Goal: Use online tool/utility: Utilize a website feature to perform a specific function

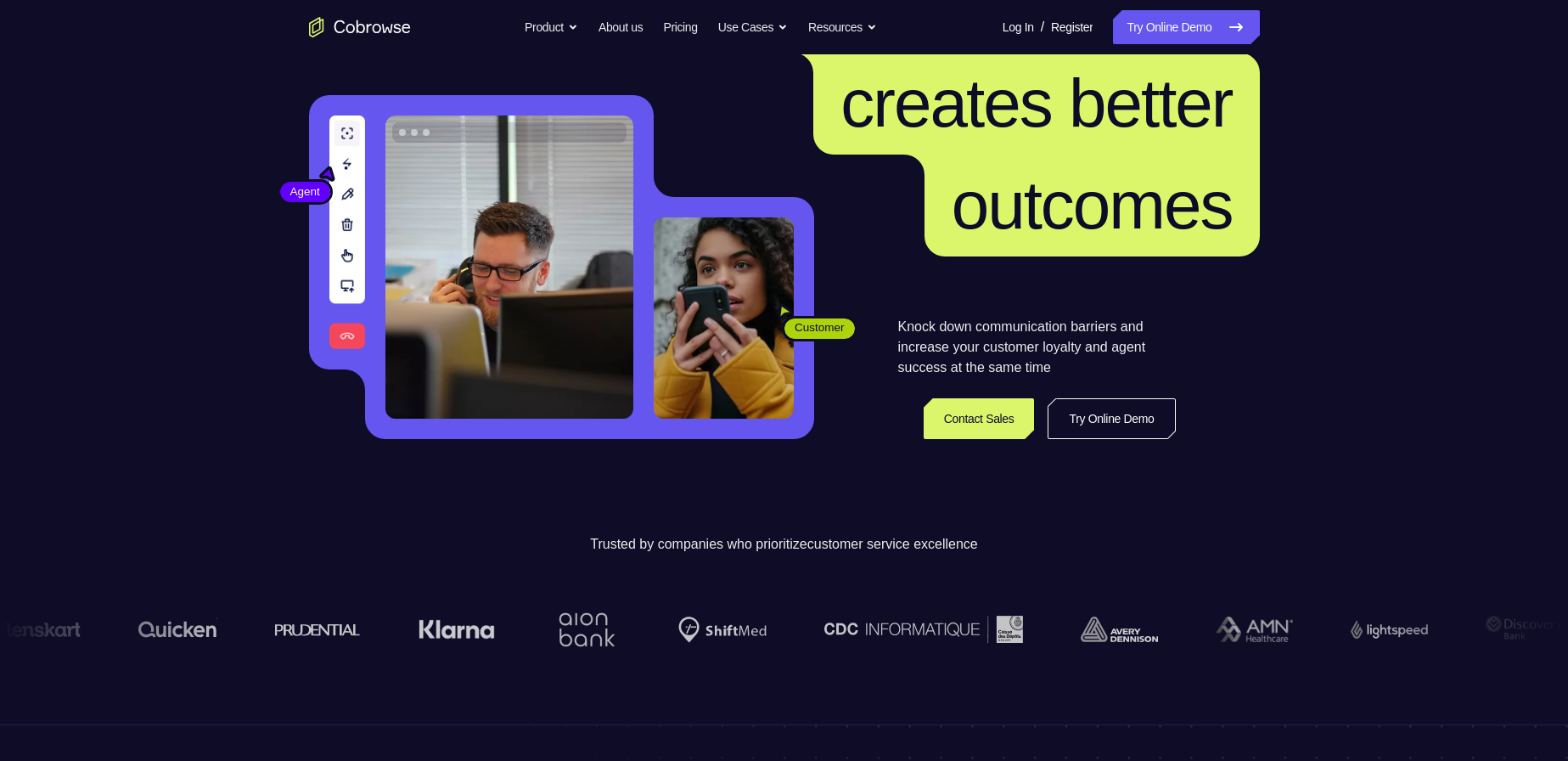
scroll to position [425, 0]
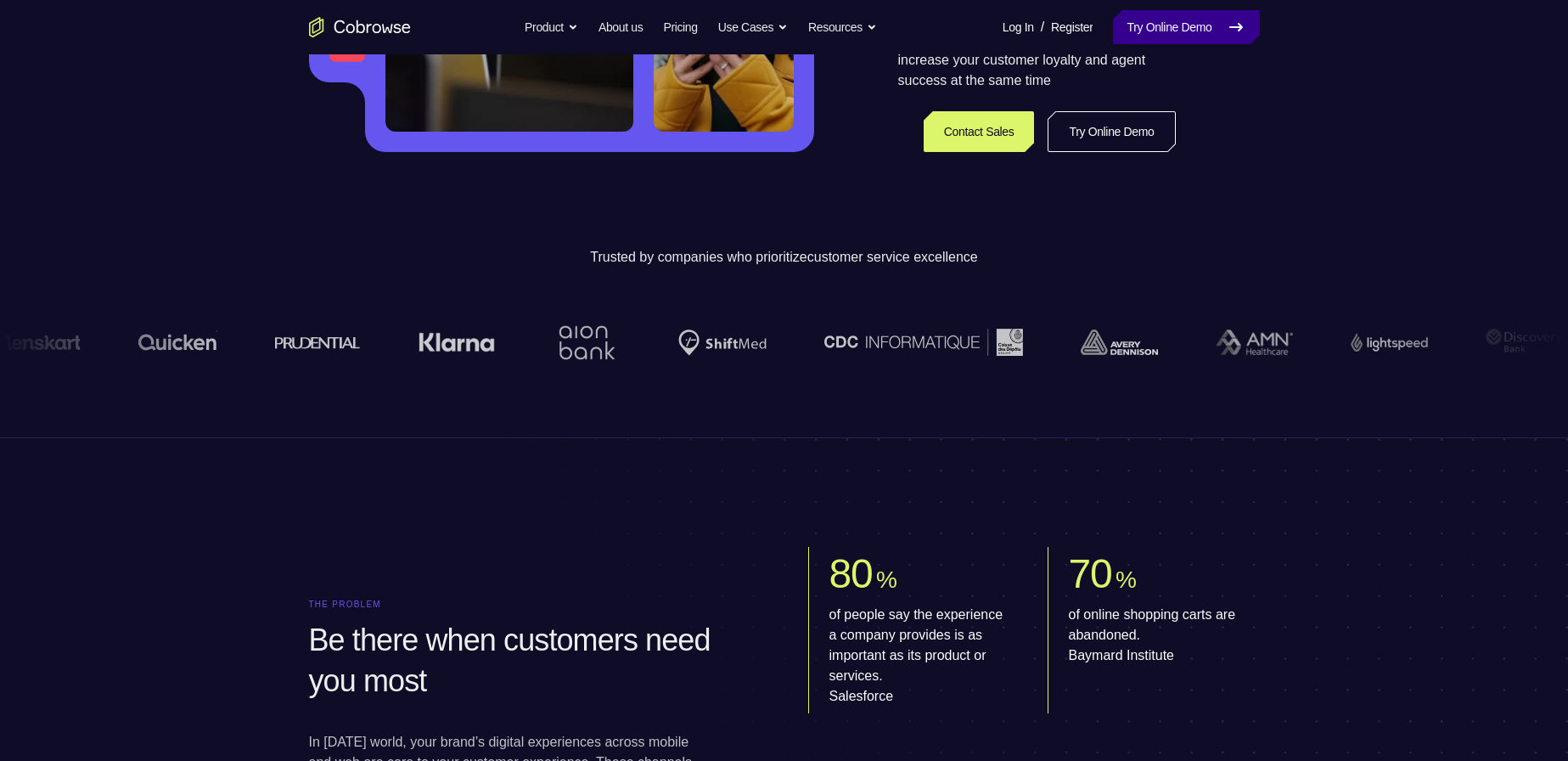
click at [1181, 32] on link "Try Online Demo" at bounding box center [1186, 27] width 146 height 34
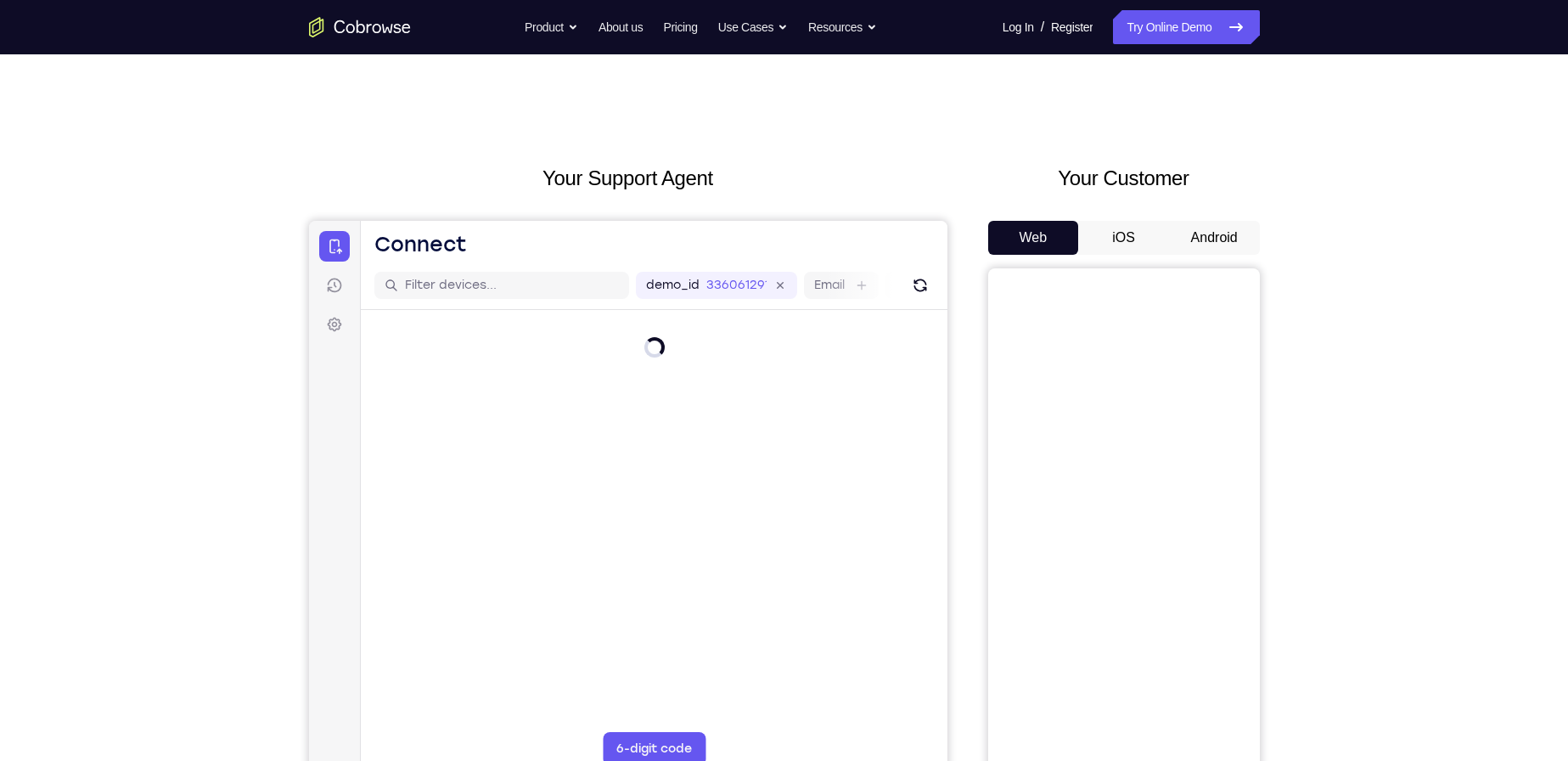
click at [1222, 238] on button "Android" at bounding box center [1215, 238] width 91 height 34
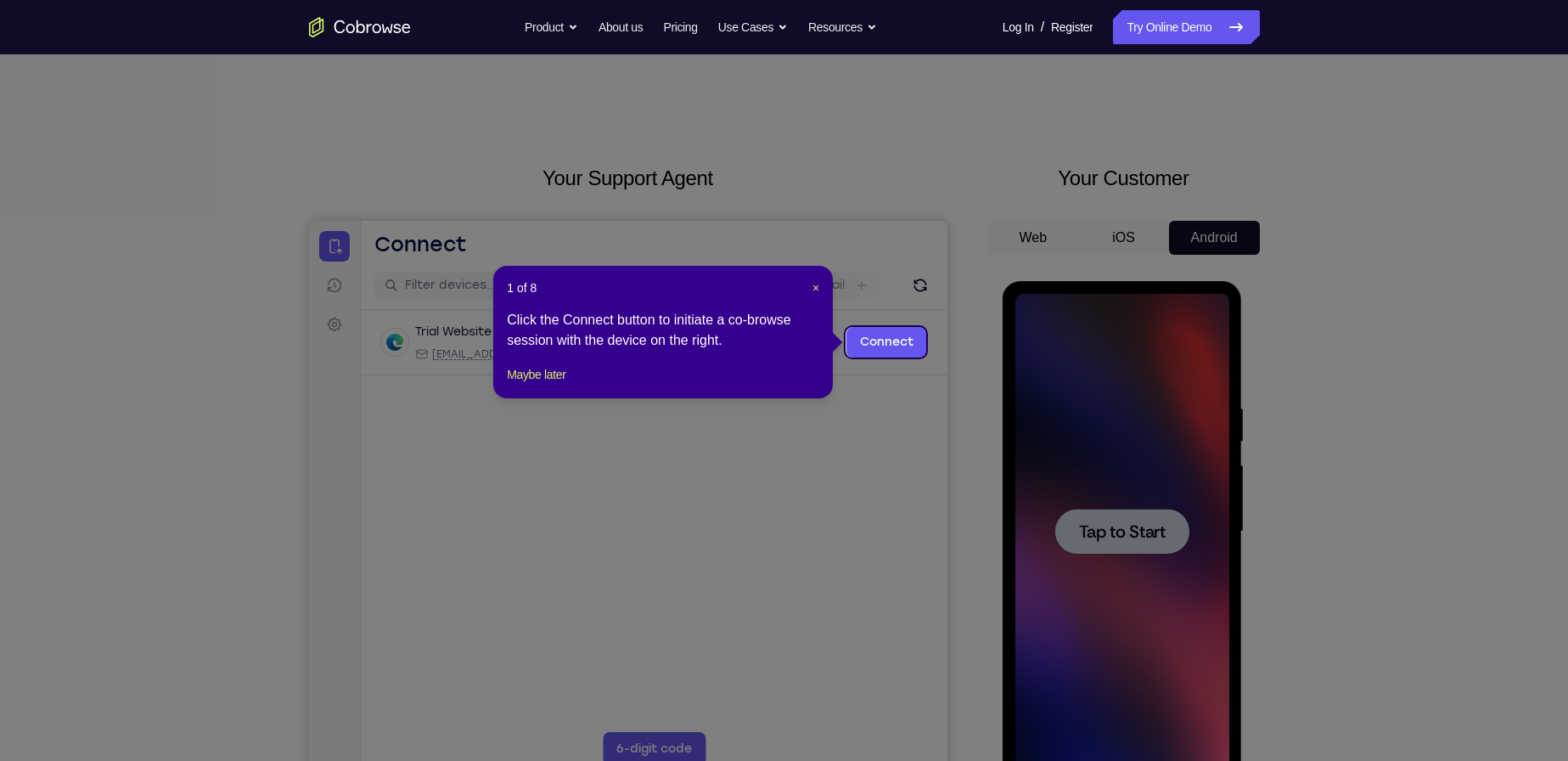
drag, startPoint x: 1150, startPoint y: 536, endPoint x: 1109, endPoint y: 543, distance: 41.6
click at [1129, 542] on icon at bounding box center [790, 380] width 1581 height 761
click at [944, 394] on icon at bounding box center [790, 380] width 1581 height 761
click at [819, 290] on span "×" at bounding box center [816, 288] width 7 height 13
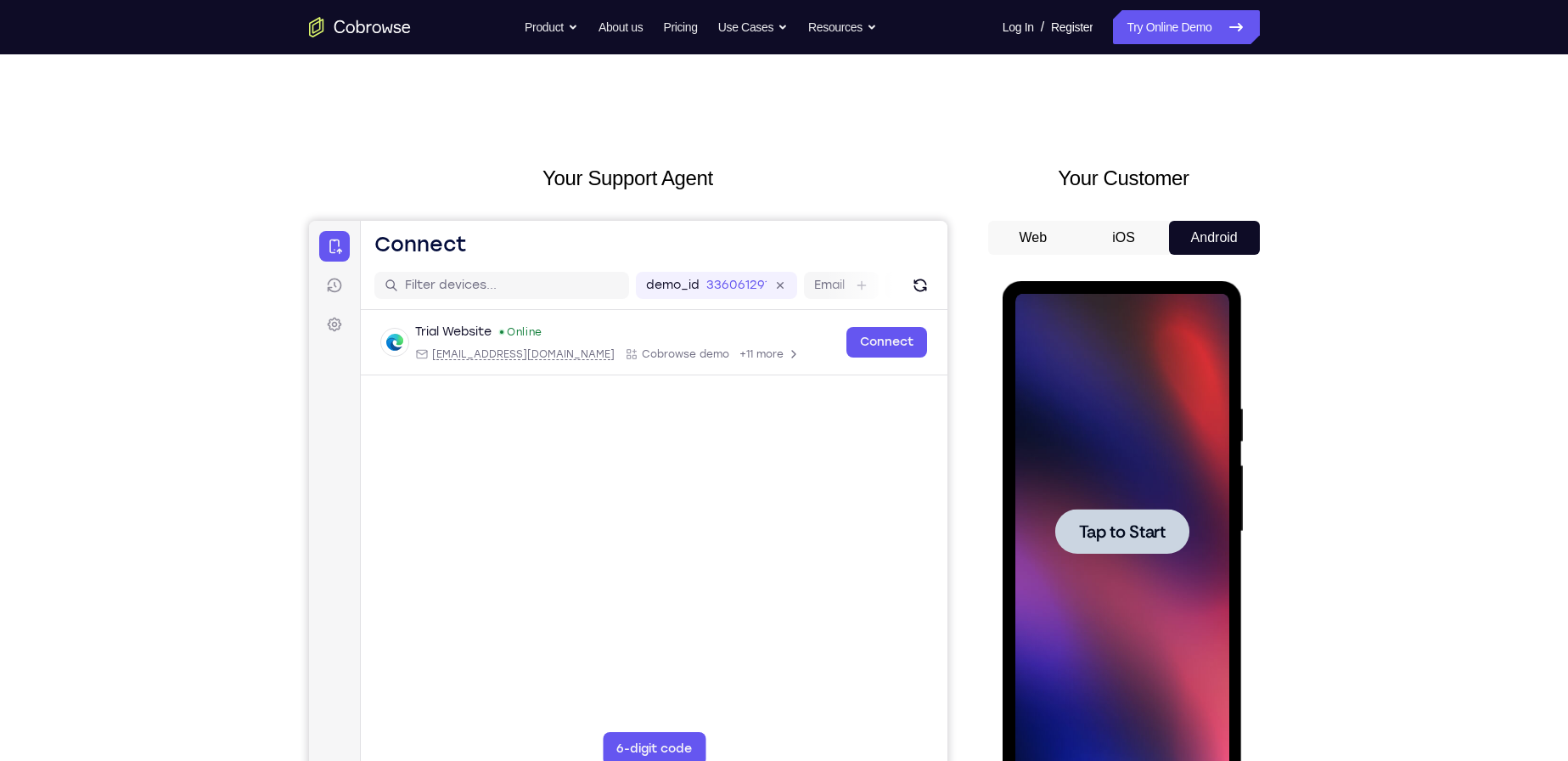
click at [1152, 529] on span "Tap to Start" at bounding box center [1122, 532] width 87 height 17
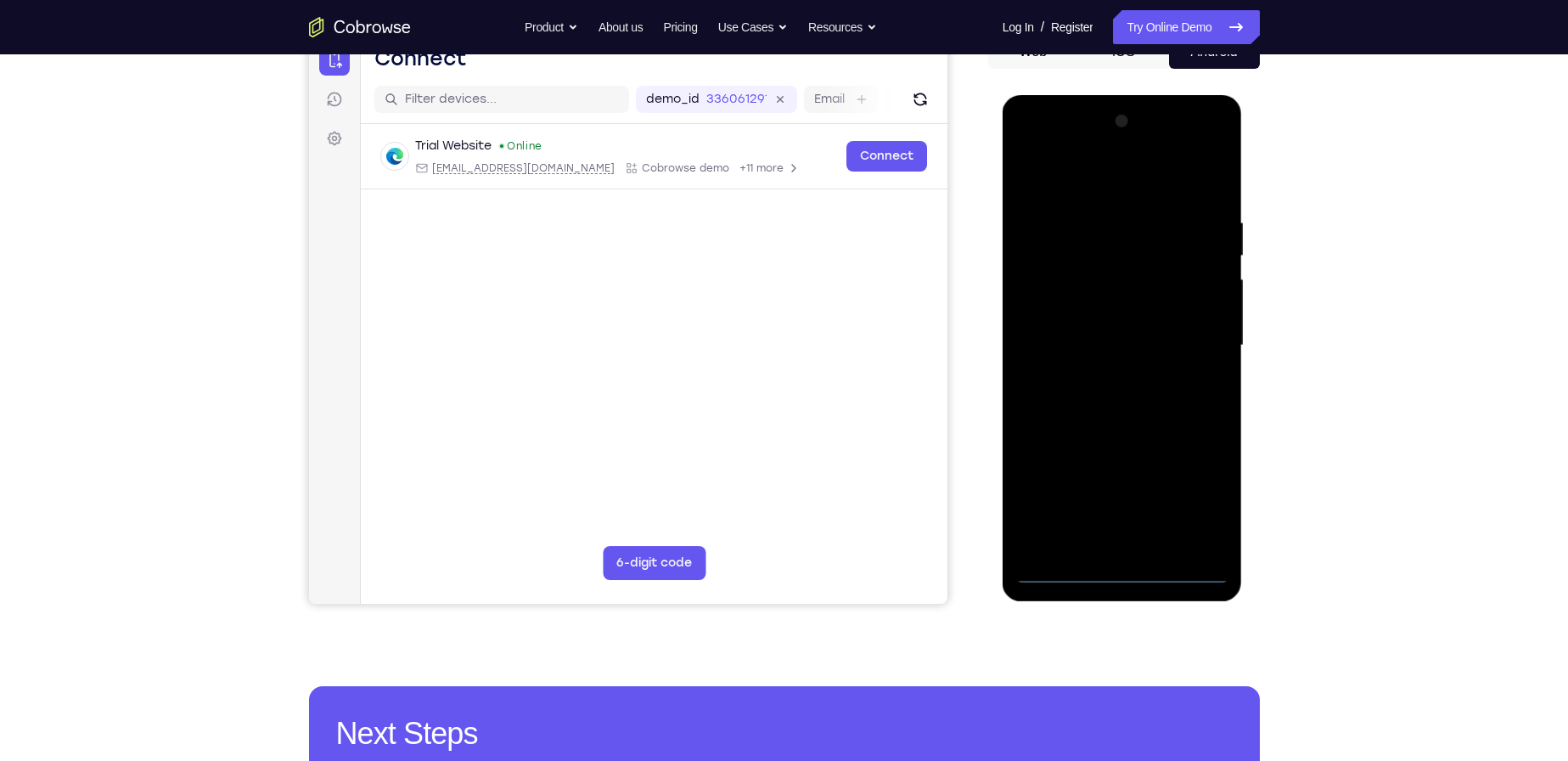
scroll to position [85, 0]
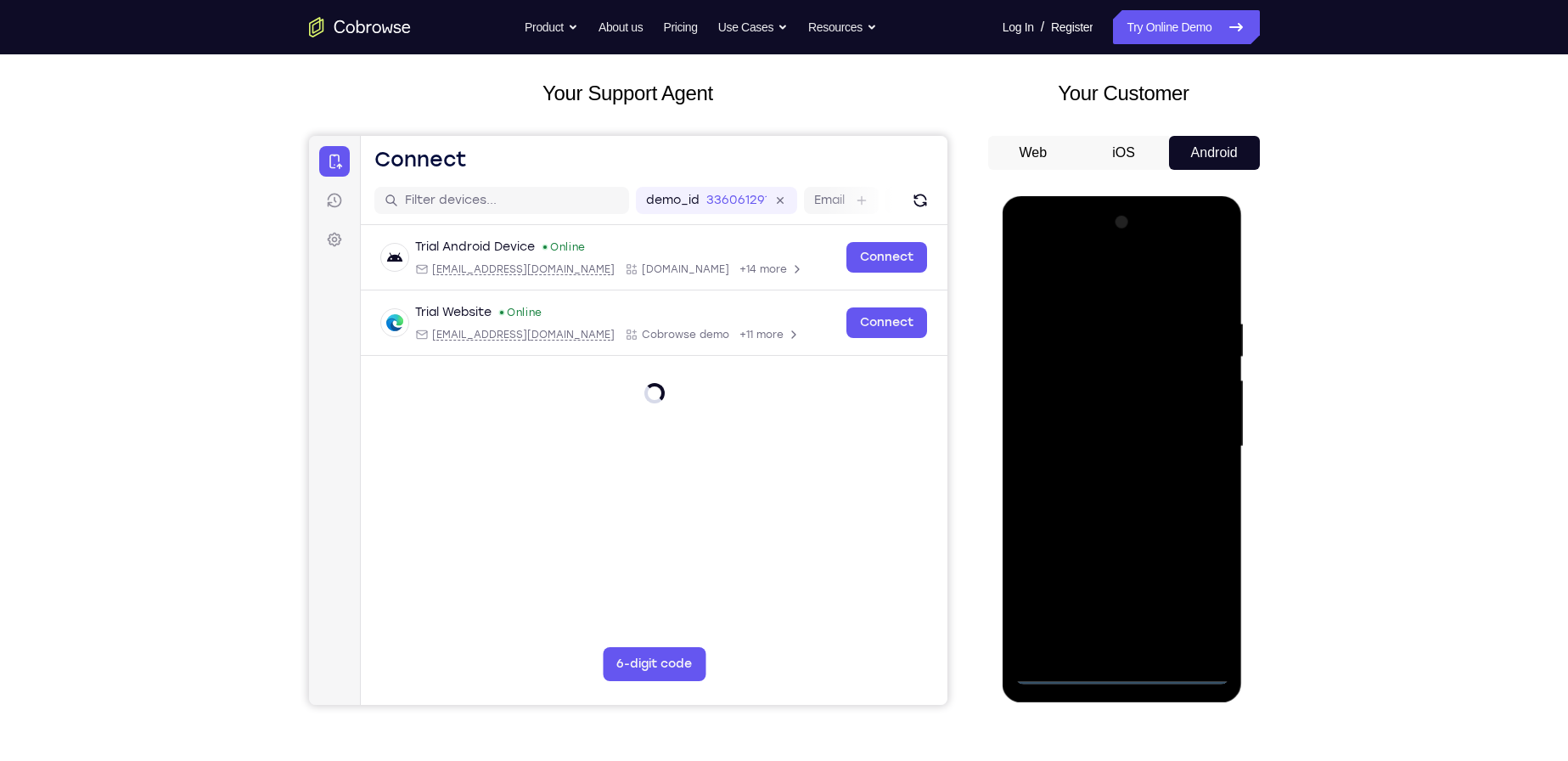
click at [1124, 678] on div at bounding box center [1122, 447] width 214 height 476
click at [1248, 452] on div at bounding box center [1124, 444] width 272 height 522
drag, startPoint x: 1241, startPoint y: 416, endPoint x: 1247, endPoint y: 401, distance: 16.2
click at [1245, 401] on html "Online web based iOS Simulators and Android Emulators. Run iPhone, iPad, Mobile…" at bounding box center [1123, 451] width 242 height 510
click at [1241, 354] on div at bounding box center [1122, 449] width 241 height 506
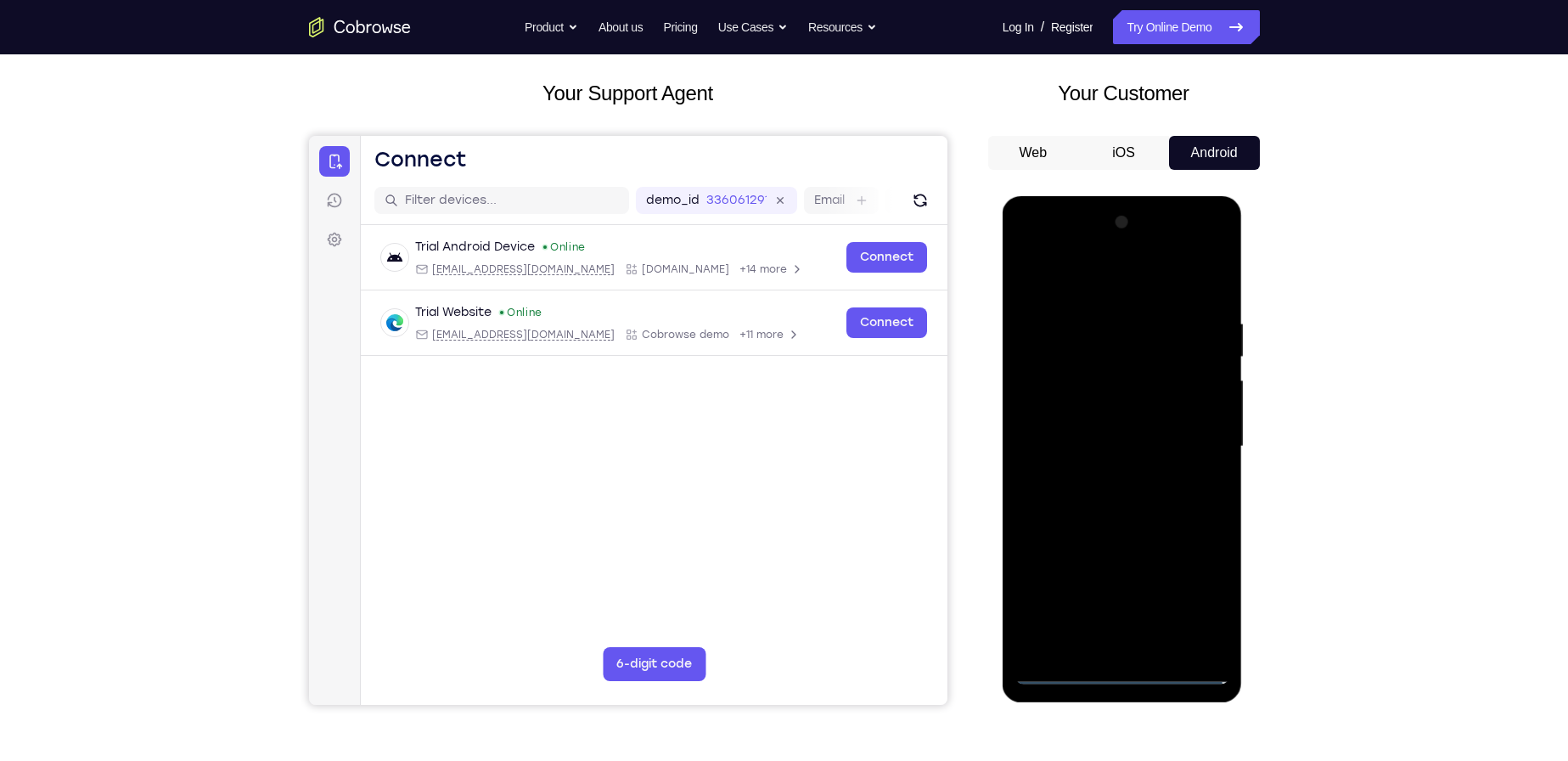
drag, startPoint x: 1213, startPoint y: 158, endPoint x: 1281, endPoint y: 117, distance: 79.4
click at [1281, 117] on div "Your Support Agent Your Customer Web iOS Android Next Steps We’d be happy to gi…" at bounding box center [784, 530] width 1087 height 1121
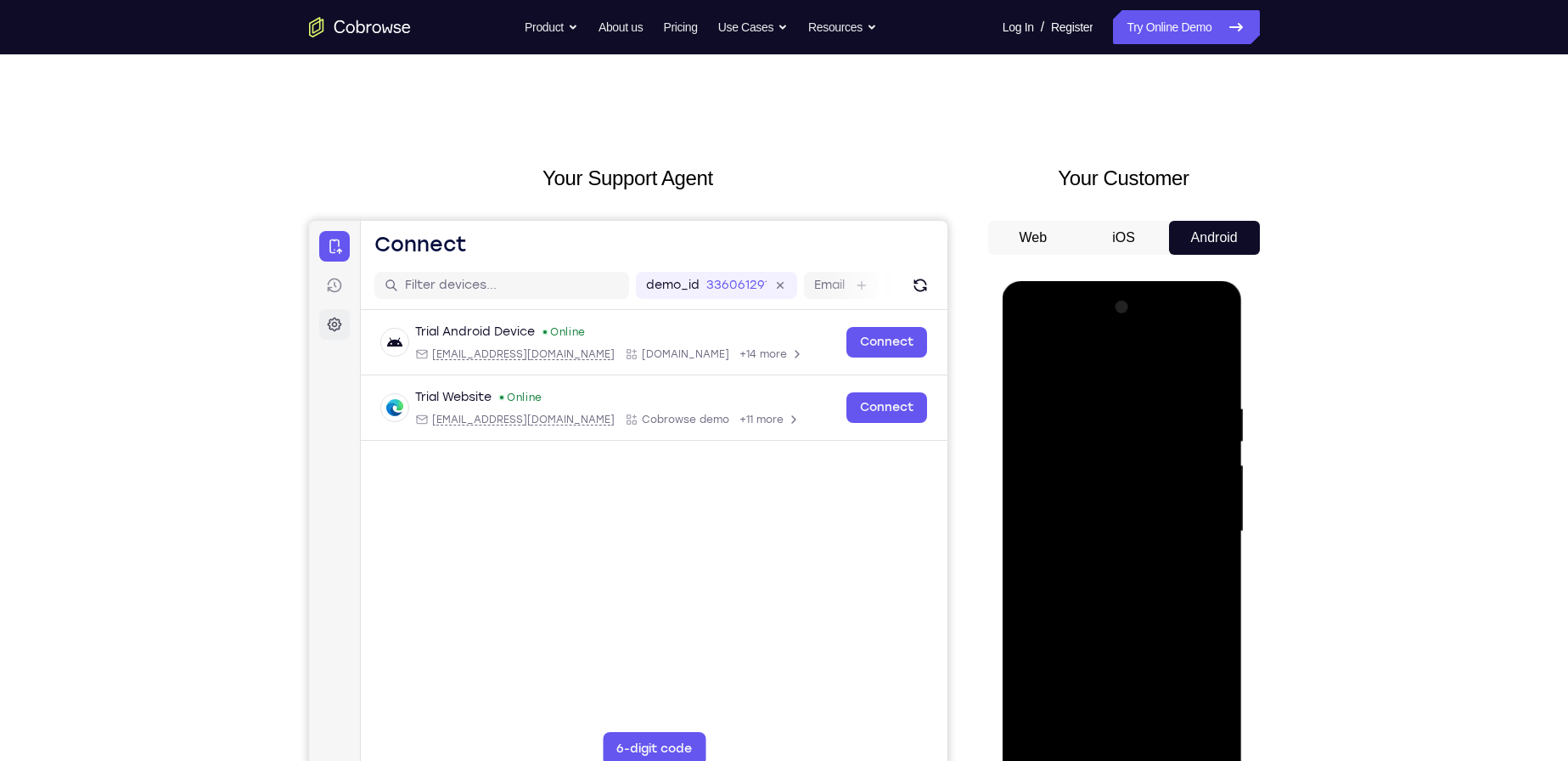
click at [337, 334] on link "Settings" at bounding box center [333, 324] width 30 height 30
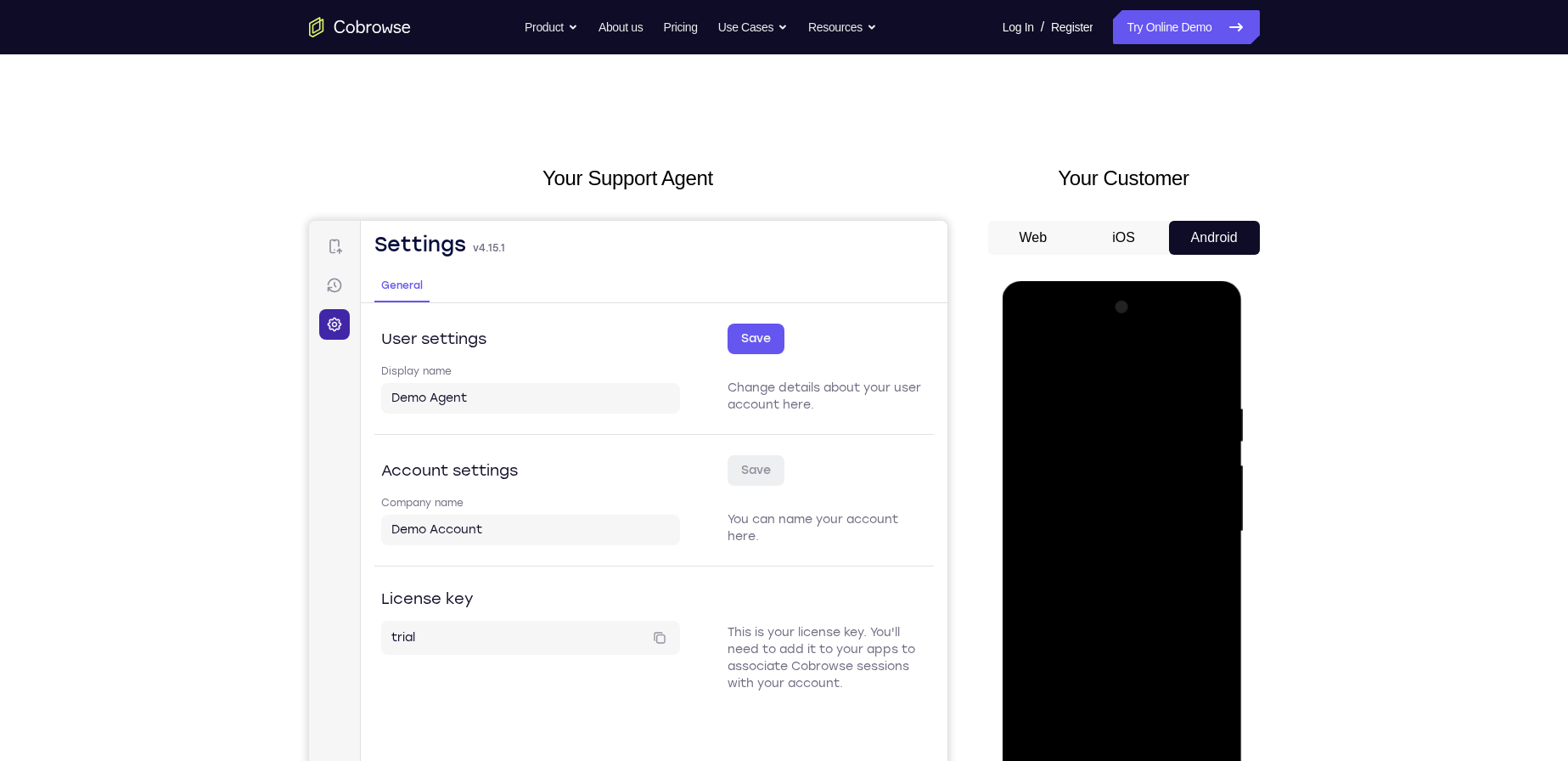
click at [337, 334] on link "Settings" at bounding box center [333, 324] width 30 height 30
click at [333, 292] on icon at bounding box center [334, 285] width 17 height 17
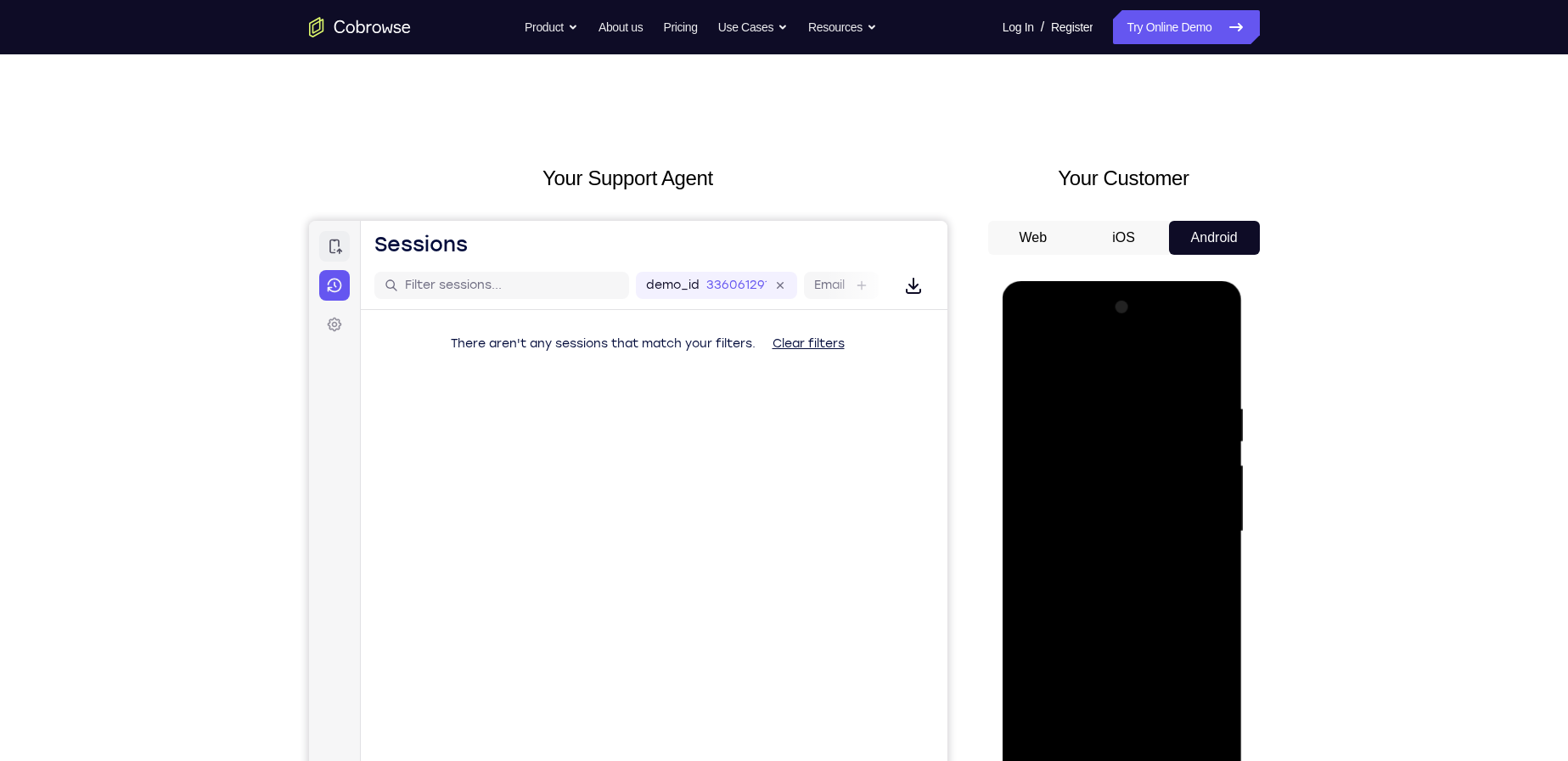
click at [329, 260] on link "Connect" at bounding box center [333, 246] width 30 height 30
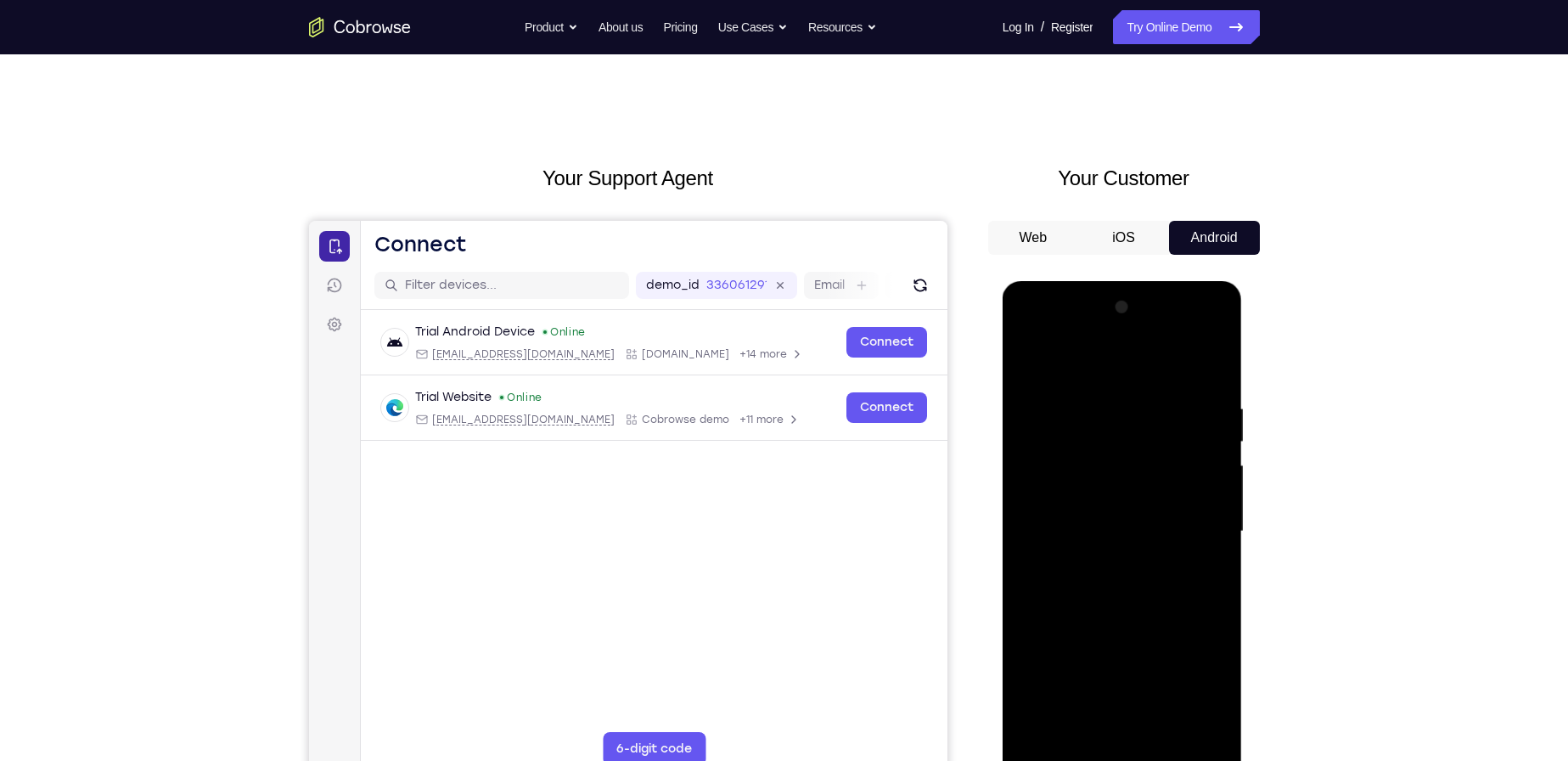
click at [343, 243] on link "Connect" at bounding box center [333, 246] width 30 height 30
click at [1189, 685] on div at bounding box center [1122, 532] width 214 height 476
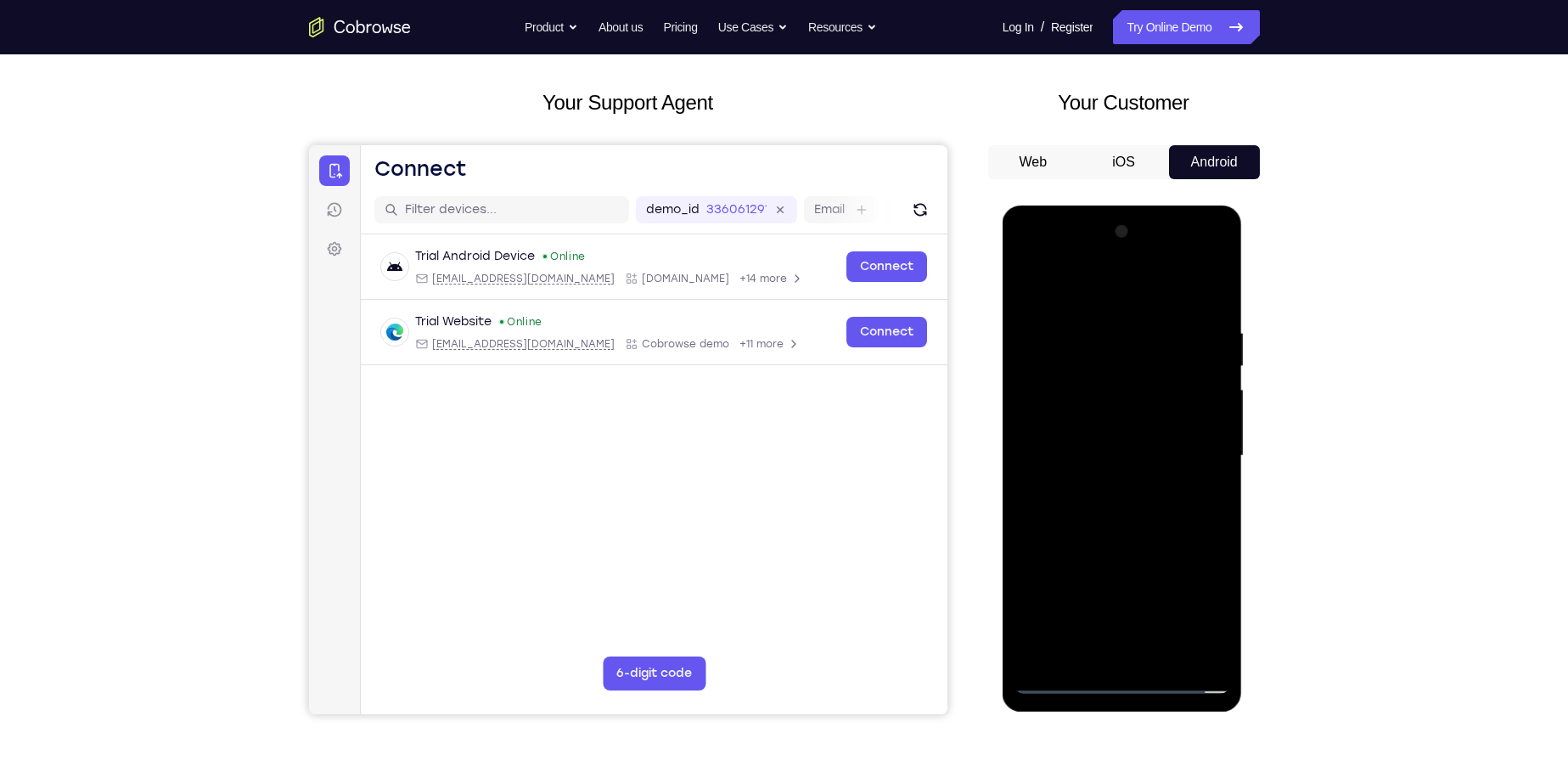
scroll to position [80, 0]
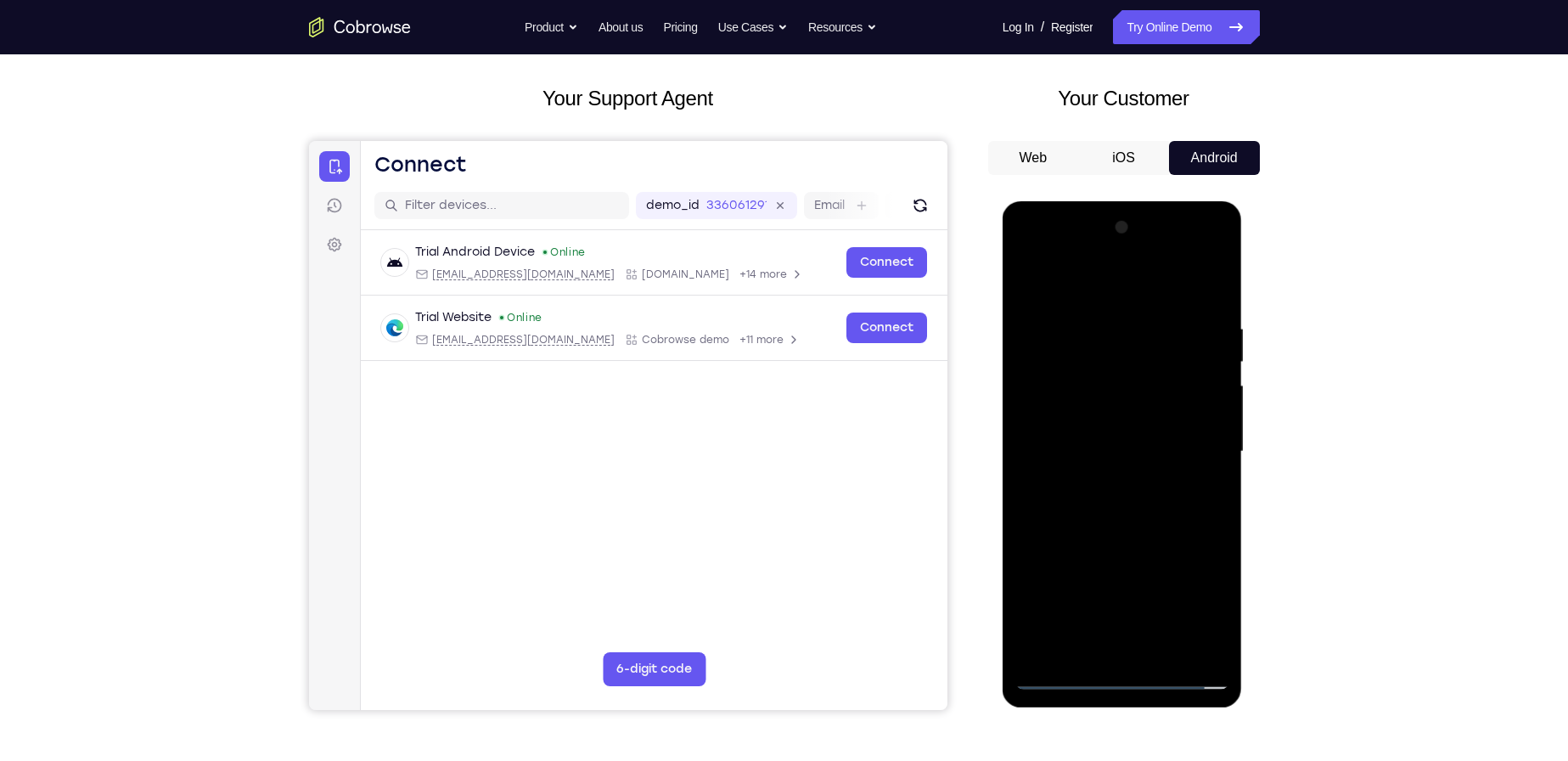
click at [1209, 249] on div at bounding box center [1122, 452] width 214 height 476
click at [1159, 335] on div at bounding box center [1122, 452] width 214 height 476
drag, startPoint x: 1153, startPoint y: 519, endPoint x: 1094, endPoint y: 231, distance: 294.0
click at [1094, 232] on div at bounding box center [1122, 452] width 214 height 476
drag, startPoint x: 1083, startPoint y: 535, endPoint x: 1099, endPoint y: 324, distance: 211.6
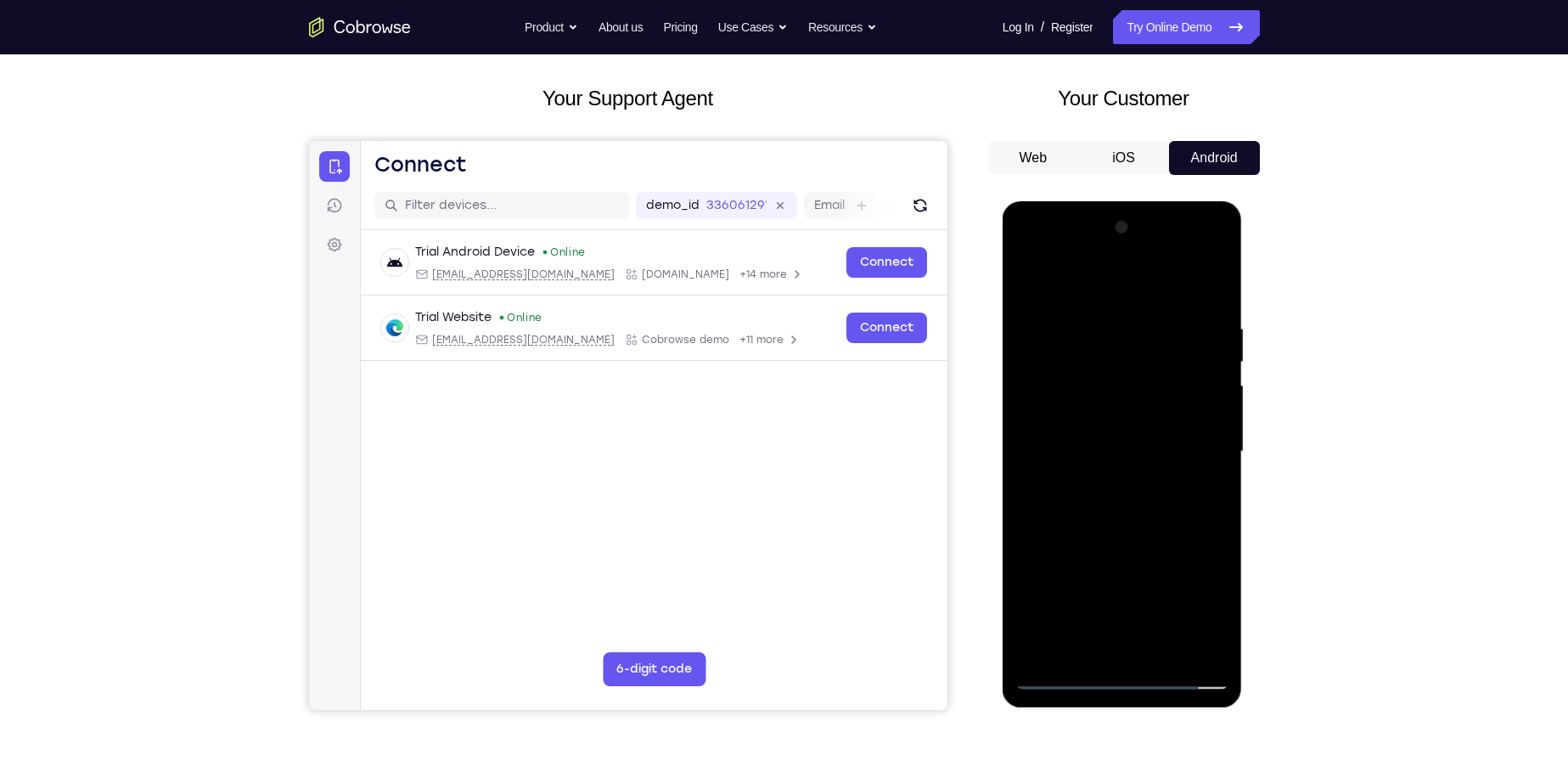
click at [1090, 329] on div at bounding box center [1122, 452] width 214 height 476
click at [1031, 248] on div at bounding box center [1122, 452] width 214 height 476
click at [1078, 296] on div at bounding box center [1122, 452] width 214 height 476
click at [1194, 446] on div at bounding box center [1122, 452] width 214 height 476
click at [1107, 481] on div at bounding box center [1122, 452] width 214 height 476
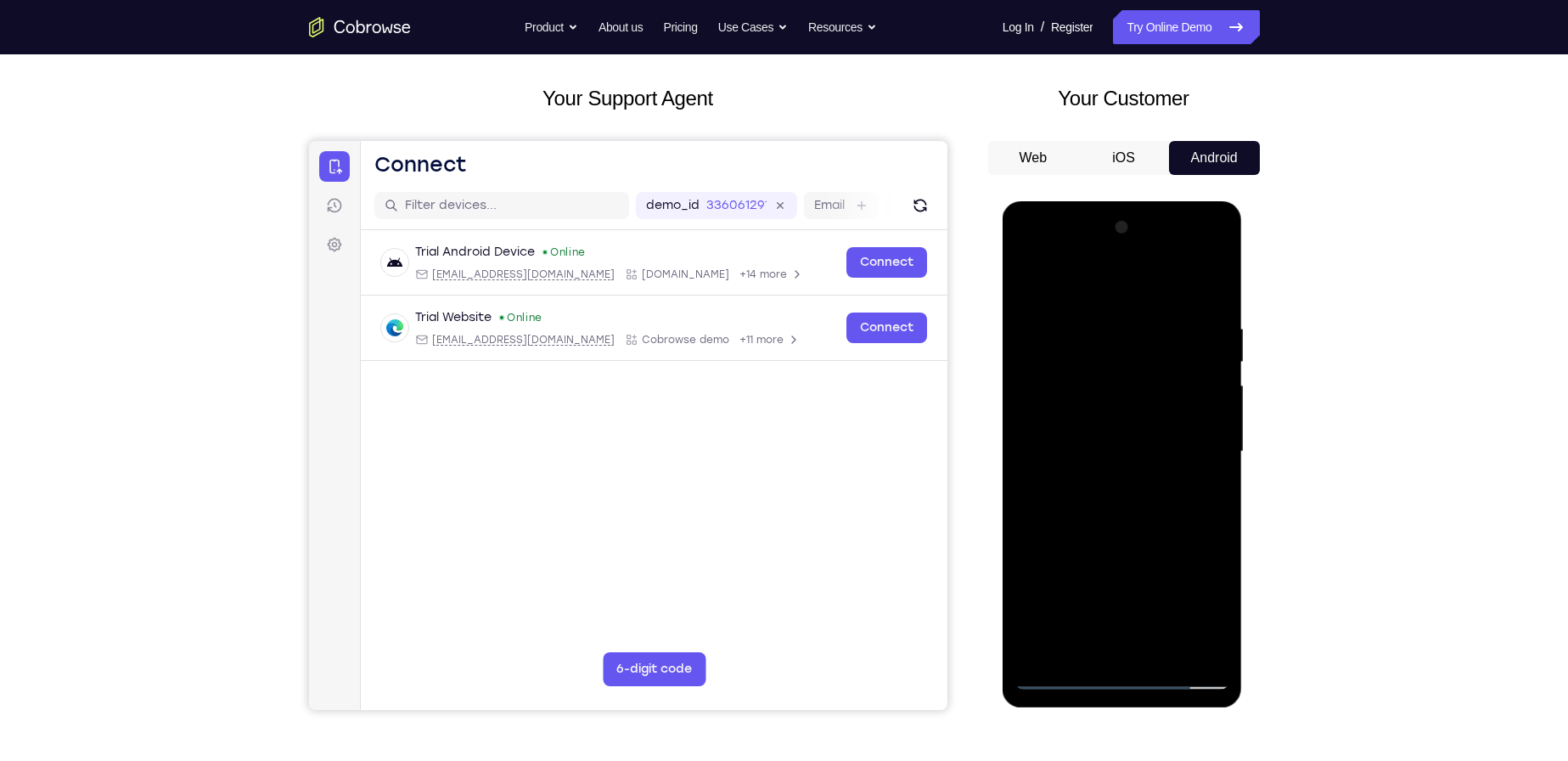
click at [1112, 442] on div at bounding box center [1122, 452] width 214 height 476
click at [1135, 448] on div at bounding box center [1122, 452] width 214 height 476
click at [1210, 255] on div at bounding box center [1122, 452] width 214 height 476
click at [1205, 572] on div at bounding box center [1122, 452] width 214 height 476
click at [1216, 255] on div at bounding box center [1122, 452] width 214 height 476
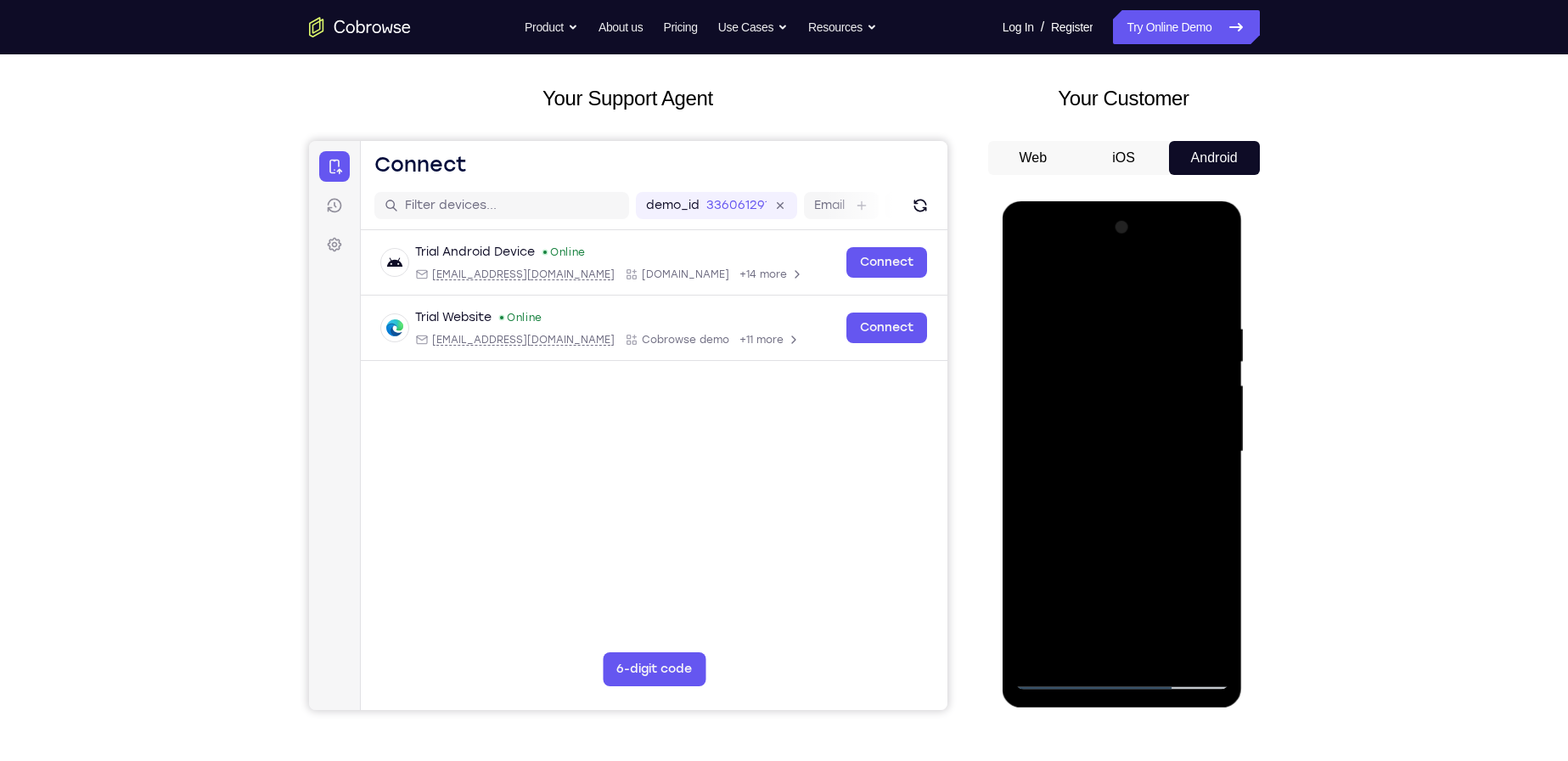
click at [1060, 434] on div at bounding box center [1122, 452] width 214 height 476
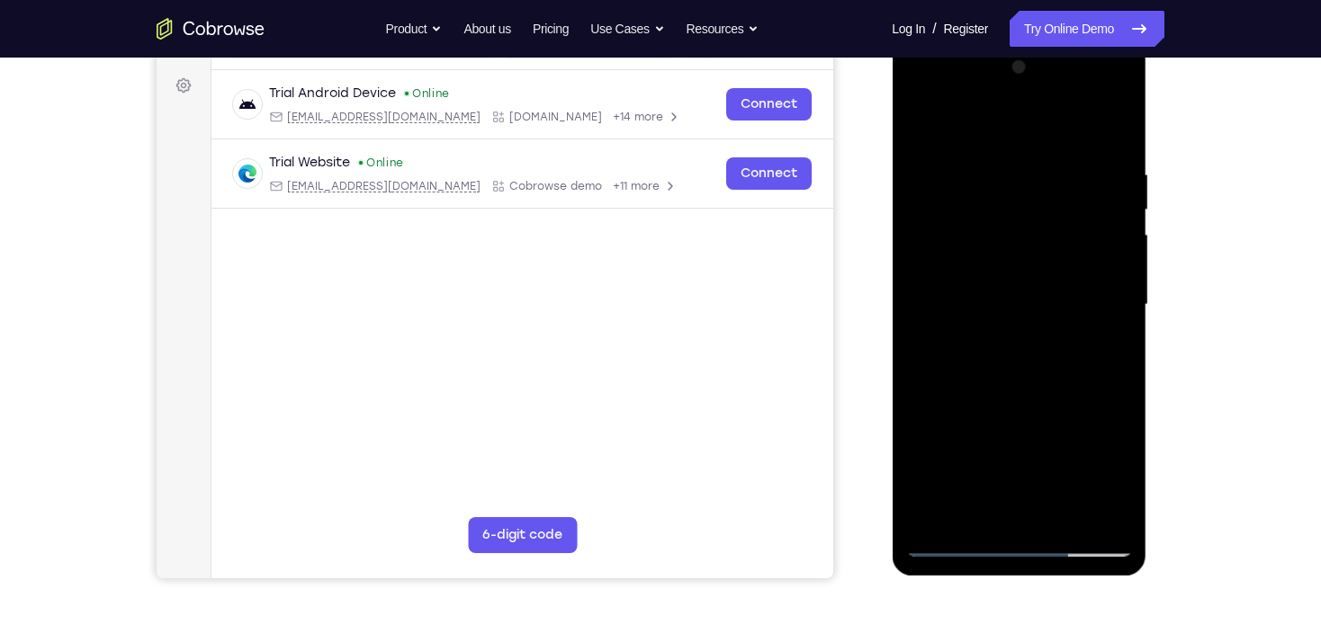
scroll to position [228, 0]
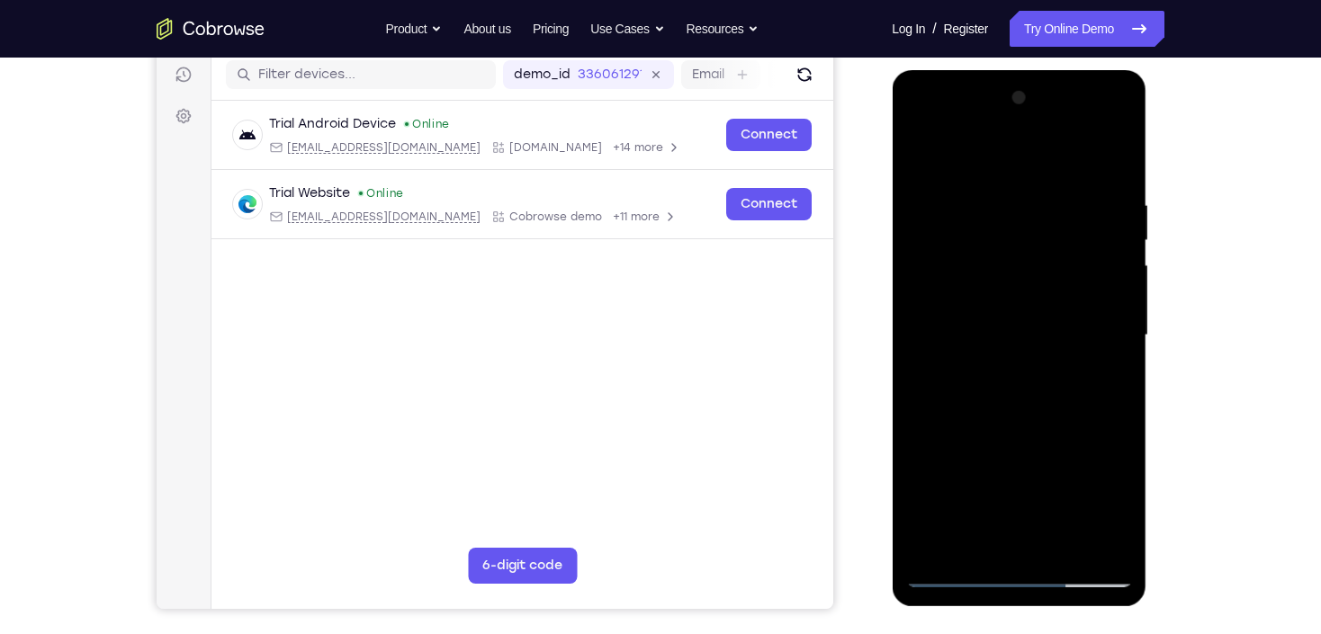
drag, startPoint x: 1150, startPoint y: 286, endPoint x: 25, endPoint y: 266, distance: 1124.6
click at [1150, 286] on div at bounding box center [1020, 333] width 288 height 553
click at [898, 335] on div at bounding box center [1018, 338] width 255 height 536
click at [1004, 321] on div at bounding box center [1018, 336] width 227 height 504
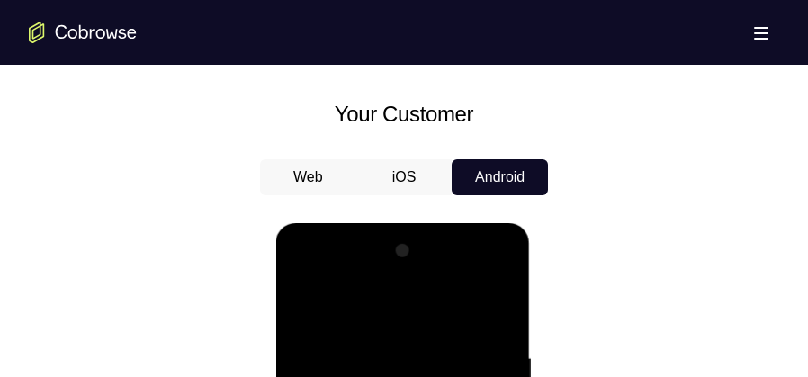
scroll to position [947, 0]
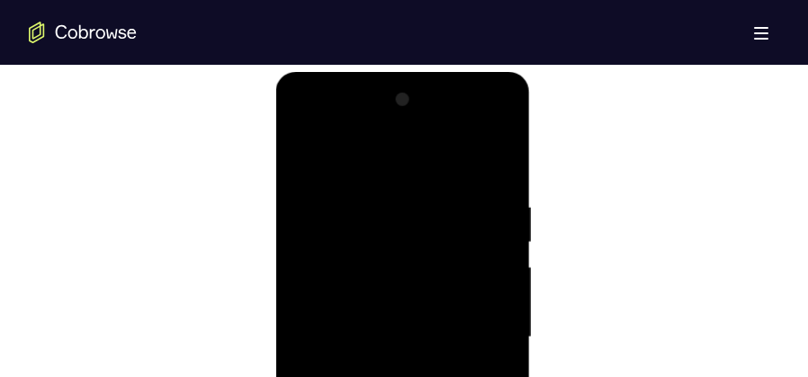
click at [297, 238] on div at bounding box center [402, 337] width 227 height 504
click at [459, 195] on div at bounding box center [402, 337] width 227 height 504
click at [500, 126] on div at bounding box center [402, 337] width 227 height 504
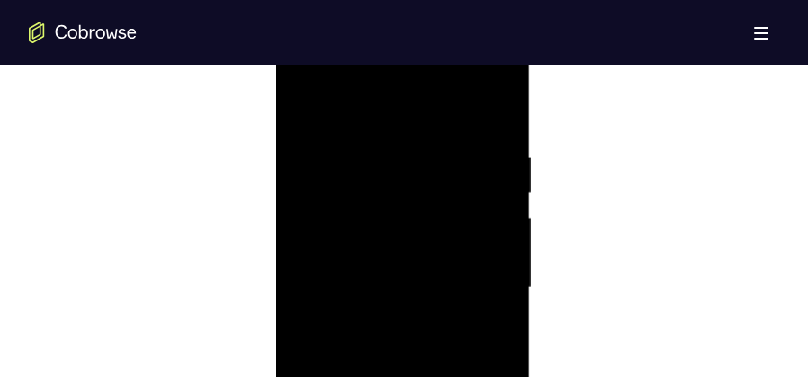
scroll to position [992, 0]
click at [316, 189] on div at bounding box center [402, 292] width 227 height 504
click at [299, 193] on div at bounding box center [402, 292] width 227 height 504
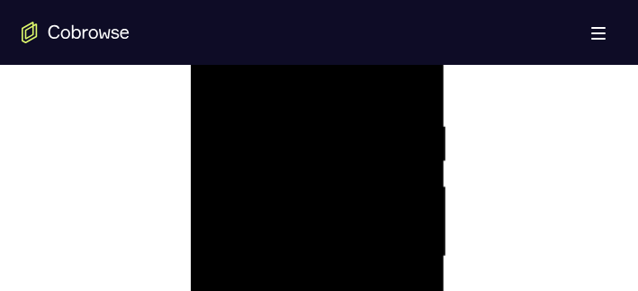
click at [228, 117] on div at bounding box center [317, 256] width 227 height 504
click at [335, 76] on div at bounding box center [317, 256] width 227 height 504
click at [212, 155] on div at bounding box center [317, 256] width 227 height 504
click at [280, 84] on div at bounding box center [317, 256] width 227 height 504
click at [277, 113] on div at bounding box center [317, 256] width 227 height 504
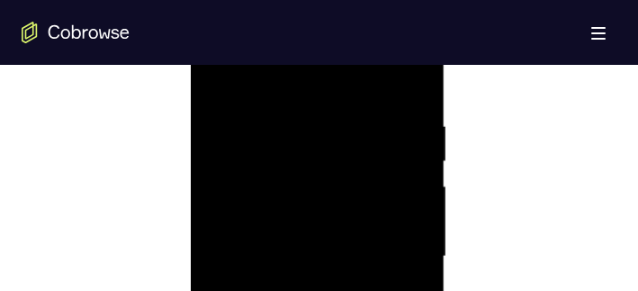
click at [212, 144] on div at bounding box center [317, 256] width 227 height 504
click at [336, 228] on div at bounding box center [317, 185] width 227 height 504
click at [279, 85] on div at bounding box center [317, 185] width 227 height 504
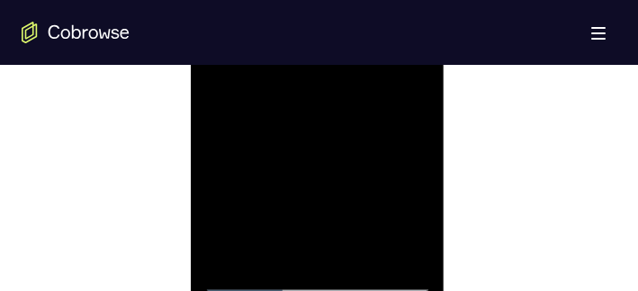
drag, startPoint x: 338, startPoint y: 223, endPoint x: 334, endPoint y: 180, distance: 43.4
click at [334, 182] on div at bounding box center [317, 41] width 227 height 504
click at [352, 261] on div at bounding box center [317, 41] width 227 height 504
click at [415, 245] on div at bounding box center [317, 41] width 227 height 504
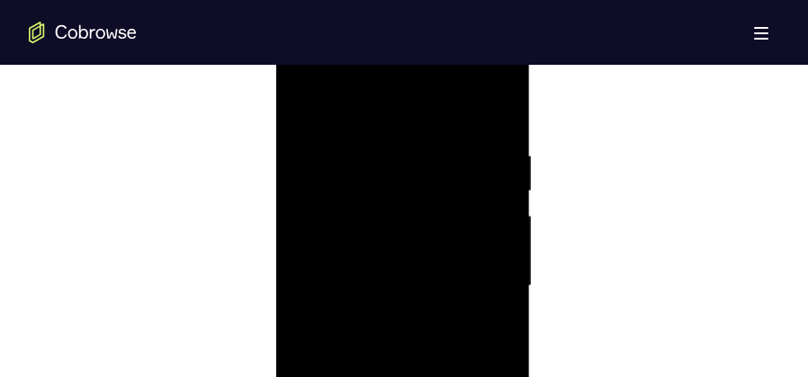
scroll to position [938, 0]
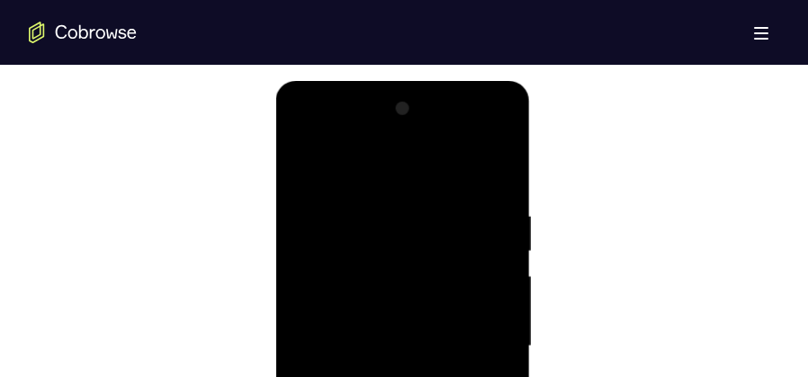
drag, startPoint x: 356, startPoint y: 221, endPoint x: 481, endPoint y: 202, distance: 126.6
click at [477, 202] on div at bounding box center [402, 346] width 227 height 504
drag, startPoint x: 421, startPoint y: 210, endPoint x: 404, endPoint y: 357, distance: 147.6
click at [404, 357] on div at bounding box center [402, 346] width 227 height 504
drag, startPoint x: 400, startPoint y: 240, endPoint x: 412, endPoint y: 363, distance: 122.9
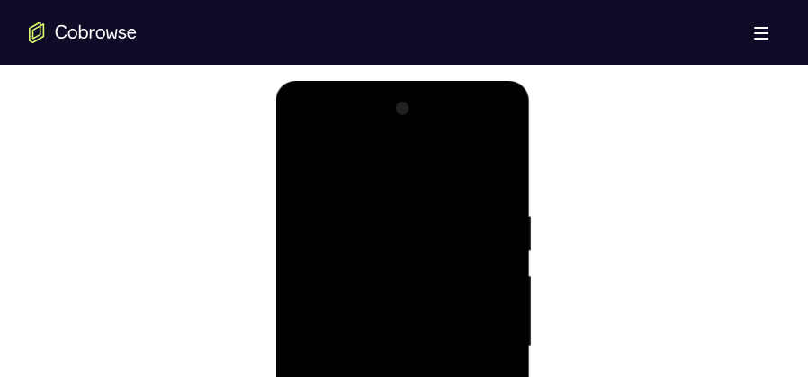
click at [412, 363] on div at bounding box center [402, 346] width 227 height 504
drag, startPoint x: 409, startPoint y: 332, endPoint x: 443, endPoint y: 144, distance: 190.9
click at [441, 148] on div at bounding box center [402, 346] width 227 height 504
drag, startPoint x: 441, startPoint y: 165, endPoint x: 422, endPoint y: 399, distance: 235.5
click at [422, 399] on div at bounding box center [402, 346] width 227 height 504
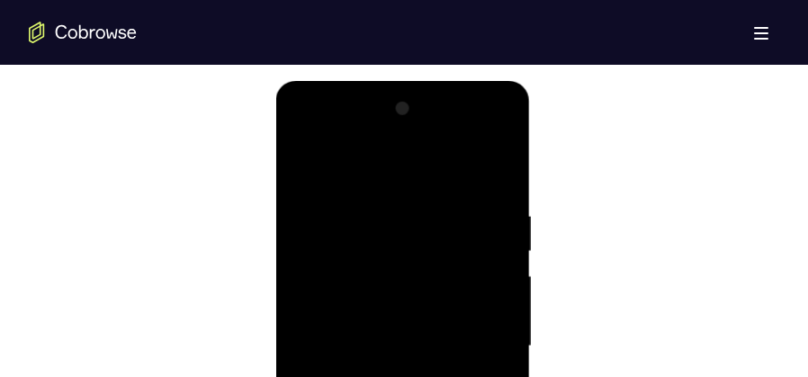
drag, startPoint x: 420, startPoint y: 239, endPoint x: 404, endPoint y: 399, distance: 160.9
click at [404, 399] on div at bounding box center [402, 346] width 227 height 504
drag, startPoint x: 431, startPoint y: 208, endPoint x: 422, endPoint y: 350, distance: 142.4
click at [421, 352] on div at bounding box center [402, 346] width 227 height 504
drag, startPoint x: 487, startPoint y: 173, endPoint x: 444, endPoint y: 379, distance: 210.3
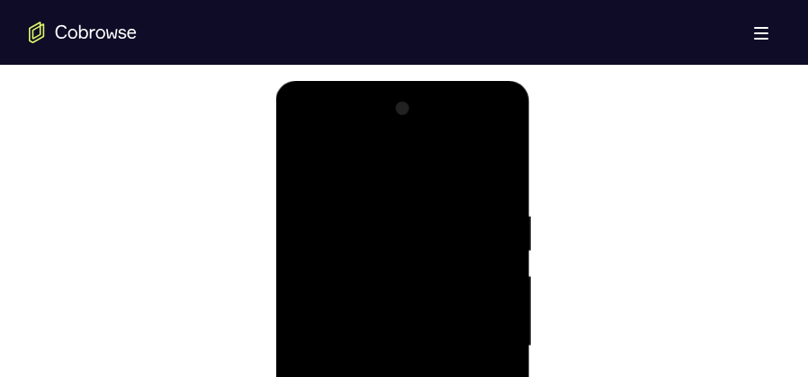
click at [444, 379] on div at bounding box center [402, 346] width 227 height 504
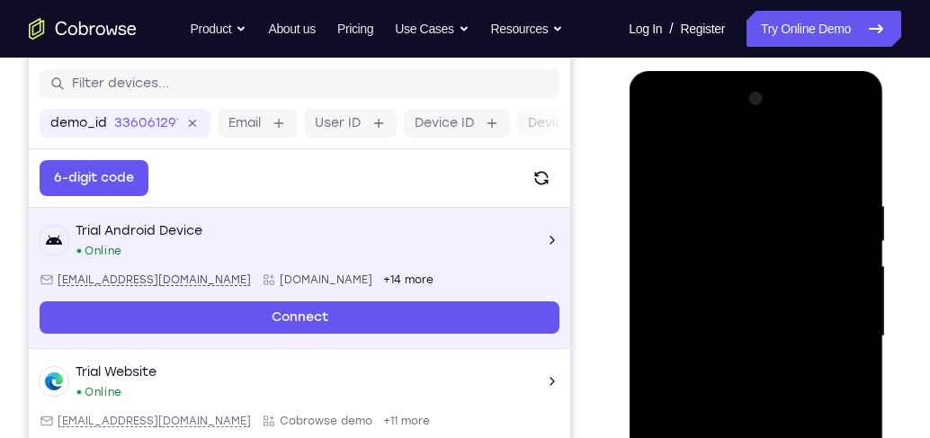
scroll to position [218, 0]
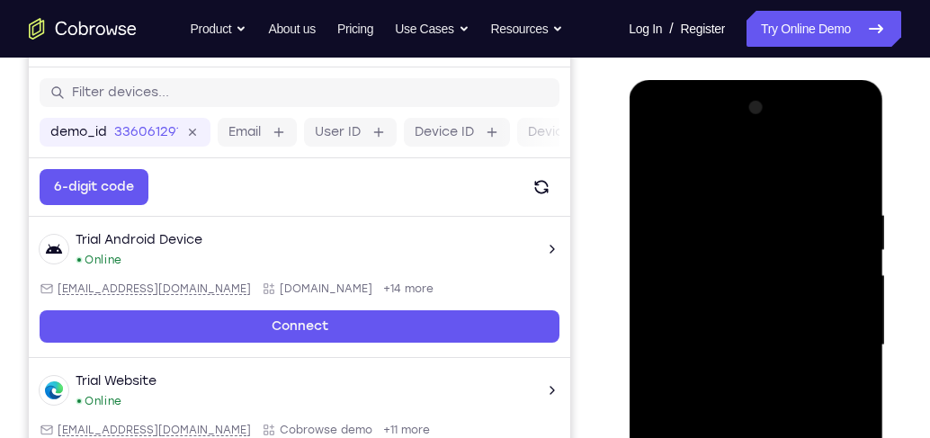
click at [655, 265] on div at bounding box center [755, 346] width 227 height 504
drag, startPoint x: 752, startPoint y: 210, endPoint x: 737, endPoint y: 373, distance: 164.4
click at [737, 373] on div at bounding box center [755, 346] width 227 height 504
click at [777, 160] on div at bounding box center [755, 346] width 227 height 504
click at [745, 168] on div at bounding box center [755, 346] width 227 height 504
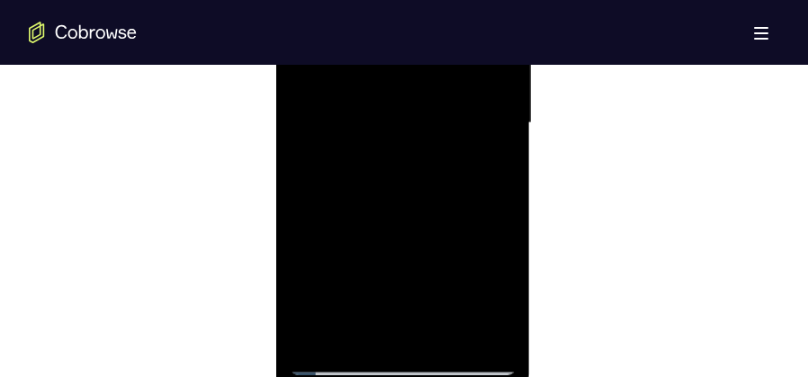
scroll to position [1208, 0]
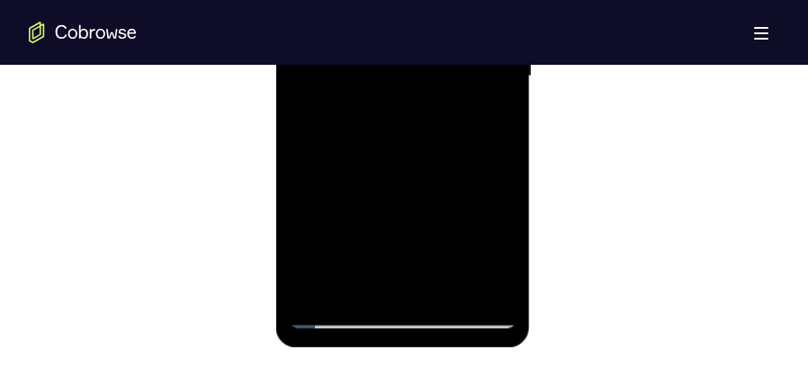
drag, startPoint x: 482, startPoint y: 204, endPoint x: 240, endPoint y: 178, distance: 243.4
click at [275, 178] on html "Online web based iOS Simulators and Android Emulators. Run iPhone, iPad, Mobile…" at bounding box center [403, 81] width 256 height 540
drag, startPoint x: 437, startPoint y: 180, endPoint x: 216, endPoint y: 170, distance: 221.5
click at [275, 170] on html "Online web based iOS Simulators and Android Emulators. Run iPhone, iPad, Mobile…" at bounding box center [403, 81] width 256 height 540
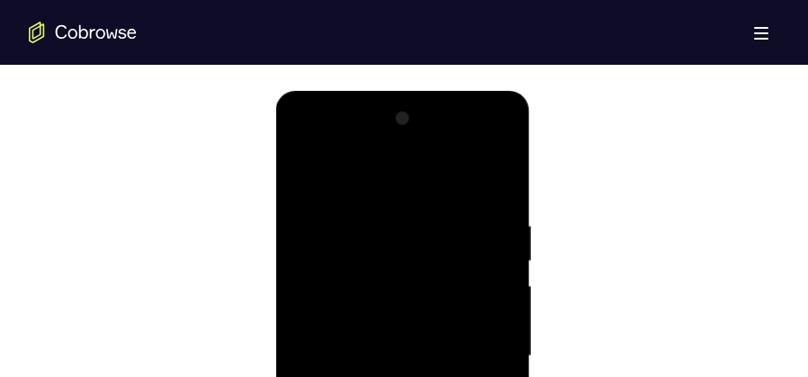
scroll to position [893, 0]
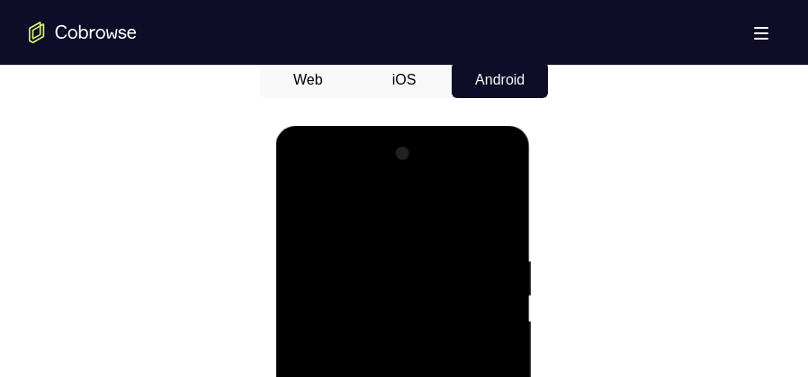
drag, startPoint x: 441, startPoint y: 204, endPoint x: 318, endPoint y: 204, distance: 123.2
drag, startPoint x: 393, startPoint y: 202, endPoint x: 373, endPoint y: 205, distance: 20.0
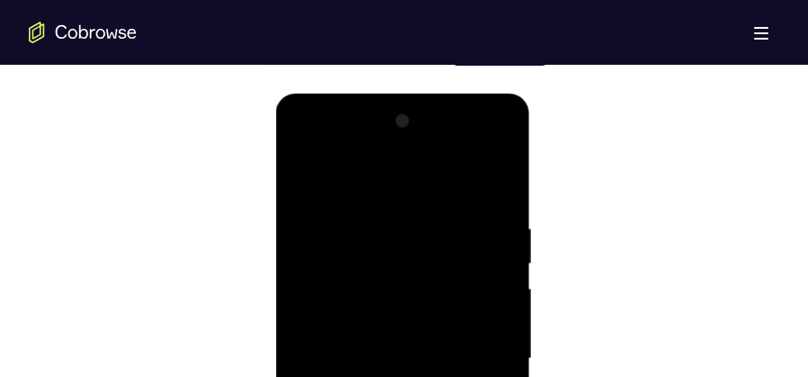
scroll to position [938, 0]
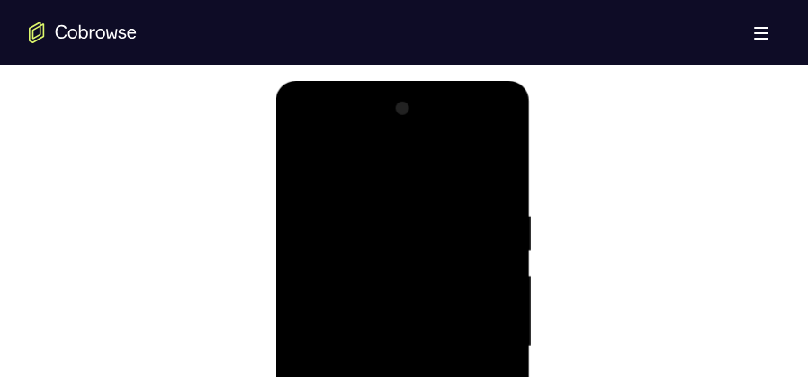
click at [495, 135] on div at bounding box center [402, 346] width 227 height 504
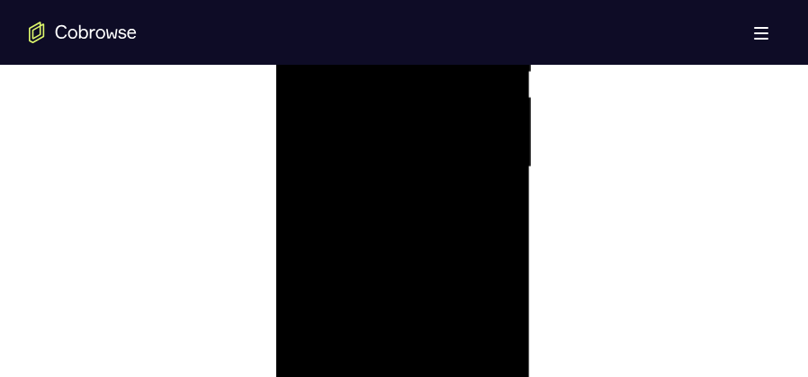
scroll to position [1118, 0]
click at [417, 300] on div at bounding box center [402, 167] width 227 height 504
drag, startPoint x: 470, startPoint y: 212, endPoint x: 441, endPoint y: 365, distance: 155.8
click at [441, 365] on div at bounding box center [402, 167] width 227 height 504
drag, startPoint x: 459, startPoint y: 185, endPoint x: 432, endPoint y: 320, distance: 137.6
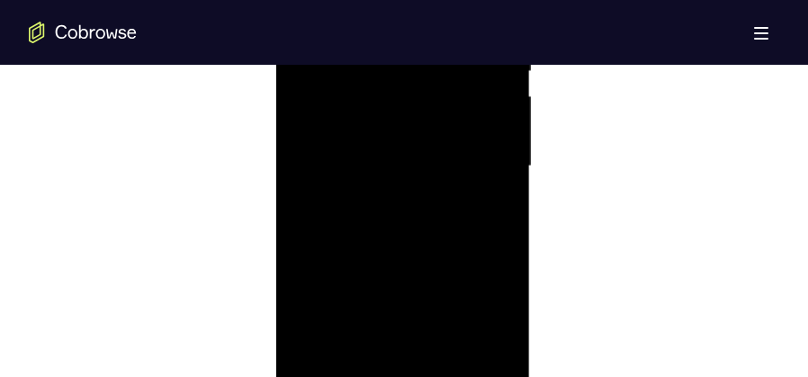
click at [432, 320] on div at bounding box center [402, 167] width 227 height 504
drag, startPoint x: 463, startPoint y: 181, endPoint x: 434, endPoint y: 283, distance: 106.5
click at [434, 283] on div at bounding box center [402, 167] width 227 height 504
click at [395, 170] on div at bounding box center [402, 167] width 227 height 504
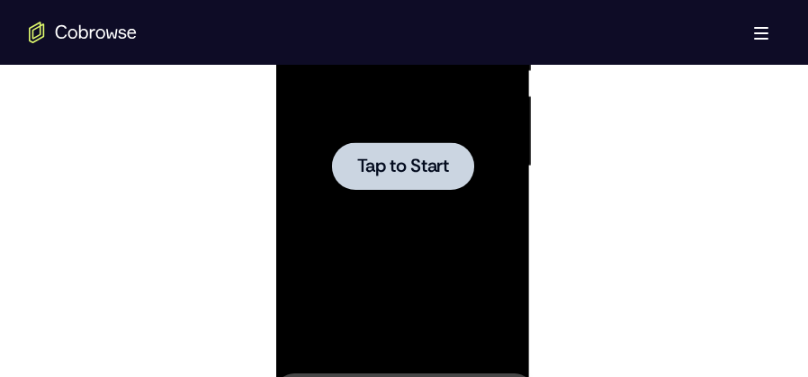
click at [395, 170] on span "Tap to Start" at bounding box center [402, 166] width 92 height 18
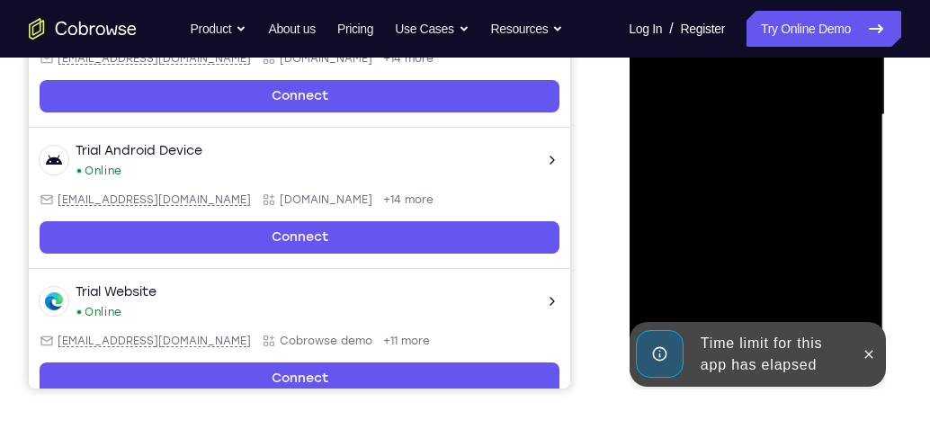
scroll to position [450, 0]
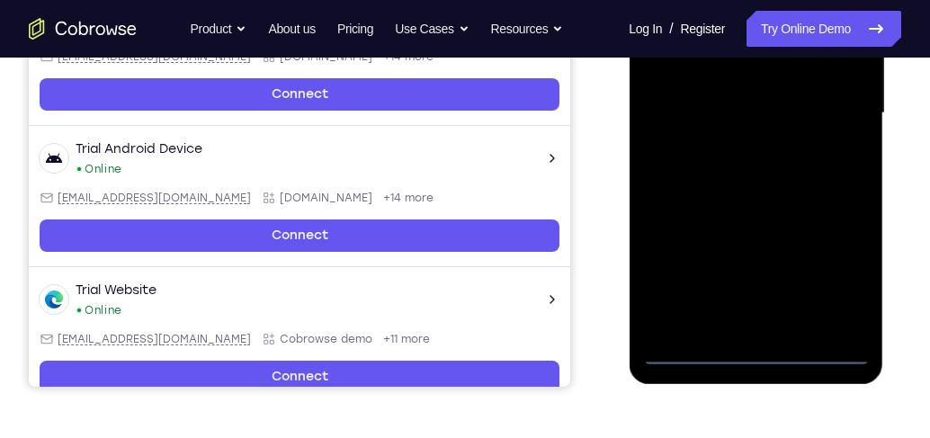
click at [762, 354] on div at bounding box center [755, 113] width 227 height 504
click at [821, 281] on div at bounding box center [755, 113] width 227 height 504
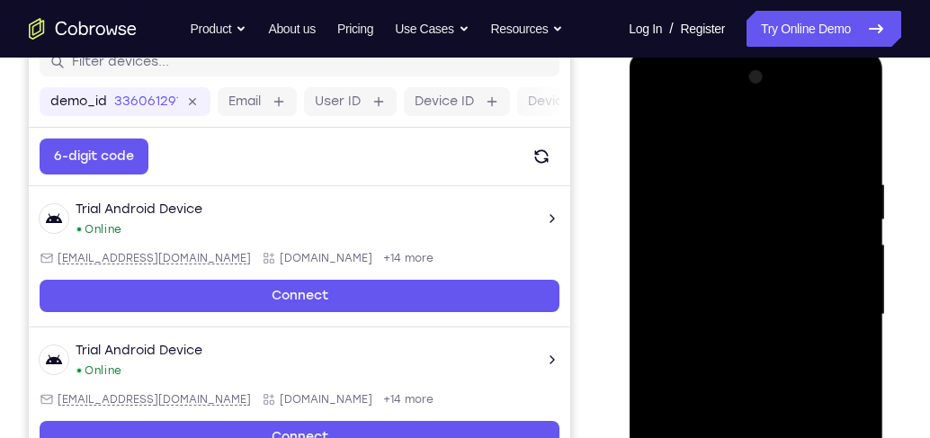
scroll to position [244, 0]
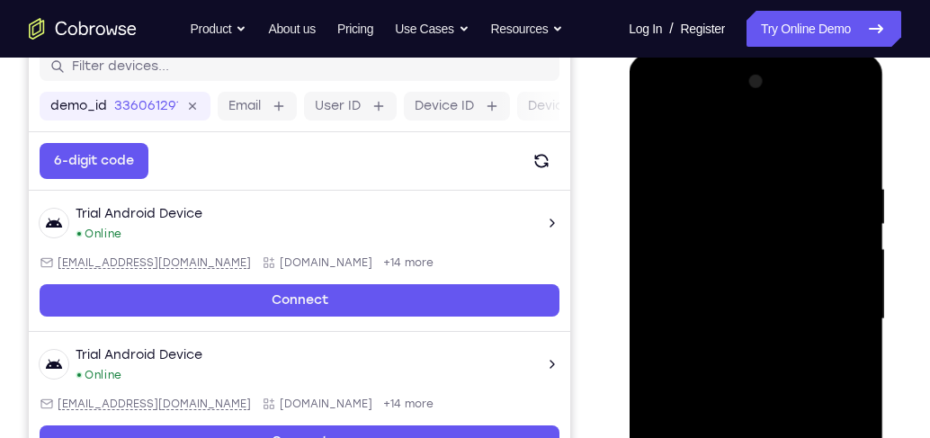
click at [713, 141] on div at bounding box center [755, 319] width 227 height 504
click at [820, 310] on div at bounding box center [755, 319] width 227 height 504
click at [734, 354] on div at bounding box center [755, 319] width 227 height 504
click at [747, 303] on div at bounding box center [755, 319] width 227 height 504
click at [730, 309] on div at bounding box center [755, 319] width 227 height 504
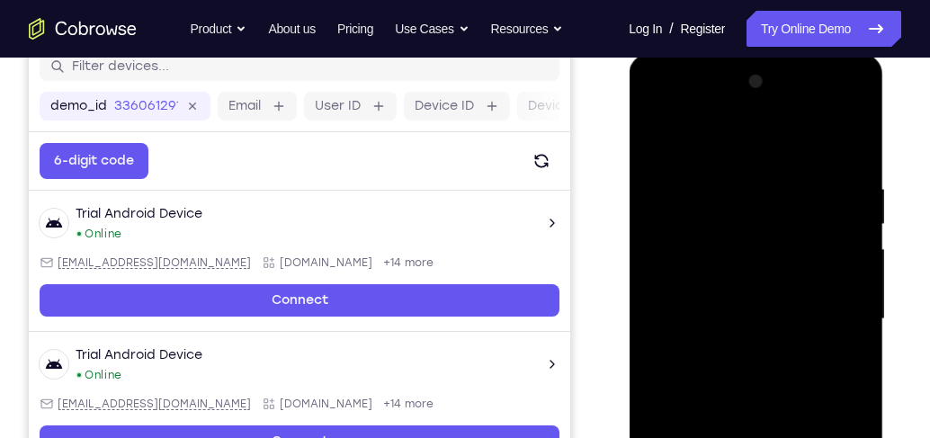
click at [843, 243] on div at bounding box center [755, 319] width 227 height 504
click at [845, 242] on div at bounding box center [755, 319] width 227 height 504
click at [702, 309] on div at bounding box center [755, 319] width 227 height 504
click at [698, 311] on div at bounding box center [755, 319] width 227 height 504
click at [703, 382] on div at bounding box center [755, 319] width 227 height 504
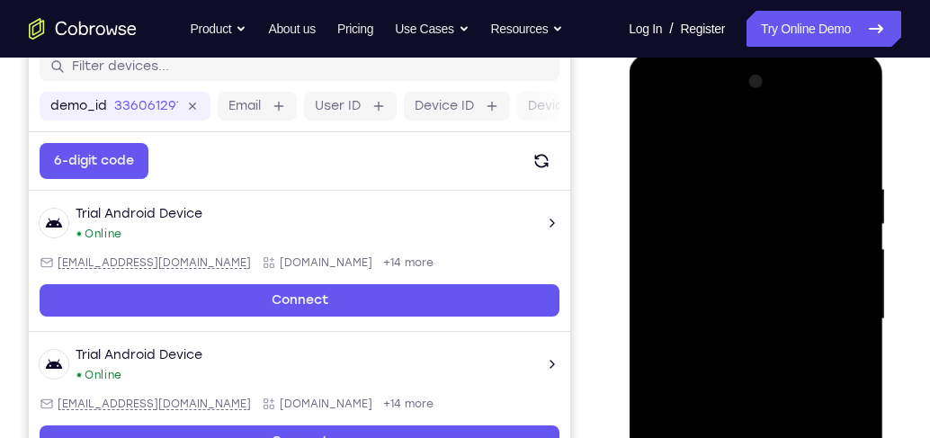
click at [740, 401] on div at bounding box center [755, 319] width 227 height 504
click at [760, 225] on div at bounding box center [755, 319] width 227 height 504
click at [832, 139] on div at bounding box center [755, 319] width 227 height 504
click at [707, 177] on div at bounding box center [755, 319] width 227 height 504
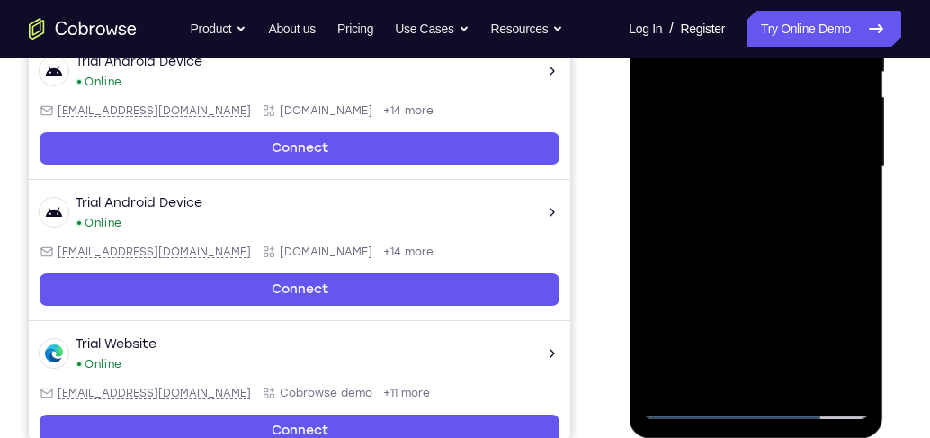
scroll to position [398, 0]
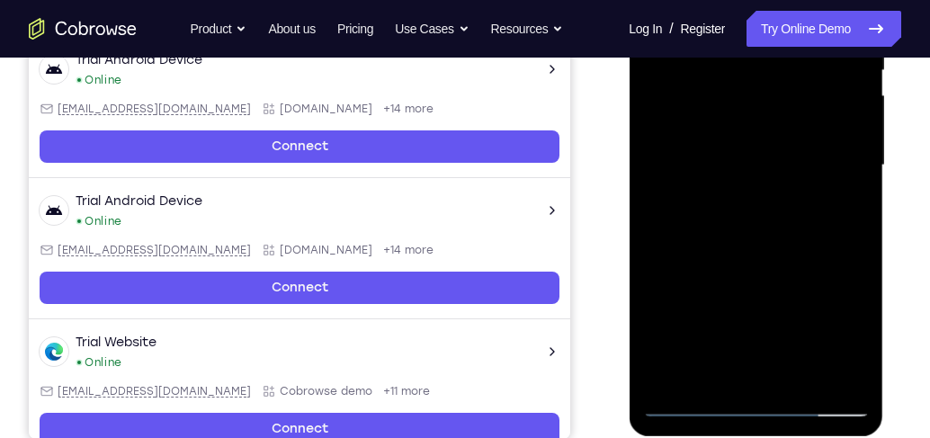
click at [735, 369] on div at bounding box center [755, 166] width 227 height 504
click at [849, 368] on div at bounding box center [755, 166] width 227 height 504
click at [851, 371] on div at bounding box center [755, 166] width 227 height 504
click at [768, 172] on div at bounding box center [755, 166] width 227 height 504
click at [768, 348] on div at bounding box center [755, 166] width 227 height 504
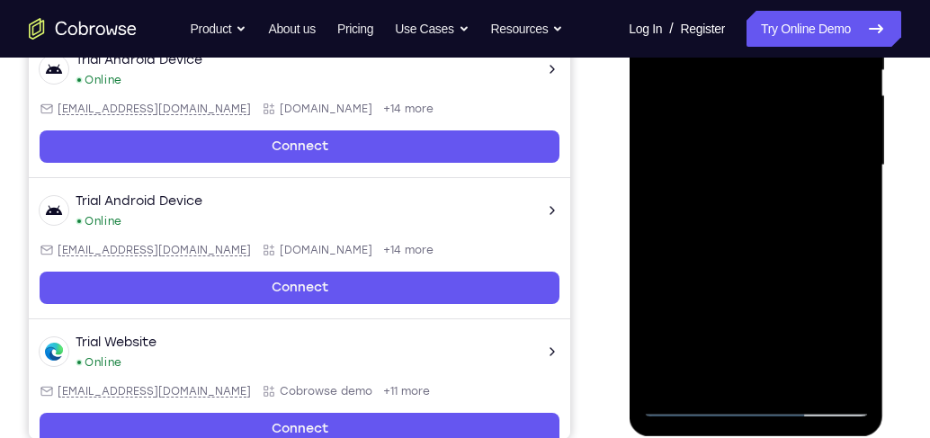
click at [781, 179] on div at bounding box center [755, 166] width 227 height 504
click at [849, 353] on div at bounding box center [755, 166] width 227 height 504
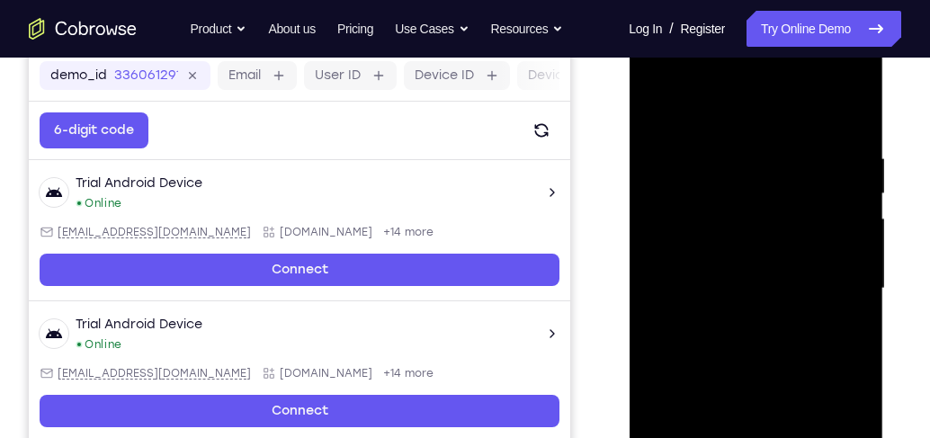
scroll to position [295, 0]
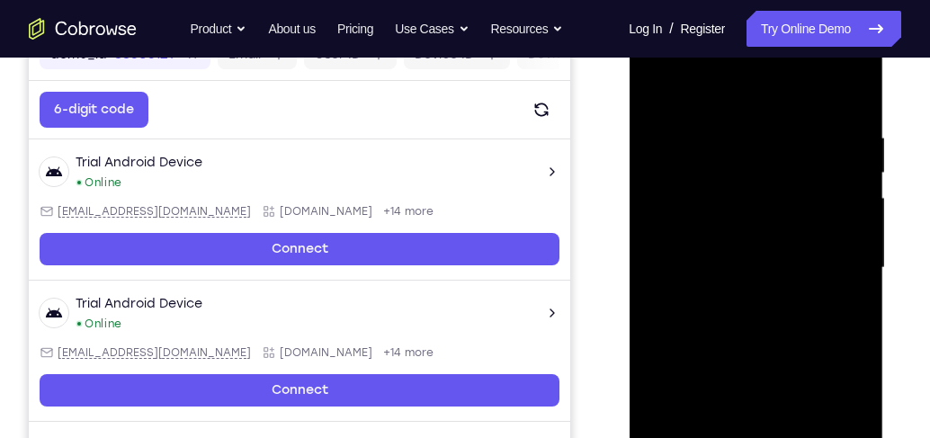
click at [844, 94] on div at bounding box center [755, 268] width 227 height 504
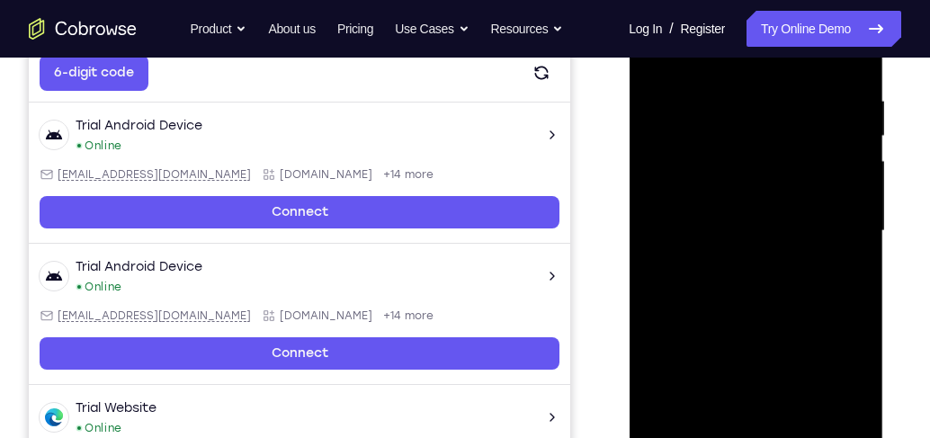
scroll to position [346, 0]
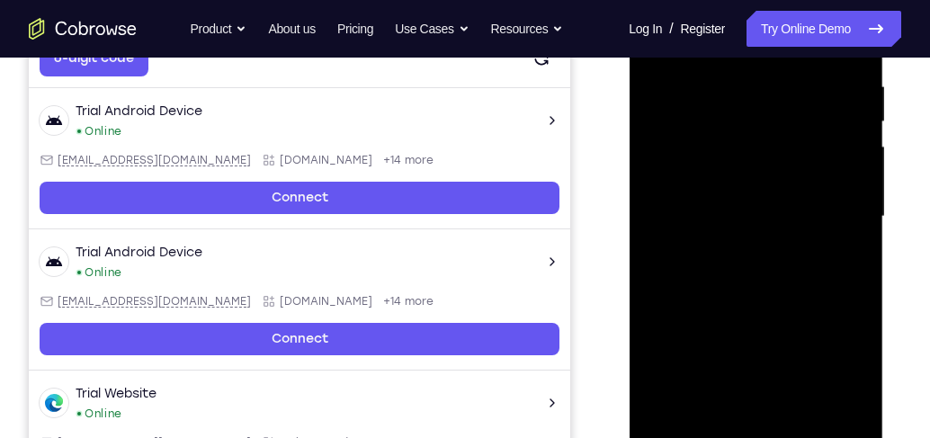
click at [732, 416] on div at bounding box center [755, 217] width 227 height 504
click at [702, 299] on div at bounding box center [755, 217] width 227 height 504
click at [858, 426] on div at bounding box center [755, 217] width 227 height 504
click at [766, 215] on div at bounding box center [755, 217] width 227 height 504
click at [750, 421] on div at bounding box center [755, 217] width 227 height 504
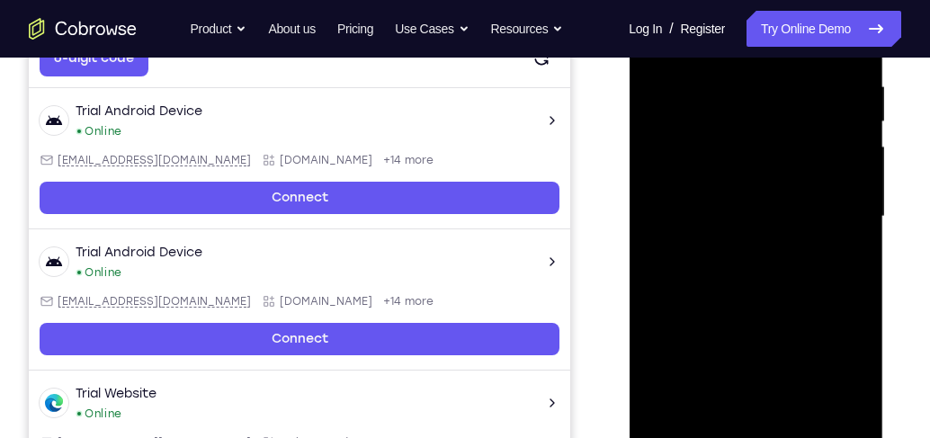
click at [771, 239] on div at bounding box center [755, 217] width 227 height 504
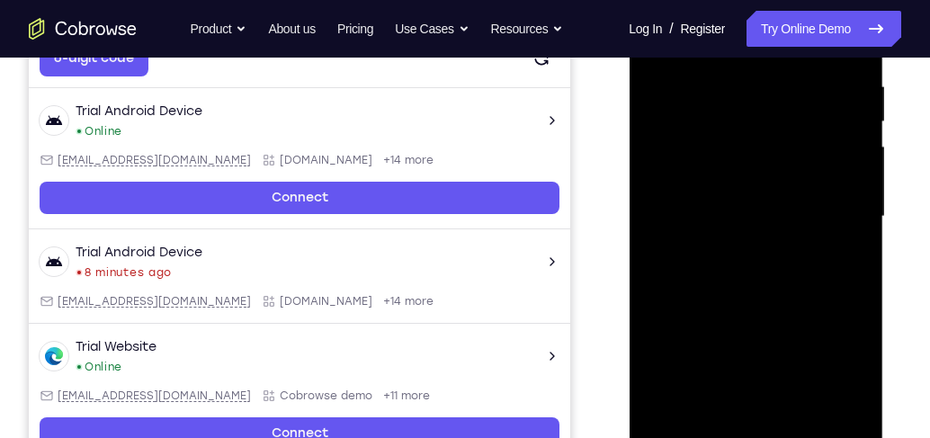
click at [792, 419] on div at bounding box center [755, 217] width 227 height 504
click at [837, 419] on div at bounding box center [755, 217] width 227 height 504
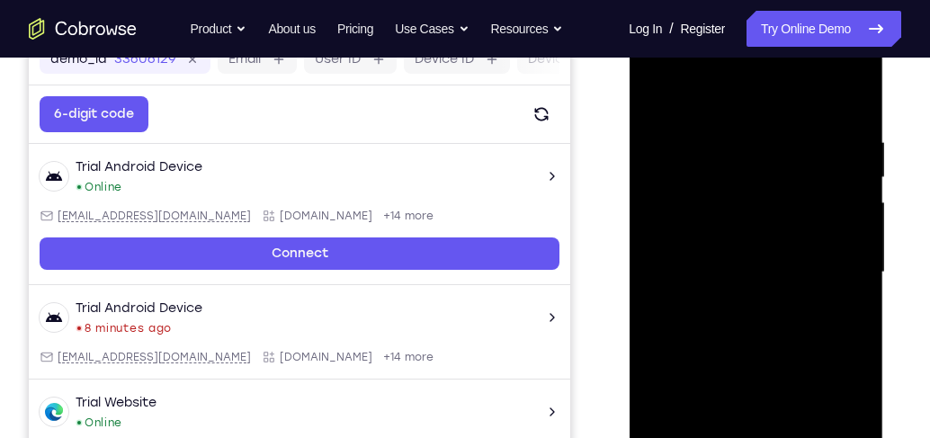
scroll to position [244, 0]
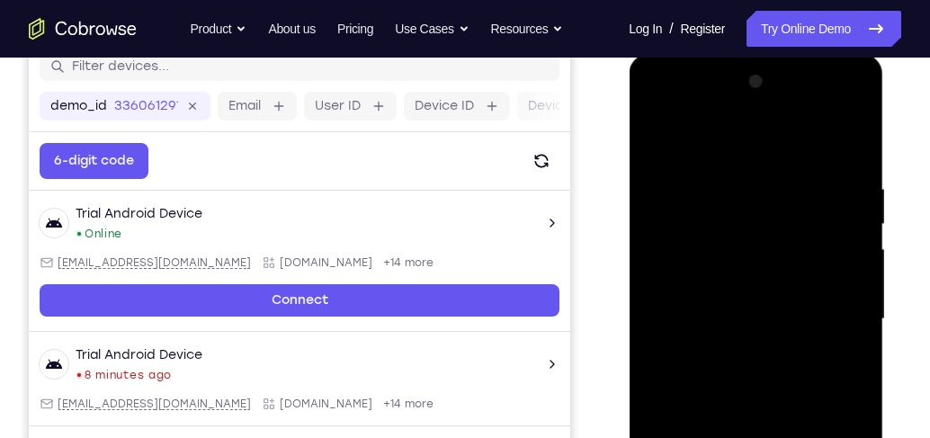
click at [850, 282] on div at bounding box center [755, 319] width 227 height 504
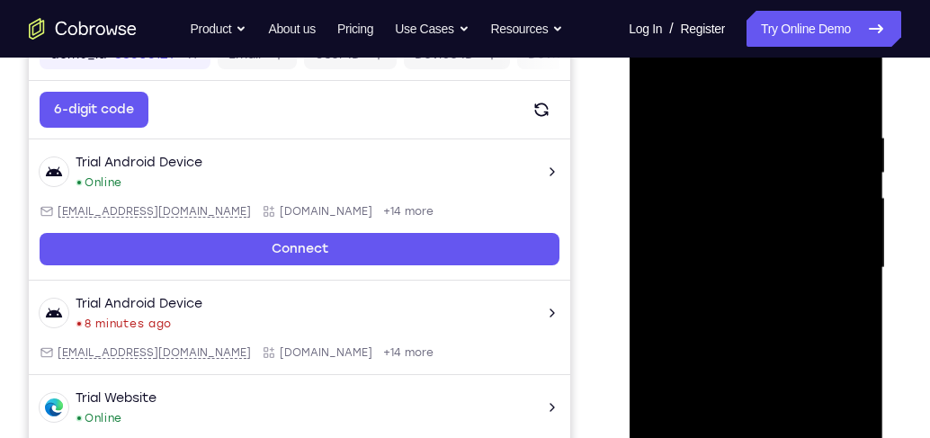
click at [851, 273] on div at bounding box center [755, 268] width 227 height 504
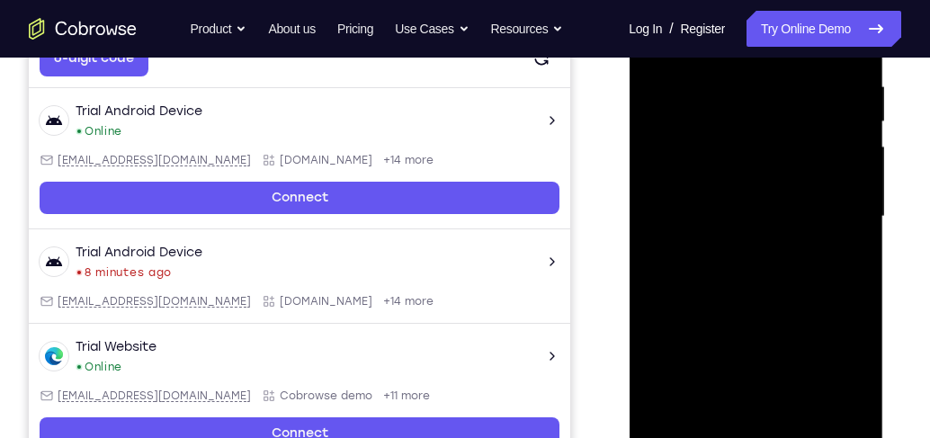
click at [850, 272] on div at bounding box center [755, 217] width 227 height 504
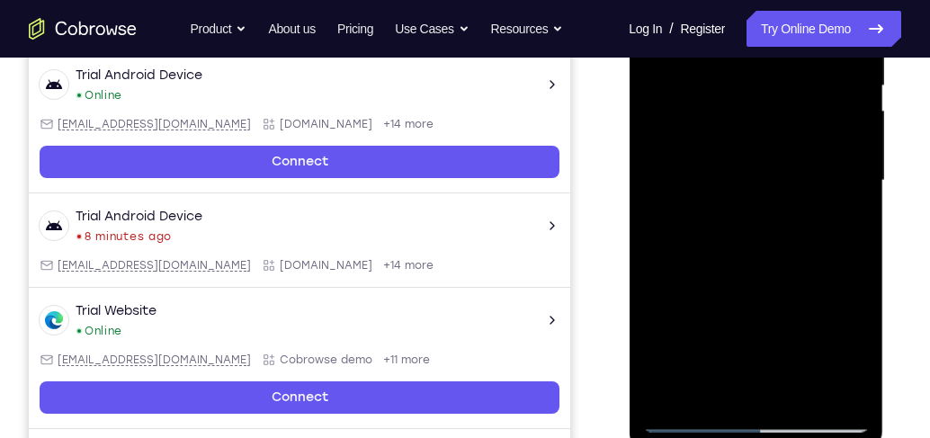
scroll to position [398, 0]
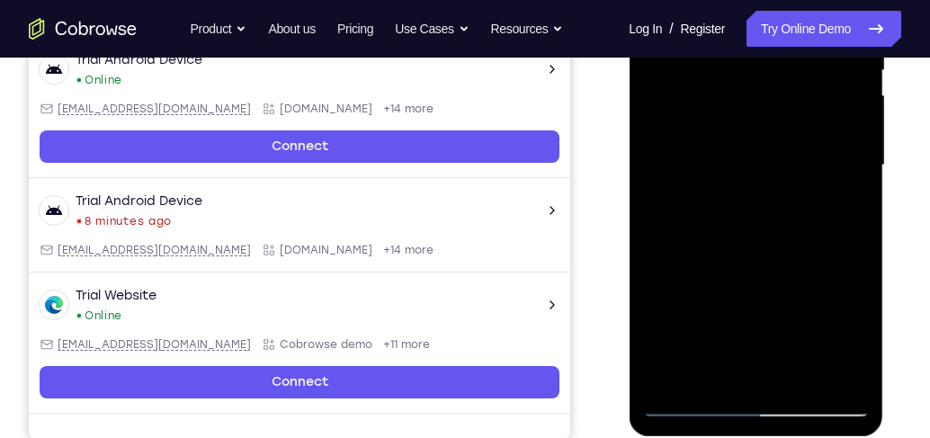
click at [743, 370] on div at bounding box center [755, 166] width 227 height 504
click at [808, 189] on div at bounding box center [755, 166] width 227 height 504
click at [824, 371] on div at bounding box center [755, 166] width 227 height 504
click at [797, 373] on div at bounding box center [755, 166] width 227 height 504
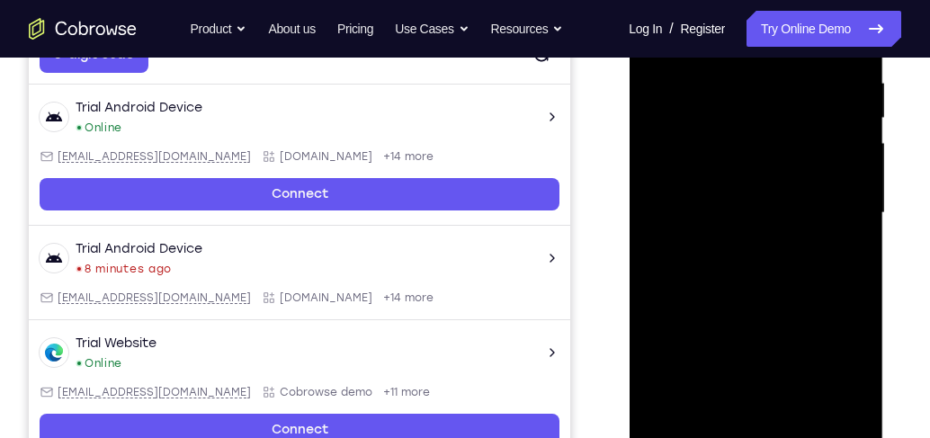
scroll to position [450, 0]
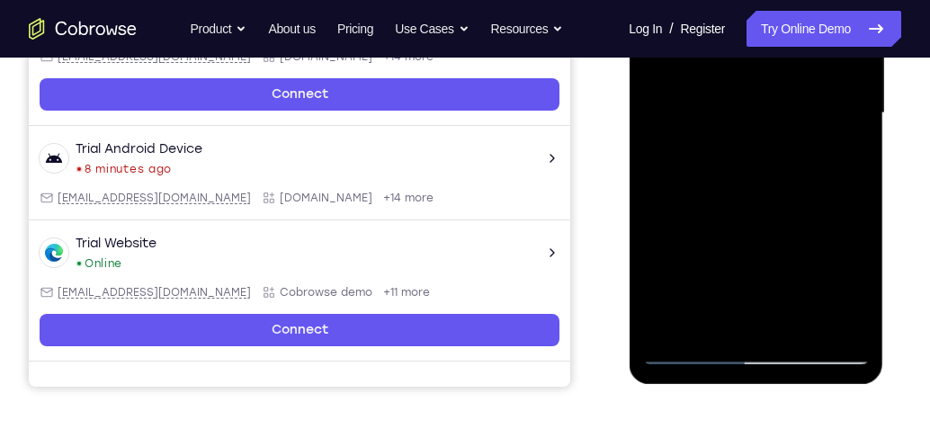
click at [837, 318] on div at bounding box center [755, 113] width 227 height 504
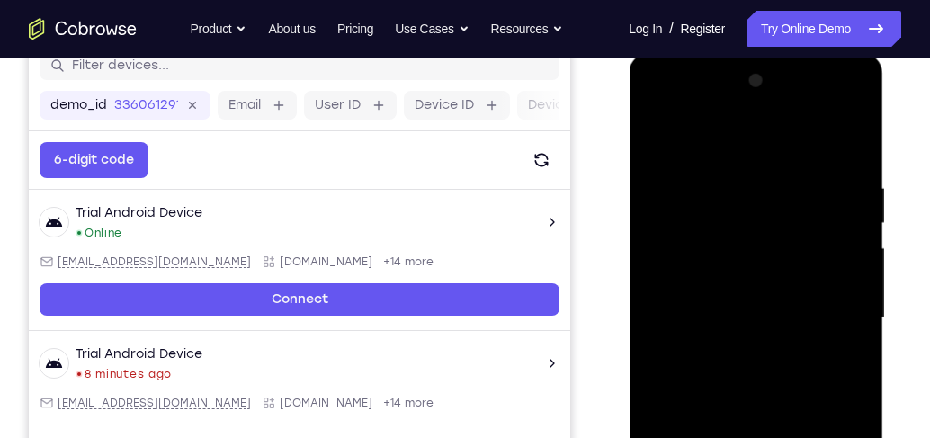
scroll to position [244, 0]
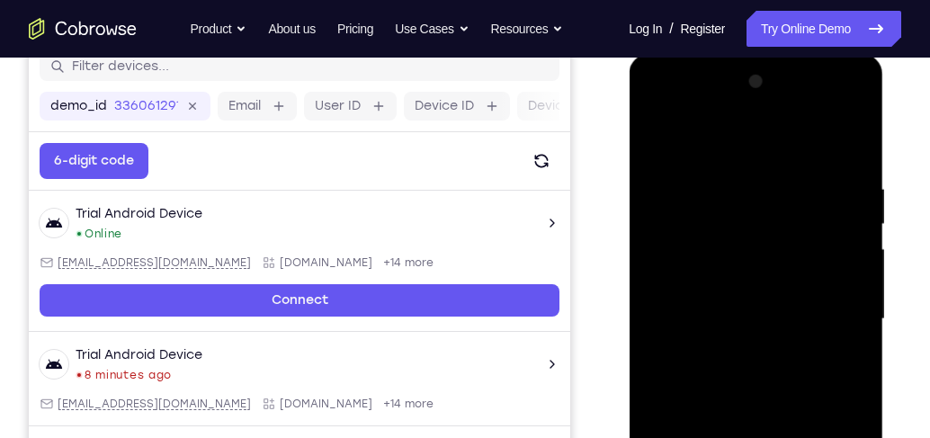
click at [849, 145] on div at bounding box center [755, 319] width 227 height 504
click at [855, 137] on div at bounding box center [755, 319] width 227 height 504
click at [839, 167] on div at bounding box center [755, 319] width 227 height 504
click at [660, 139] on div at bounding box center [755, 319] width 227 height 504
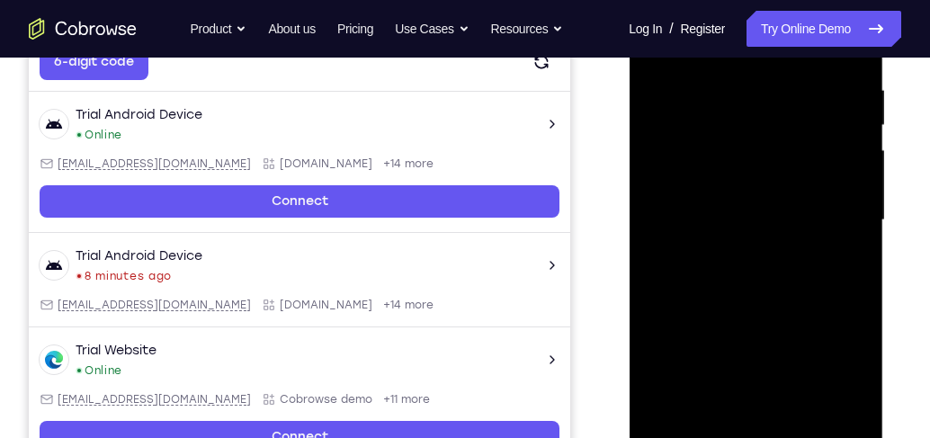
scroll to position [346, 0]
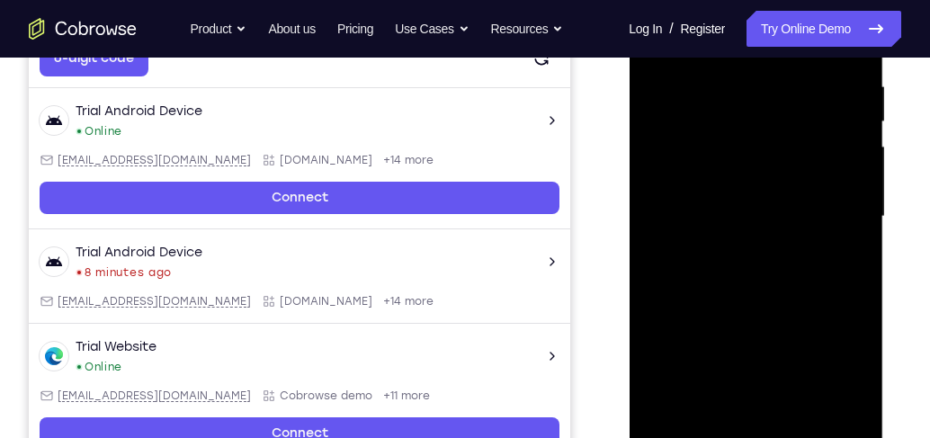
click at [800, 425] on div at bounding box center [755, 217] width 227 height 504
click at [763, 311] on div at bounding box center [755, 217] width 227 height 504
click at [792, 250] on div at bounding box center [755, 217] width 227 height 504
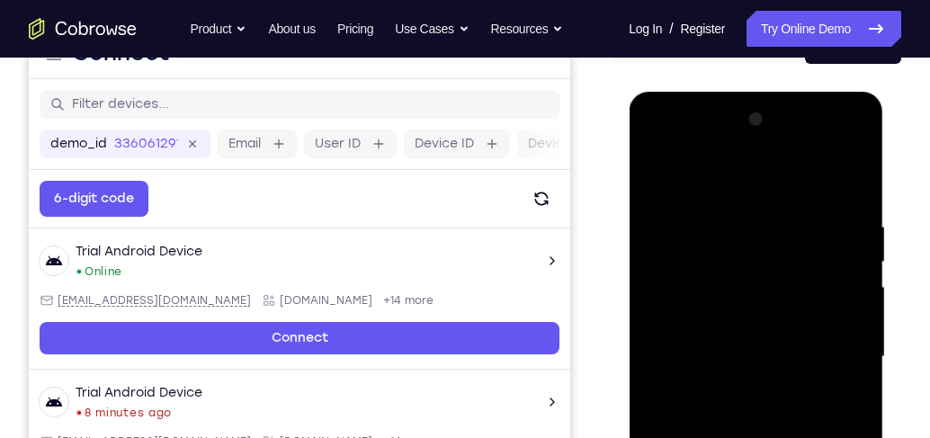
scroll to position [295, 0]
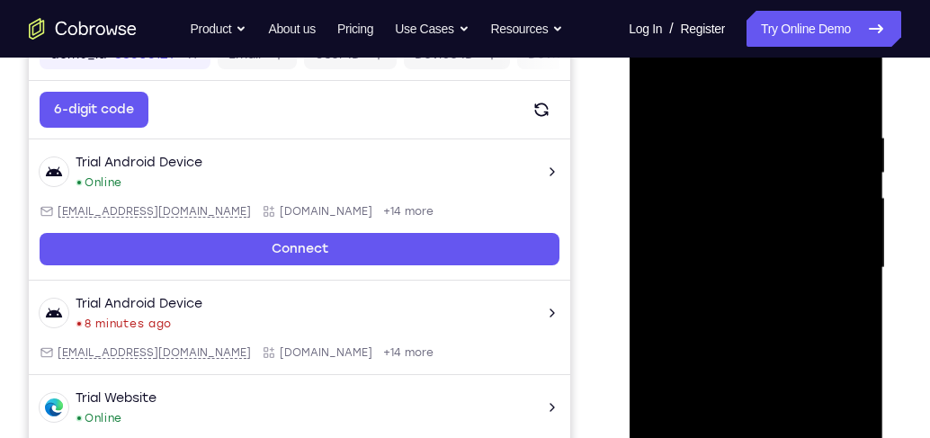
drag, startPoint x: 808, startPoint y: 251, endPoint x: 806, endPoint y: 339, distance: 88.2
click at [806, 336] on div at bounding box center [755, 268] width 227 height 504
drag, startPoint x: 793, startPoint y: 223, endPoint x: 792, endPoint y: 434, distance: 211.4
click at [792, 434] on div at bounding box center [755, 268] width 227 height 504
click at [748, 155] on div at bounding box center [755, 268] width 227 height 504
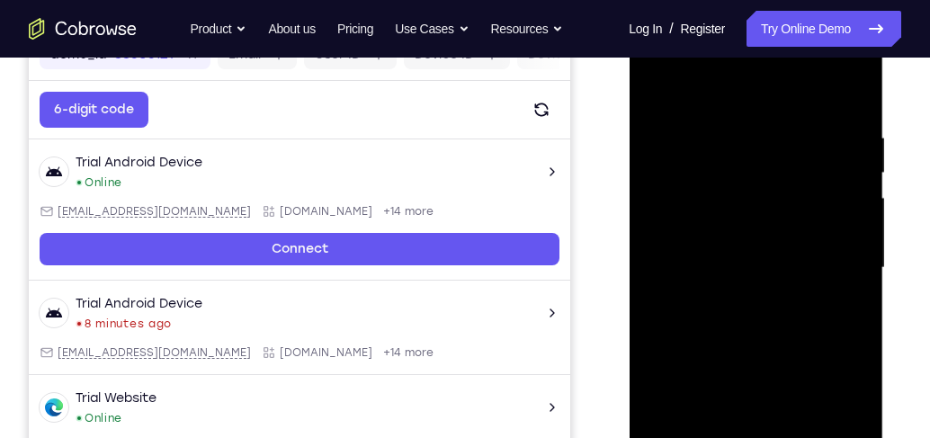
click at [775, 154] on div at bounding box center [755, 268] width 227 height 504
click at [691, 284] on div at bounding box center [755, 268] width 227 height 504
click at [816, 187] on div at bounding box center [755, 268] width 227 height 504
drag, startPoint x: 816, startPoint y: 187, endPoint x: 790, endPoint y: 208, distance: 33.3
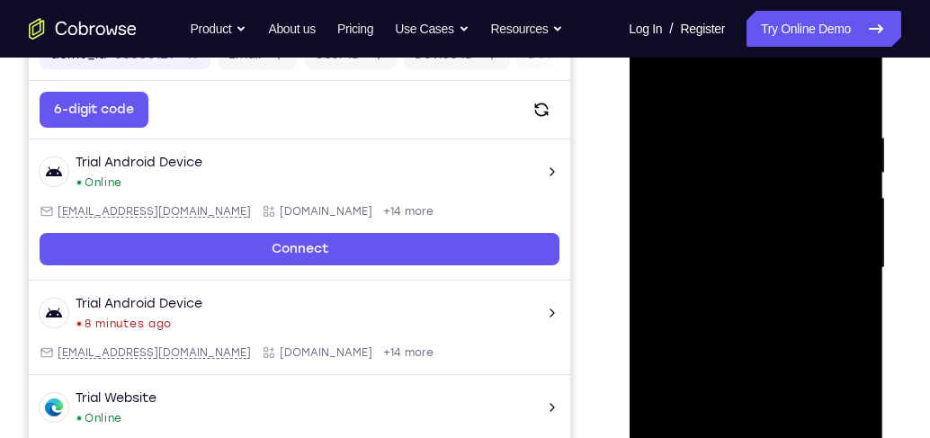
click at [790, 208] on div at bounding box center [755, 268] width 227 height 504
click at [753, 263] on div at bounding box center [755, 268] width 227 height 504
click at [789, 260] on div at bounding box center [755, 268] width 227 height 504
click at [789, 263] on div at bounding box center [755, 268] width 227 height 504
click at [835, 313] on div at bounding box center [755, 268] width 227 height 504
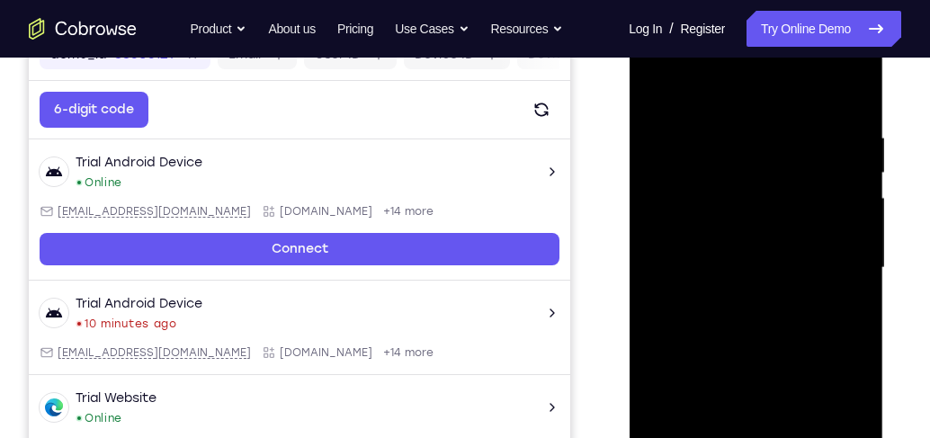
click at [735, 312] on div at bounding box center [755, 268] width 227 height 504
click at [838, 314] on div at bounding box center [755, 268] width 227 height 504
drag, startPoint x: 824, startPoint y: 166, endPoint x: 804, endPoint y: 313, distance: 148.0
click at [808, 319] on div at bounding box center [755, 268] width 227 height 504
drag, startPoint x: 801, startPoint y: 205, endPoint x: 785, endPoint y: 298, distance: 93.9
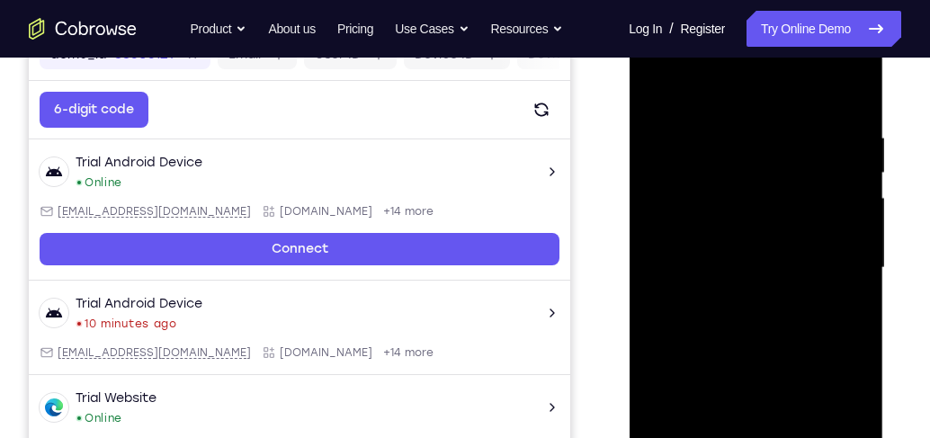
click at [785, 327] on div at bounding box center [755, 268] width 227 height 504
drag, startPoint x: 800, startPoint y: 171, endPoint x: 775, endPoint y: 341, distance: 171.7
click at [775, 341] on div at bounding box center [755, 268] width 227 height 504
drag, startPoint x: 819, startPoint y: 199, endPoint x: 821, endPoint y: 103, distance: 95.4
click at [821, 103] on div at bounding box center [755, 268] width 227 height 504
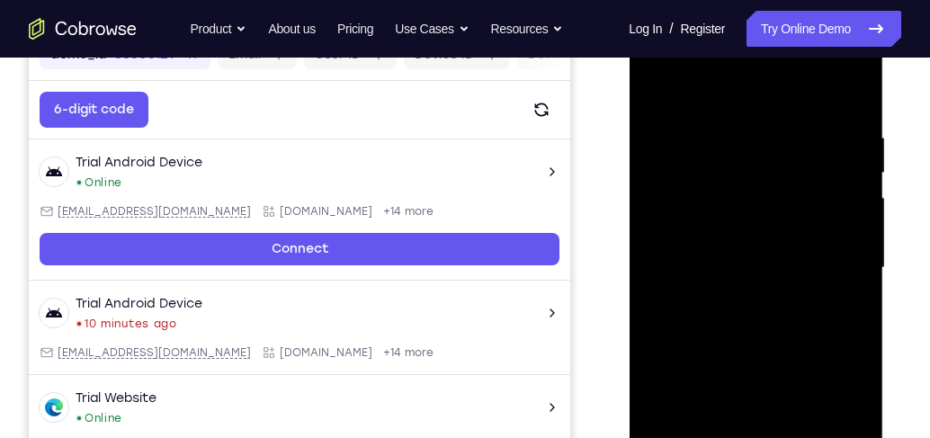
drag, startPoint x: 826, startPoint y: 147, endPoint x: 820, endPoint y: 78, distance: 68.6
click at [820, 82] on div at bounding box center [755, 268] width 227 height 504
click at [752, 246] on div at bounding box center [755, 268] width 227 height 504
click at [659, 85] on div at bounding box center [755, 268] width 227 height 504
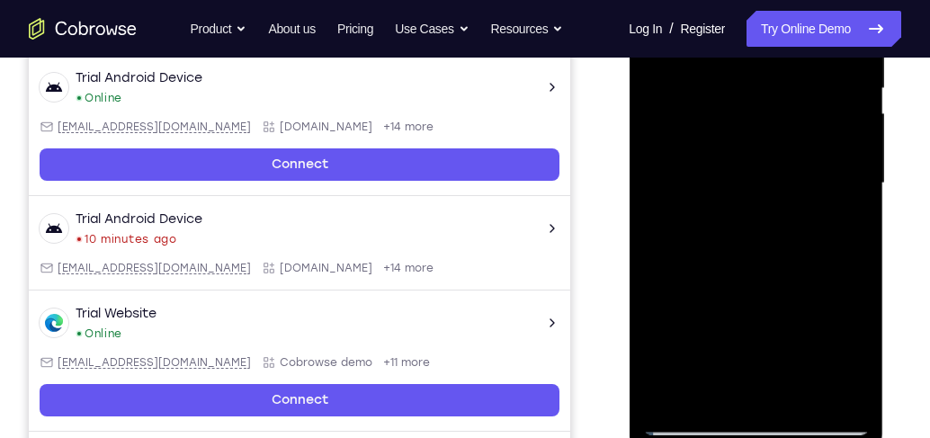
scroll to position [398, 0]
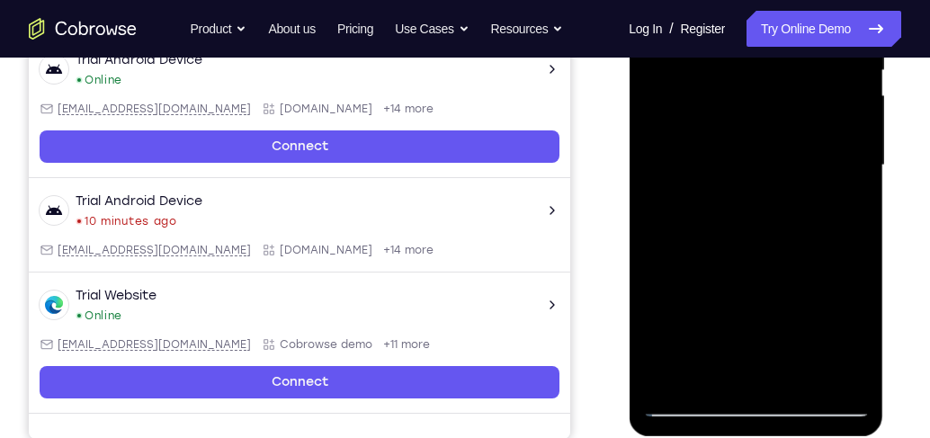
click at [799, 372] on div at bounding box center [755, 166] width 227 height 504
click at [786, 164] on div at bounding box center [755, 166] width 227 height 504
drag, startPoint x: 810, startPoint y: 178, endPoint x: 807, endPoint y: 215, distance: 37.0
click at [807, 215] on div at bounding box center [755, 166] width 227 height 504
click at [811, 189] on div at bounding box center [755, 166] width 227 height 504
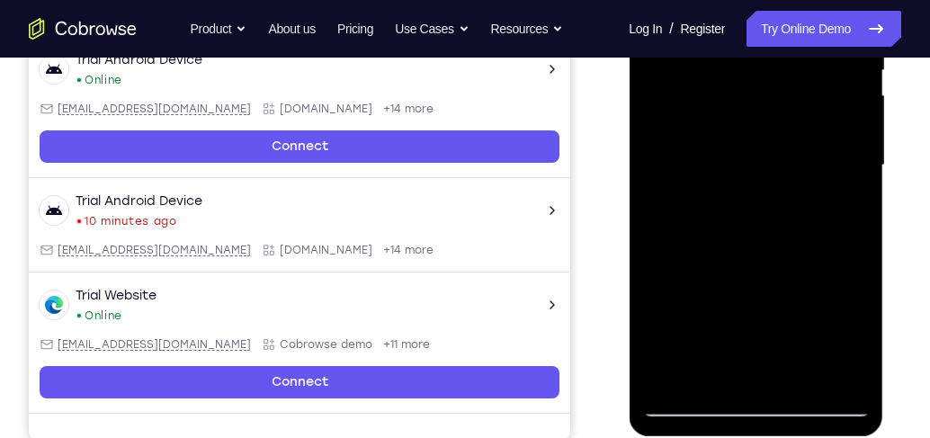
click at [790, 172] on div at bounding box center [755, 166] width 227 height 504
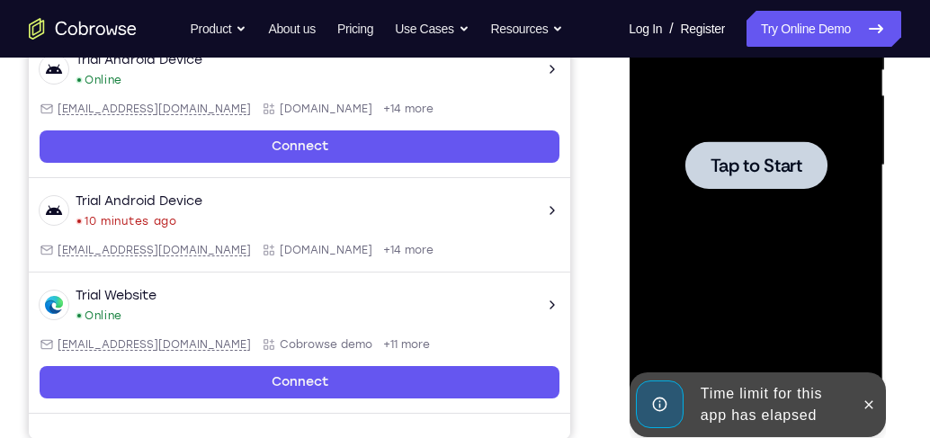
click at [784, 275] on div at bounding box center [755, 166] width 227 height 504
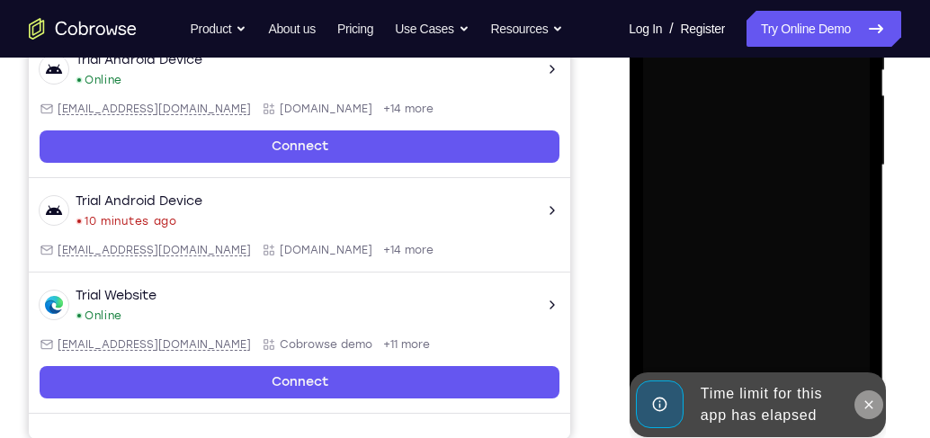
click at [868, 409] on icon at bounding box center [868, 405] width 14 height 14
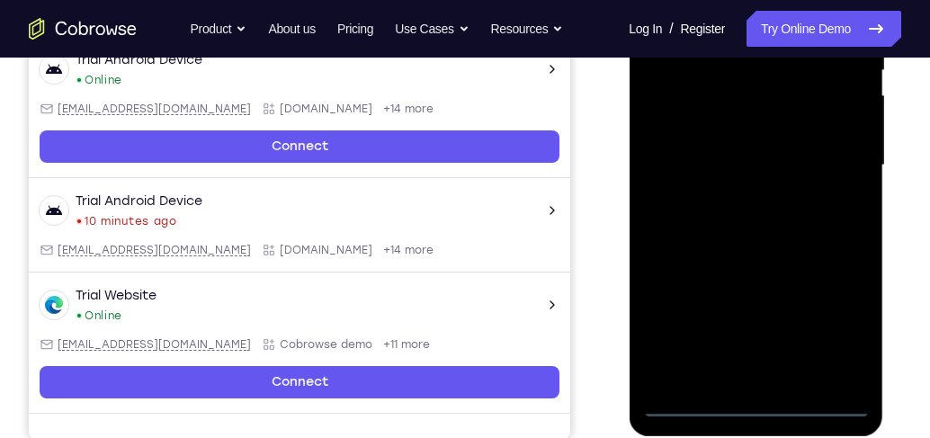
click at [761, 404] on div at bounding box center [755, 166] width 227 height 504
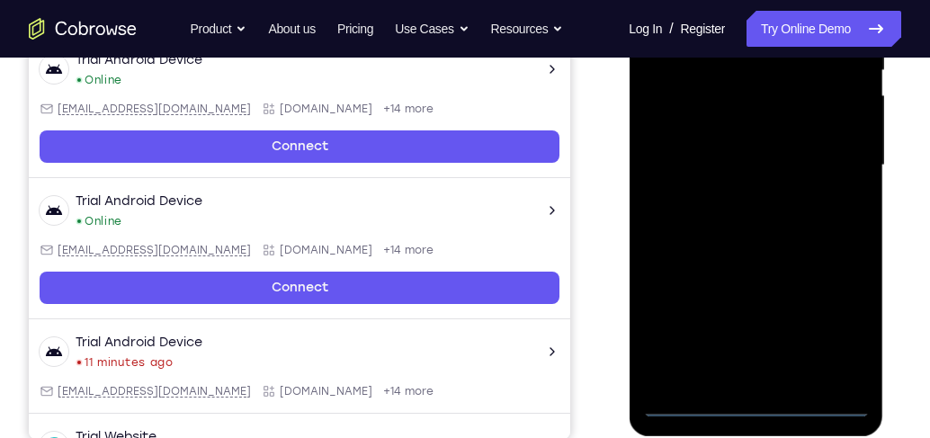
click at [843, 331] on div at bounding box center [755, 166] width 227 height 504
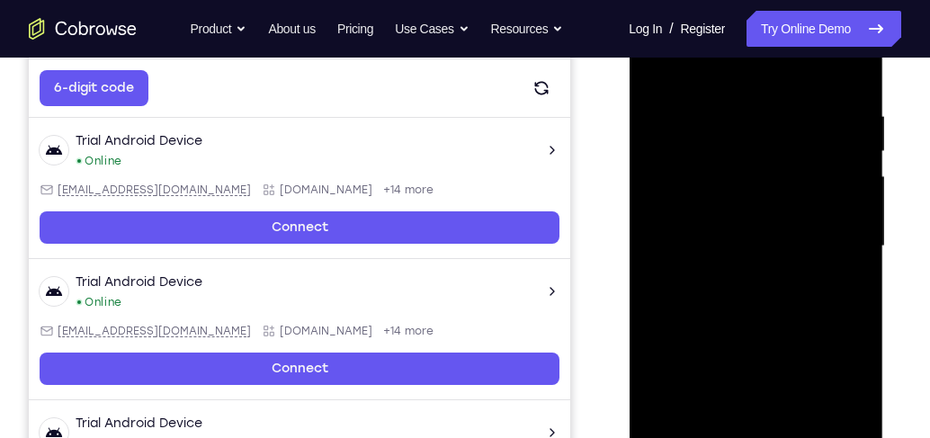
scroll to position [295, 0]
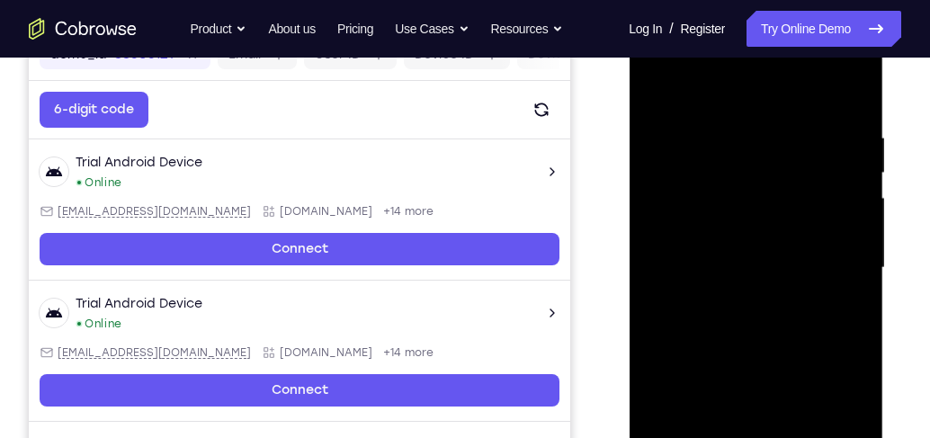
click at [760, 96] on div at bounding box center [755, 268] width 227 height 504
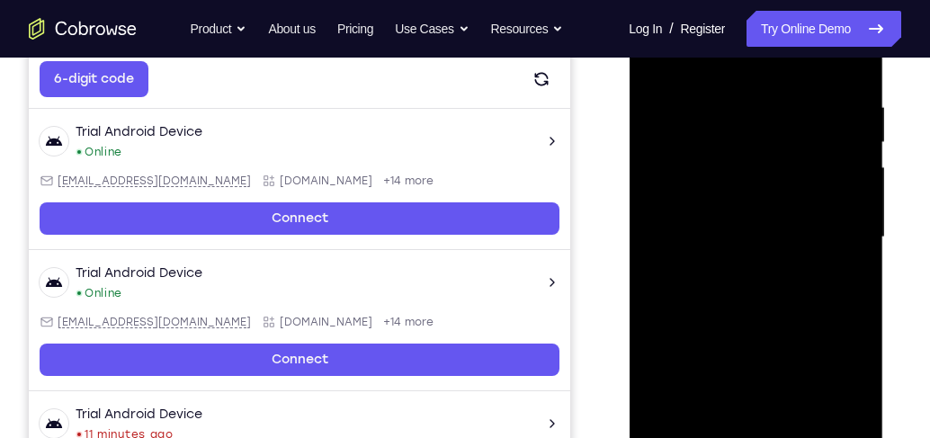
scroll to position [346, 0]
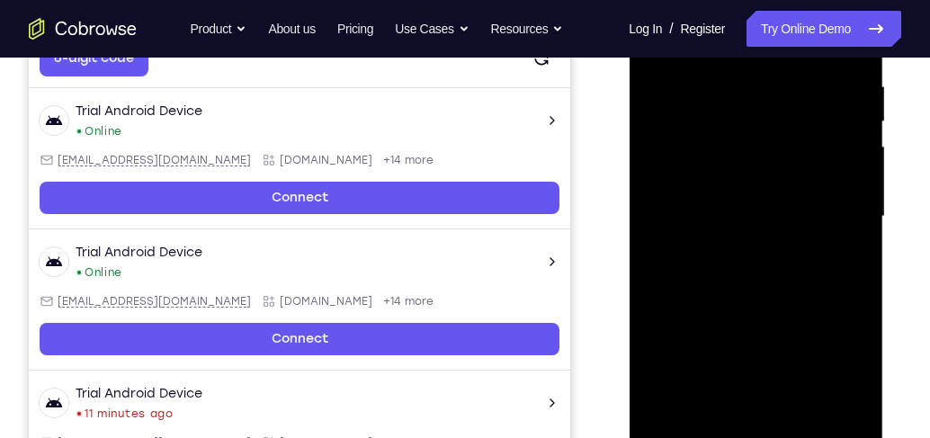
click at [831, 208] on div at bounding box center [755, 217] width 227 height 504
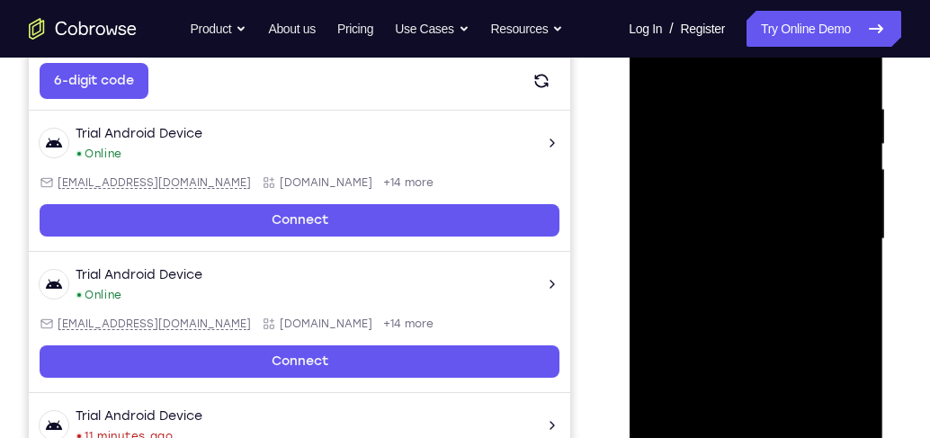
scroll to position [295, 0]
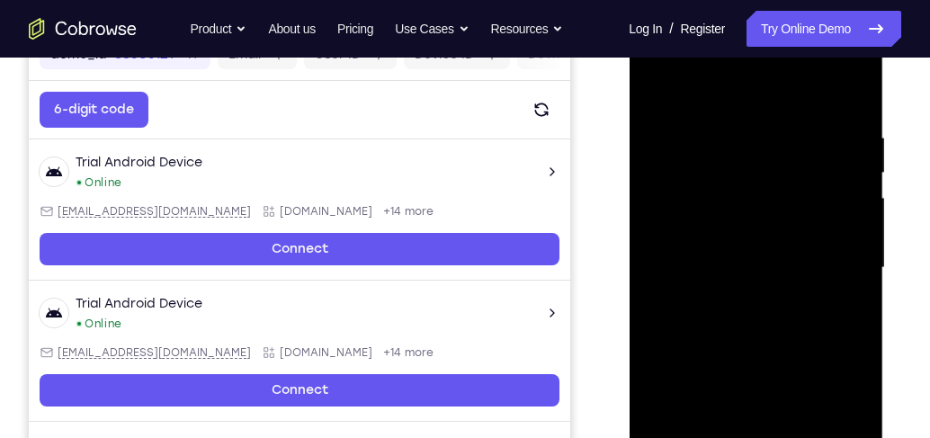
click at [735, 305] on div at bounding box center [755, 268] width 227 height 504
click at [757, 255] on div at bounding box center [755, 268] width 227 height 504
click at [741, 271] on div at bounding box center [755, 268] width 227 height 504
click at [750, 319] on div at bounding box center [755, 268] width 227 height 504
click at [843, 292] on div at bounding box center [755, 268] width 227 height 504
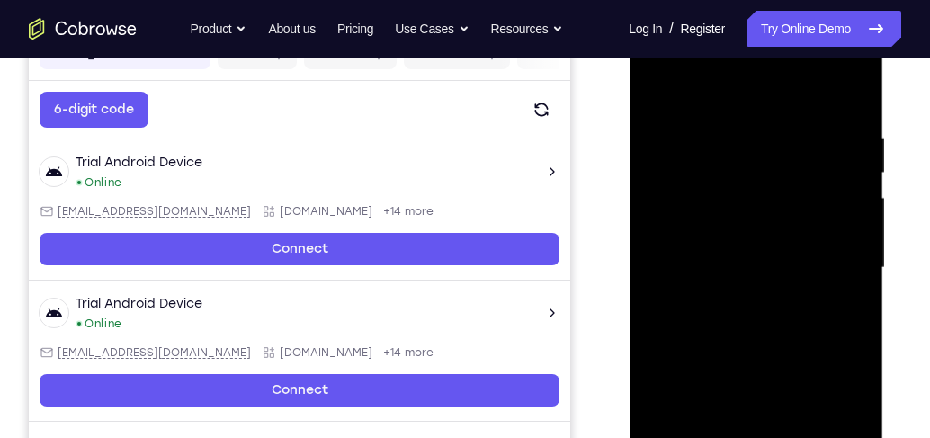
click at [716, 263] on div at bounding box center [755, 268] width 227 height 504
click at [777, 350] on div at bounding box center [755, 268] width 227 height 504
click at [757, 125] on div at bounding box center [755, 268] width 227 height 504
click at [838, 87] on div at bounding box center [755, 268] width 227 height 504
click at [846, 200] on div at bounding box center [755, 268] width 227 height 504
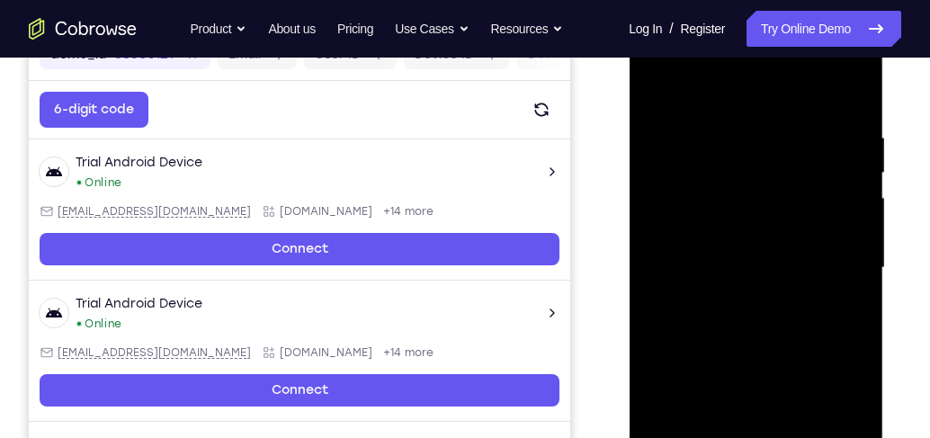
click at [858, 197] on div at bounding box center [755, 268] width 227 height 504
click at [857, 199] on div at bounding box center [755, 268] width 227 height 504
click at [858, 202] on div at bounding box center [755, 268] width 227 height 504
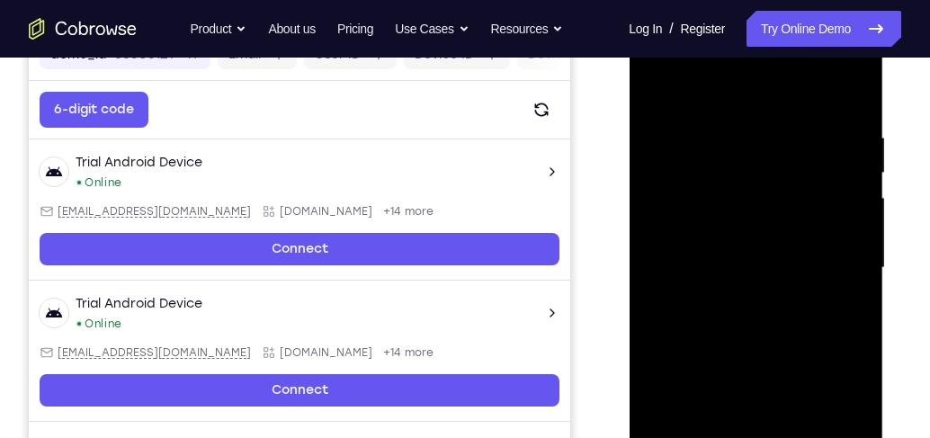
drag, startPoint x: 657, startPoint y: 221, endPoint x: 832, endPoint y: 217, distance: 175.5
click at [832, 217] on div at bounding box center [755, 268] width 227 height 504
drag, startPoint x: 668, startPoint y: 220, endPoint x: 876, endPoint y: 224, distance: 207.8
click at [839, 219] on div at bounding box center [755, 268] width 227 height 504
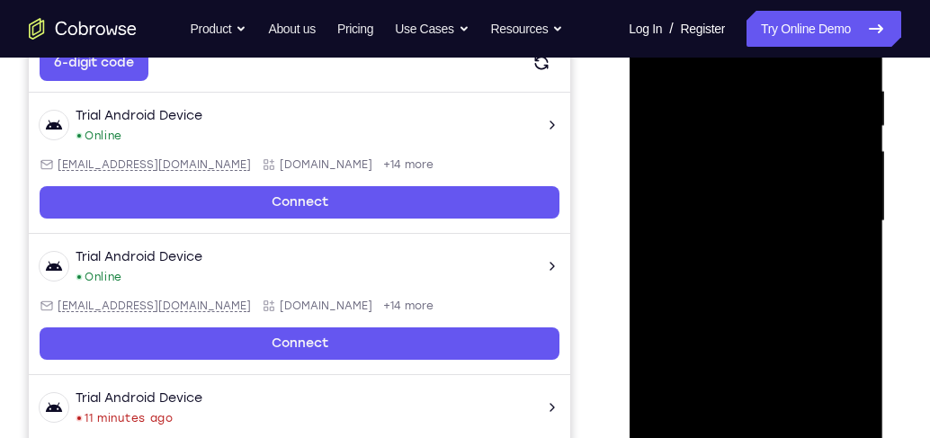
scroll to position [346, 0]
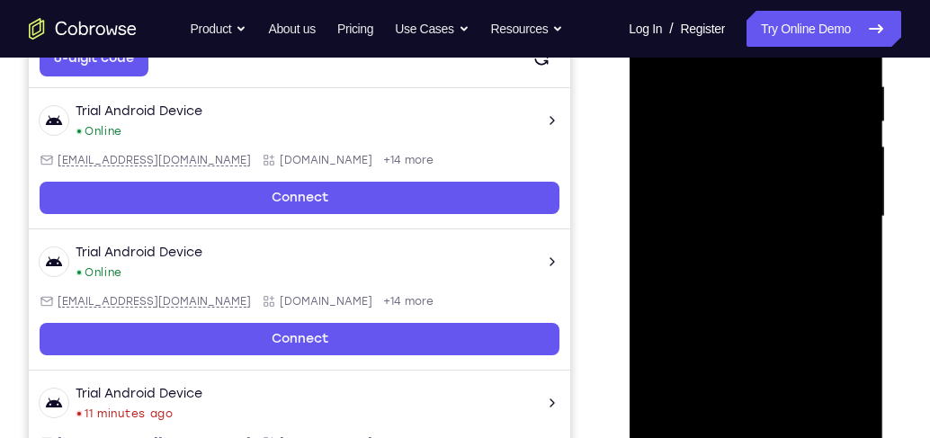
click at [743, 418] on div at bounding box center [755, 217] width 227 height 504
click at [651, 203] on div at bounding box center [755, 217] width 227 height 504
click at [652, 216] on div at bounding box center [755, 217] width 227 height 504
click at [724, 420] on div at bounding box center [755, 217] width 227 height 504
click at [711, 424] on div at bounding box center [755, 217] width 227 height 504
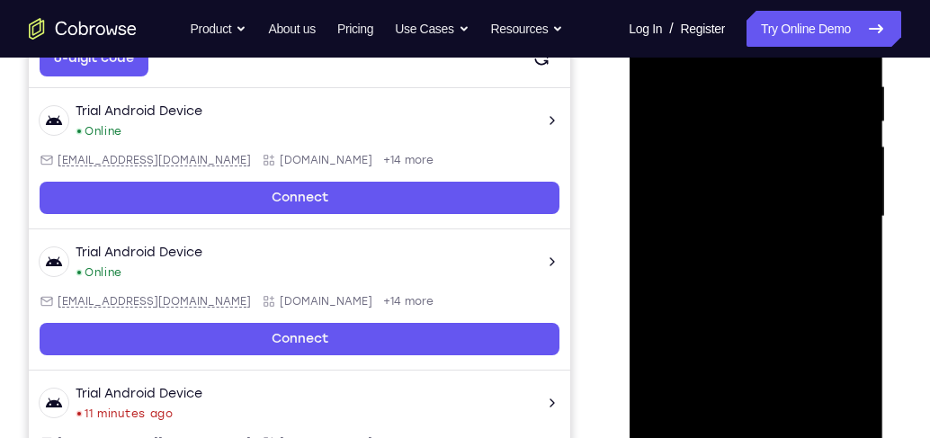
click at [804, 321] on div at bounding box center [755, 217] width 227 height 504
click at [849, 238] on div at bounding box center [755, 217] width 227 height 504
click at [790, 422] on div at bounding box center [755, 217] width 227 height 504
click at [840, 425] on div at bounding box center [755, 217] width 227 height 504
click at [857, 264] on div at bounding box center [755, 217] width 227 height 504
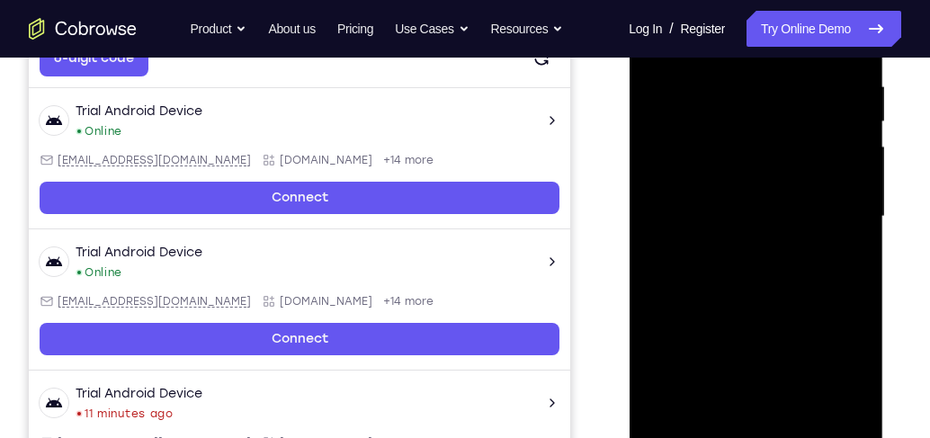
click at [827, 428] on div at bounding box center [755, 217] width 227 height 504
click at [750, 427] on div at bounding box center [755, 217] width 227 height 504
click at [843, 254] on div at bounding box center [755, 217] width 227 height 504
click at [791, 427] on div at bounding box center [755, 217] width 227 height 504
click at [842, 424] on div at bounding box center [755, 217] width 227 height 504
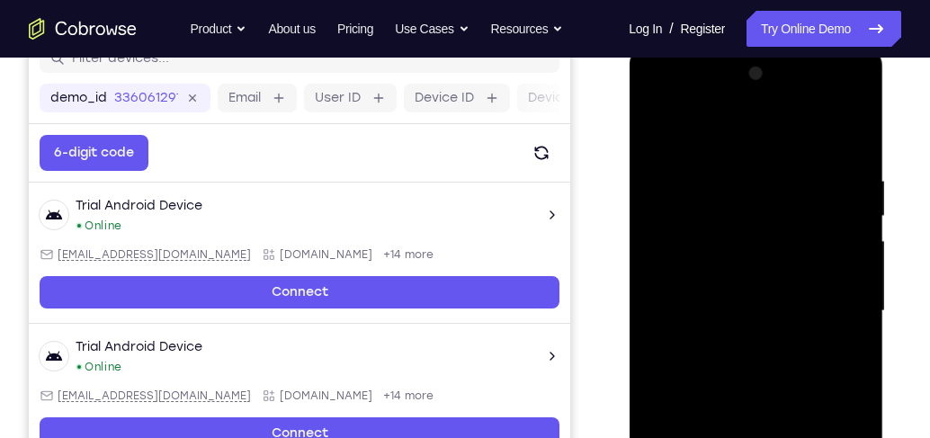
scroll to position [244, 0]
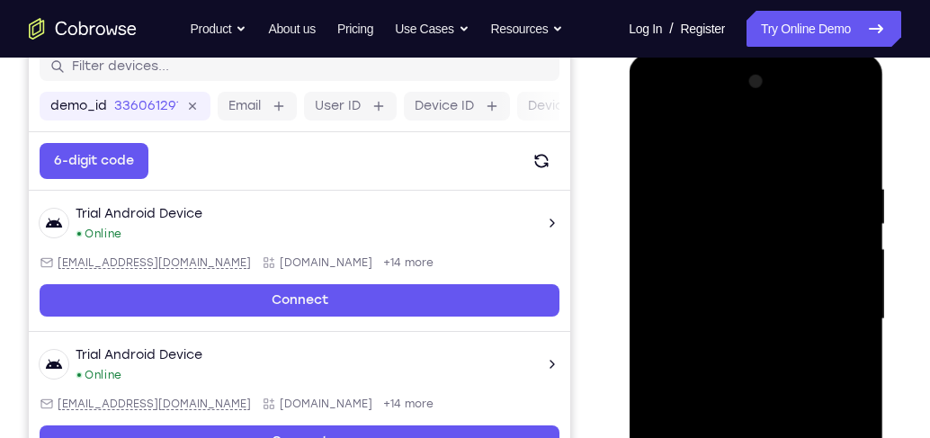
click at [848, 143] on div at bounding box center [755, 319] width 227 height 504
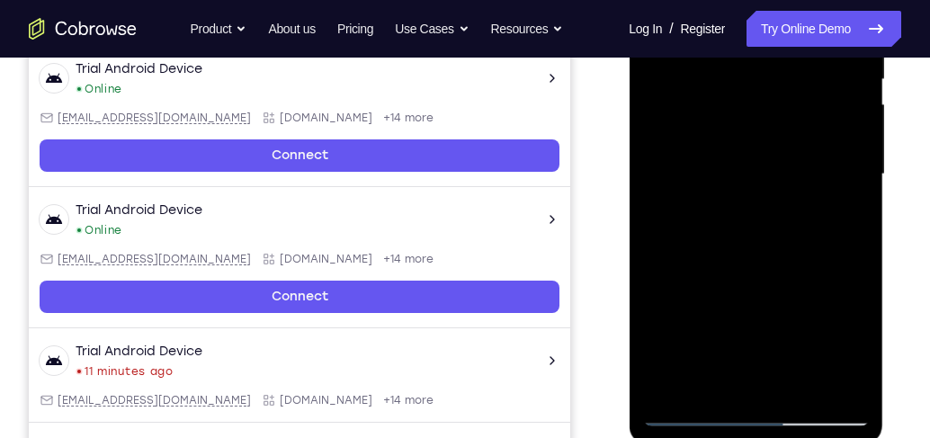
scroll to position [398, 0]
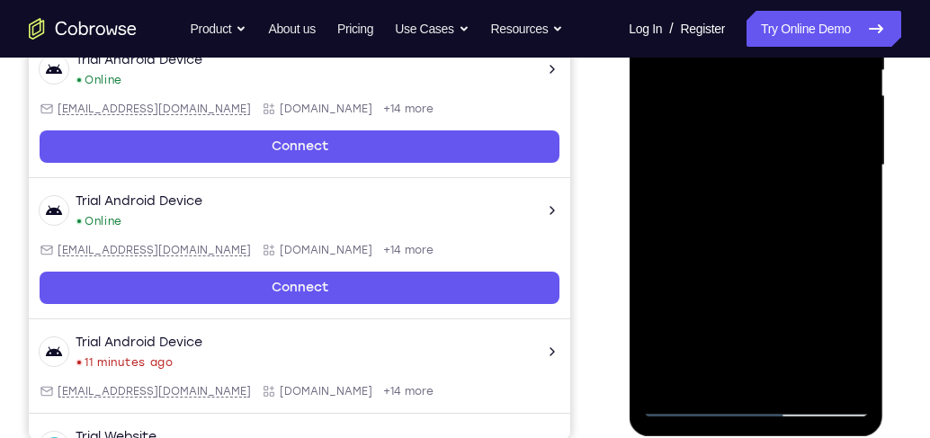
click at [803, 377] on div at bounding box center [755, 166] width 227 height 504
click at [783, 267] on div at bounding box center [755, 166] width 227 height 504
click at [757, 274] on div at bounding box center [755, 166] width 227 height 504
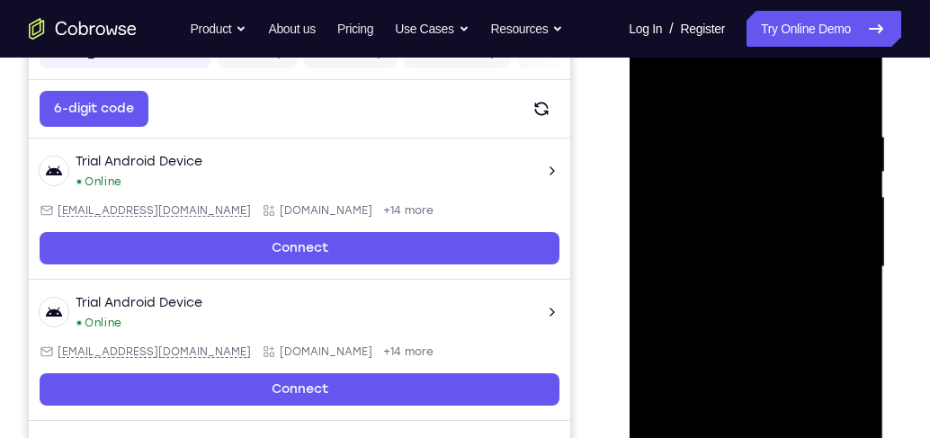
scroll to position [295, 0]
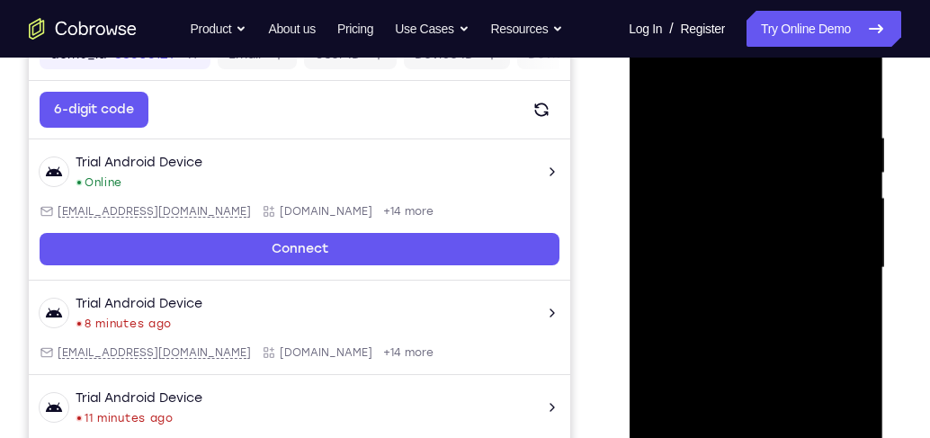
click at [689, 96] on div at bounding box center [755, 268] width 227 height 504
click at [686, 129] on div at bounding box center [755, 268] width 227 height 504
click at [860, 226] on div at bounding box center [755, 268] width 227 height 504
drag, startPoint x: 860, startPoint y: 226, endPoint x: 770, endPoint y: 319, distance: 129.8
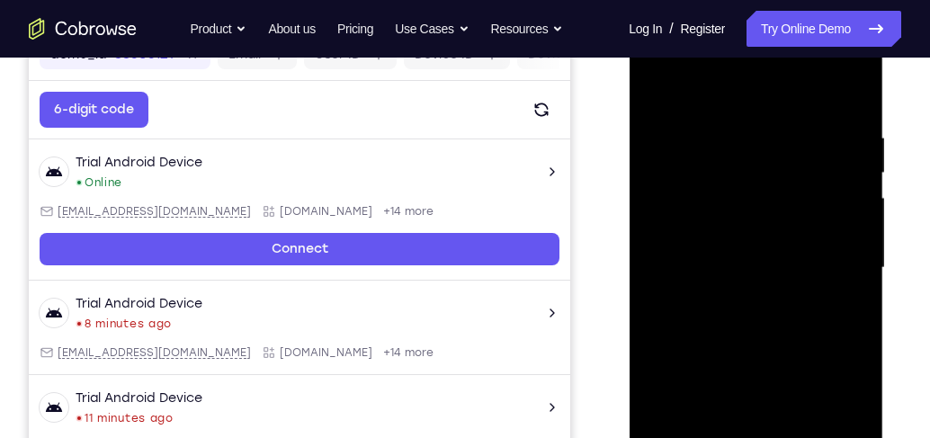
click at [775, 314] on div at bounding box center [755, 268] width 227 height 504
click at [757, 341] on div at bounding box center [755, 268] width 227 height 504
click at [755, 341] on div at bounding box center [755, 268] width 227 height 504
click at [763, 345] on div at bounding box center [755, 268] width 227 height 504
click at [637, 288] on div at bounding box center [756, 271] width 255 height 536
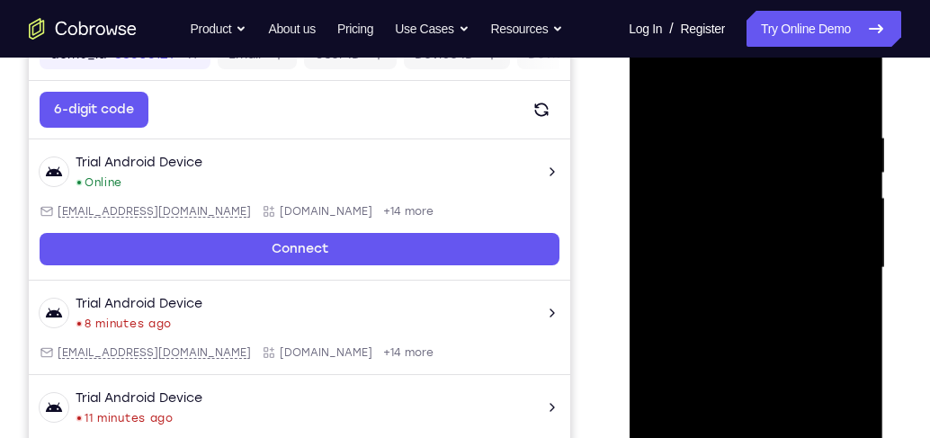
click at [652, 279] on div at bounding box center [755, 268] width 227 height 504
click at [856, 251] on div at bounding box center [755, 268] width 227 height 504
click at [854, 260] on div at bounding box center [755, 268] width 227 height 504
click at [855, 259] on div at bounding box center [755, 268] width 227 height 504
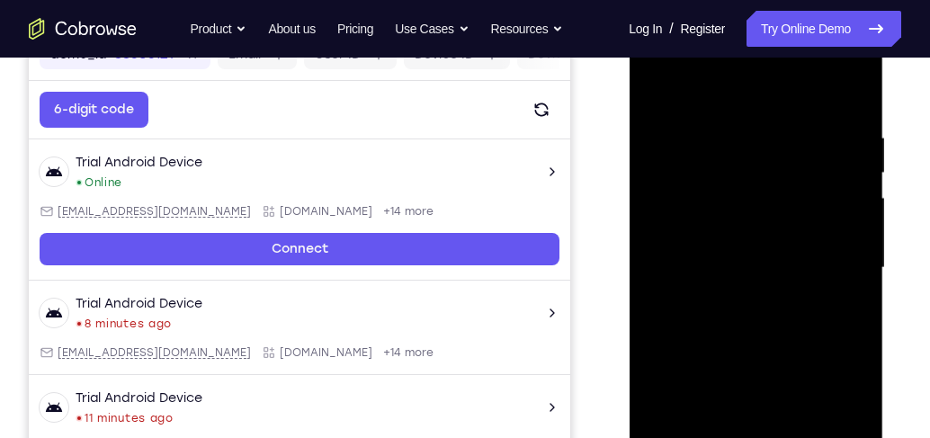
click at [858, 252] on div at bounding box center [755, 268] width 227 height 504
click at [846, 91] on div at bounding box center [755, 268] width 227 height 504
click at [709, 126] on div at bounding box center [755, 268] width 227 height 504
click at [854, 190] on div at bounding box center [755, 268] width 227 height 504
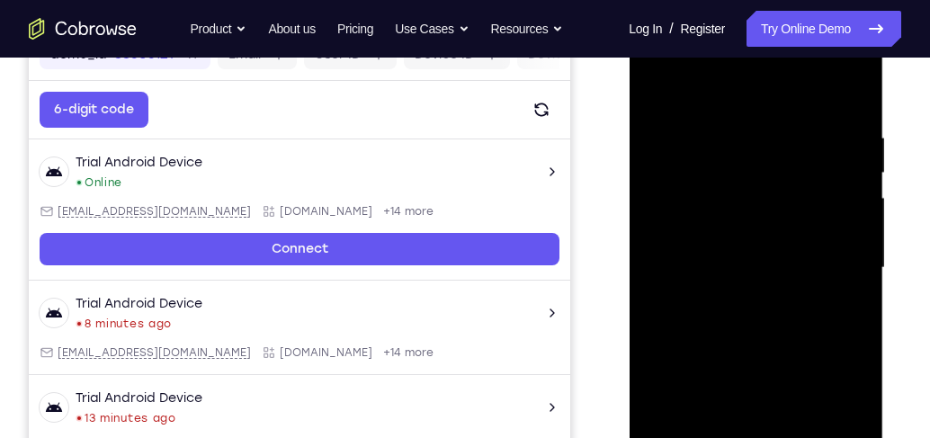
click at [854, 190] on div at bounding box center [755, 268] width 227 height 504
drag, startPoint x: 847, startPoint y: 193, endPoint x: 804, endPoint y: 226, distance: 54.0
click at [804, 226] on div at bounding box center [755, 268] width 227 height 504
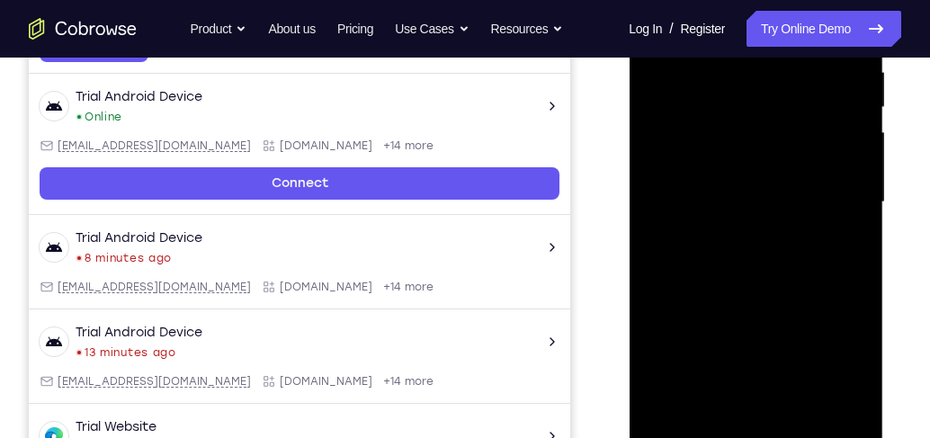
scroll to position [398, 0]
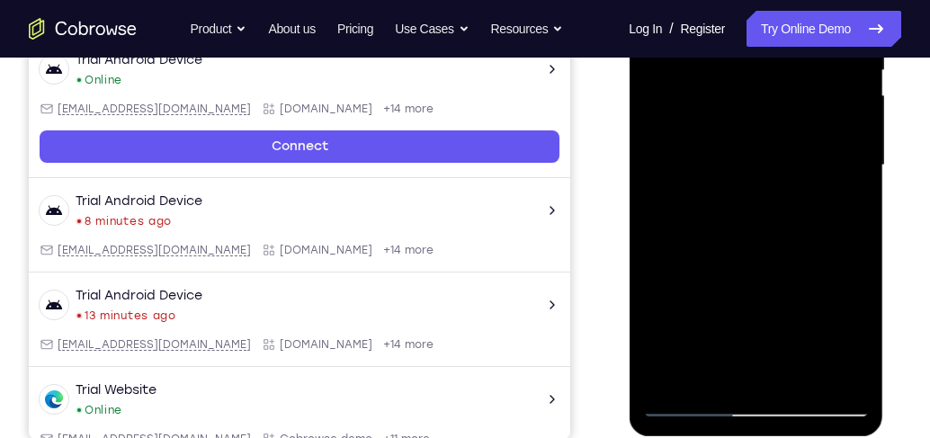
click at [777, 364] on div at bounding box center [755, 166] width 227 height 504
click at [844, 182] on div at bounding box center [755, 166] width 227 height 504
click at [794, 372] on div at bounding box center [755, 166] width 227 height 504
click at [669, 193] on div at bounding box center [755, 166] width 227 height 504
click at [655, 204] on div at bounding box center [755, 166] width 227 height 504
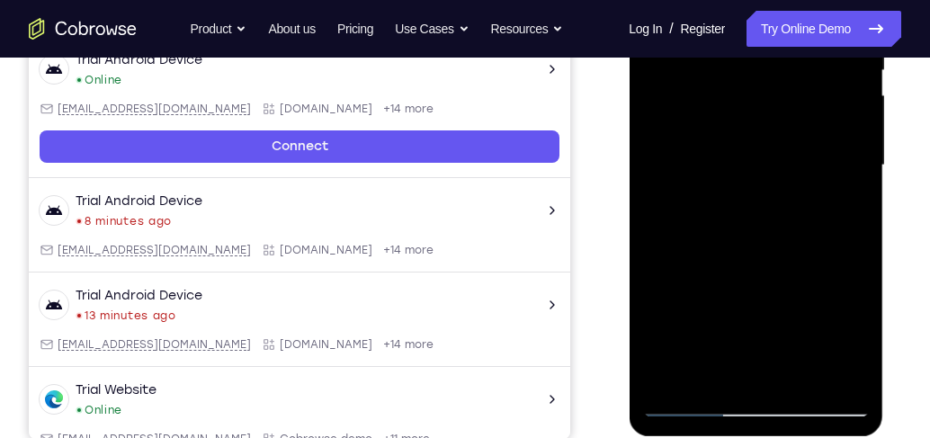
click at [760, 368] on div at bounding box center [755, 166] width 227 height 504
click at [836, 192] on div at bounding box center [755, 166] width 227 height 504
click at [796, 372] on div at bounding box center [755, 166] width 227 height 504
click at [842, 374] on div at bounding box center [755, 166] width 227 height 504
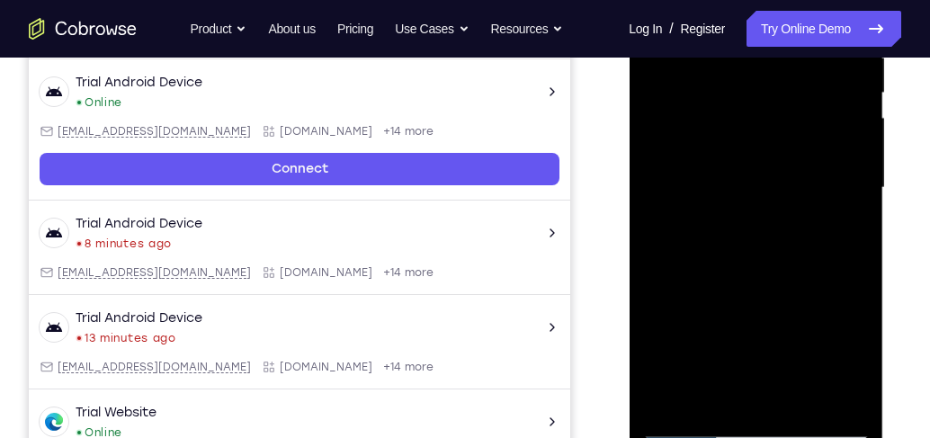
scroll to position [346, 0]
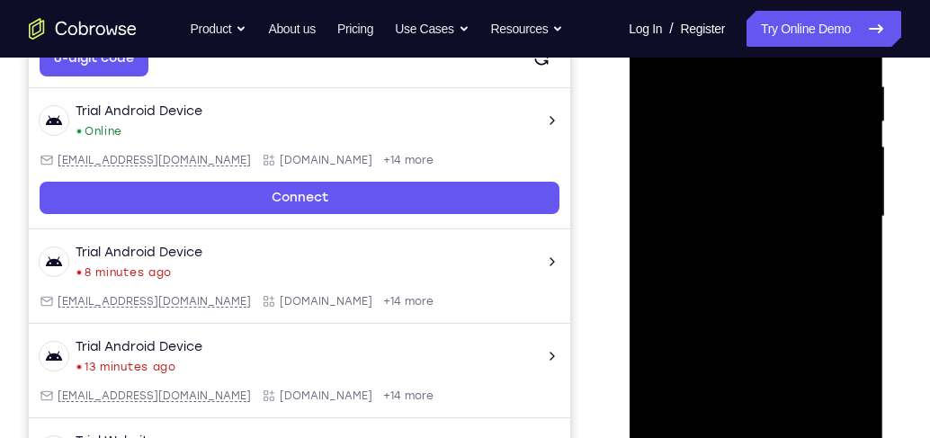
click at [846, 227] on div at bounding box center [755, 217] width 227 height 504
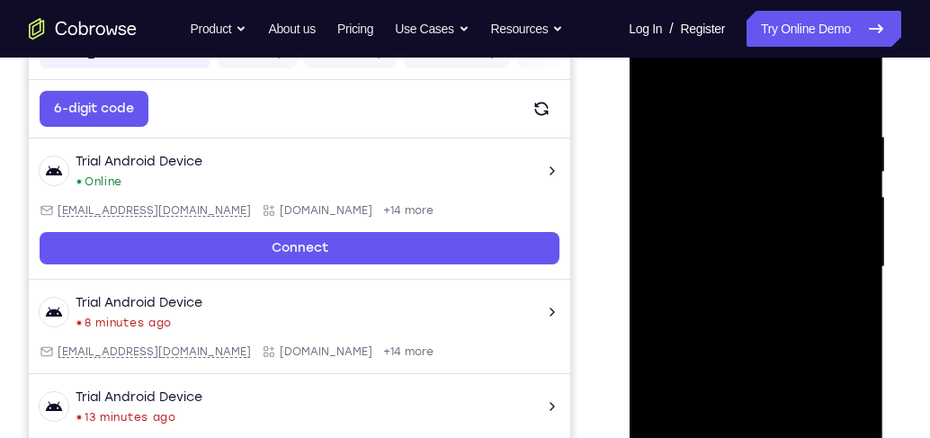
scroll to position [295, 0]
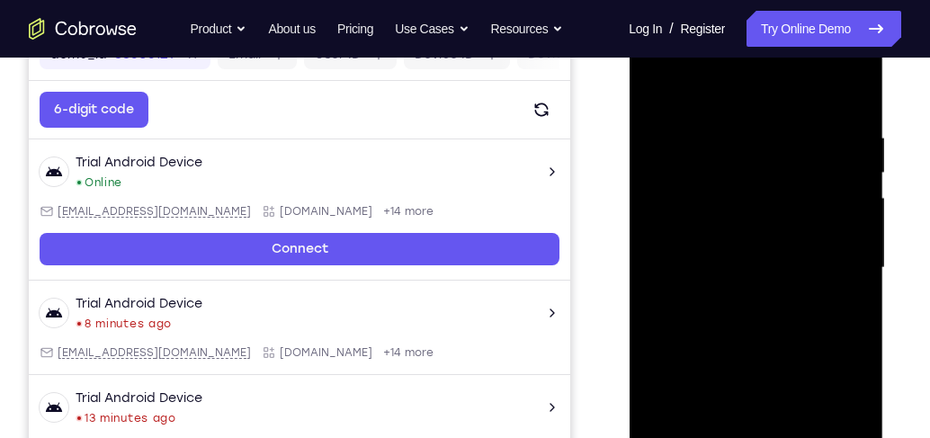
click at [846, 219] on div at bounding box center [755, 268] width 227 height 504
click at [855, 96] on div at bounding box center [755, 268] width 227 height 504
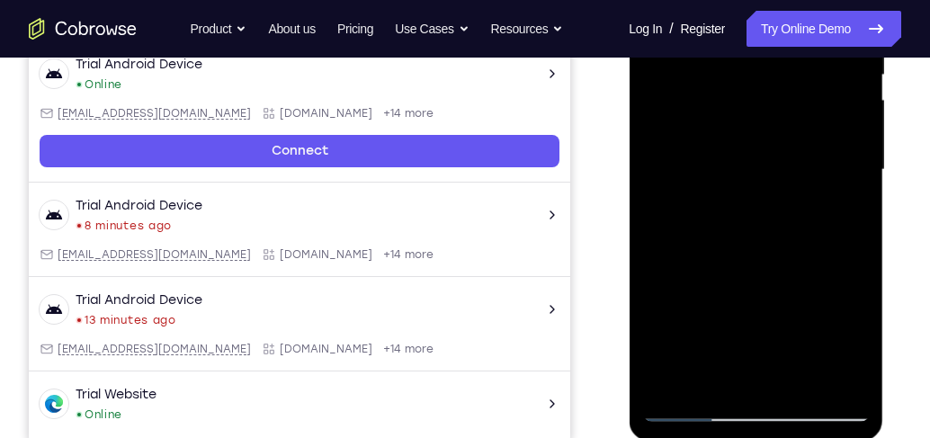
scroll to position [398, 0]
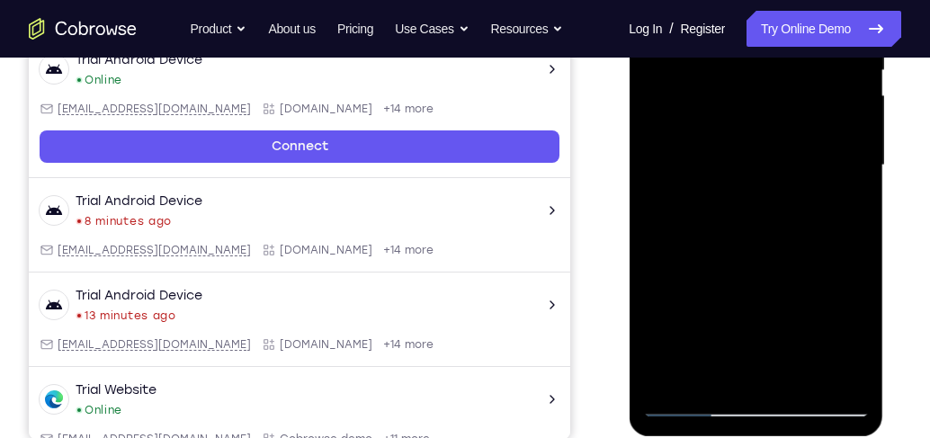
click at [798, 372] on div at bounding box center [755, 166] width 227 height 504
click at [763, 160] on div at bounding box center [755, 166] width 227 height 504
click at [698, 175] on div at bounding box center [755, 166] width 227 height 504
click at [725, 174] on div at bounding box center [755, 166] width 227 height 504
click at [840, 208] on div at bounding box center [755, 166] width 227 height 504
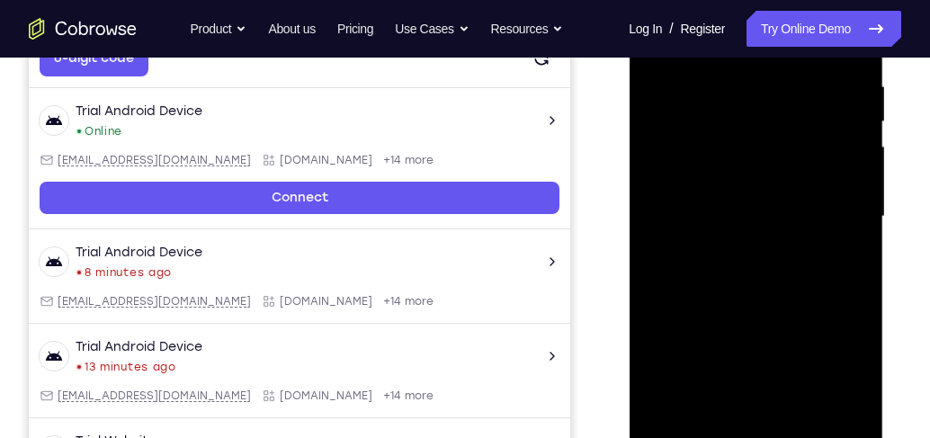
scroll to position [244, 0]
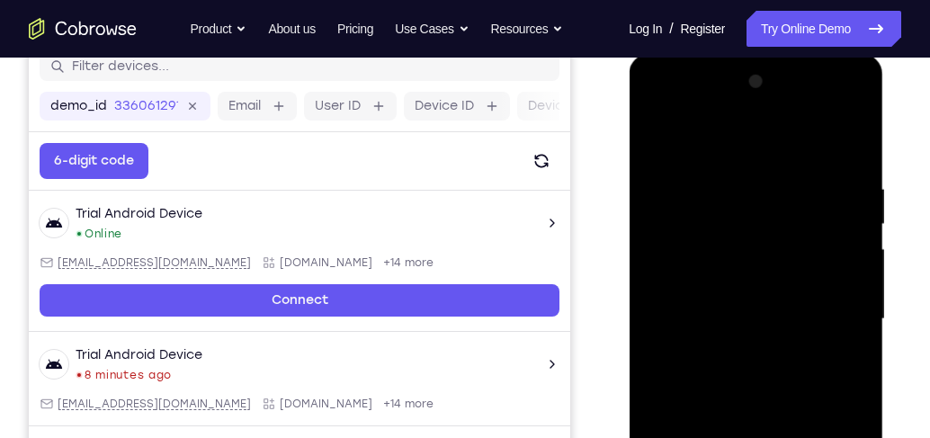
click at [655, 139] on div at bounding box center [755, 319] width 227 height 504
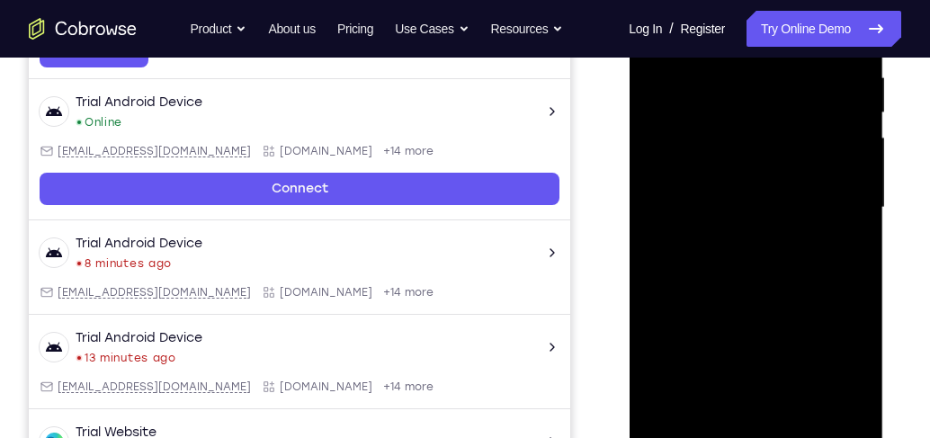
scroll to position [398, 0]
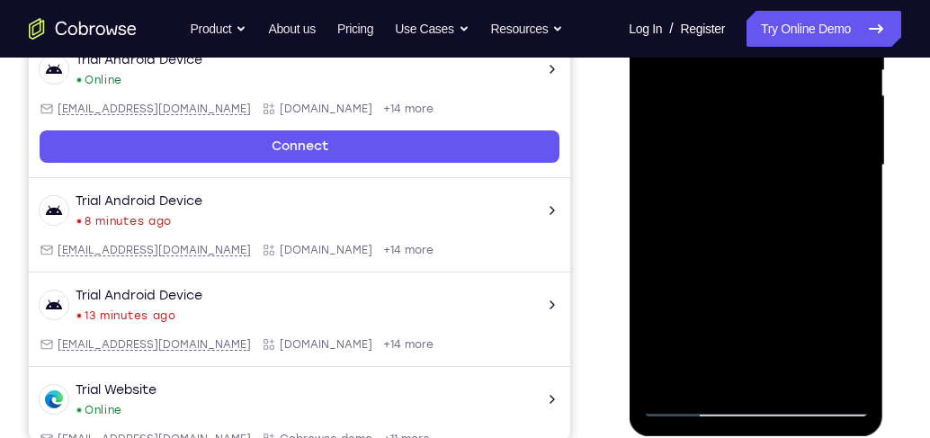
drag, startPoint x: 760, startPoint y: 261, endPoint x: 764, endPoint y: 181, distance: 80.1
click at [764, 182] on div at bounding box center [755, 166] width 227 height 504
drag, startPoint x: 778, startPoint y: 290, endPoint x: 772, endPoint y: 196, distance: 93.8
click at [772, 196] on div at bounding box center [755, 166] width 227 height 504
click at [774, 271] on div at bounding box center [755, 166] width 227 height 504
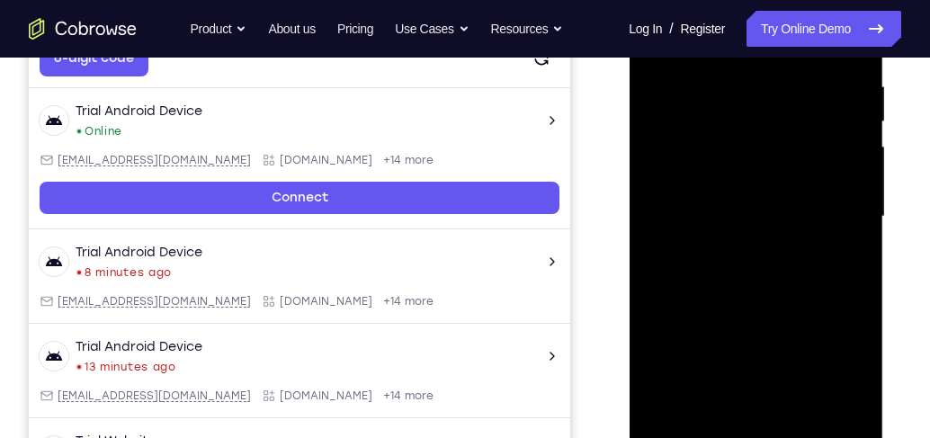
scroll to position [295, 0]
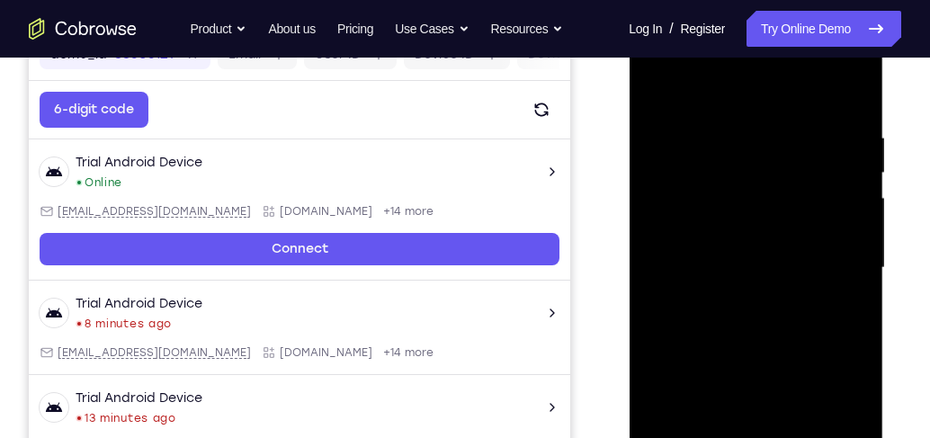
click at [658, 89] on div at bounding box center [755, 268] width 227 height 504
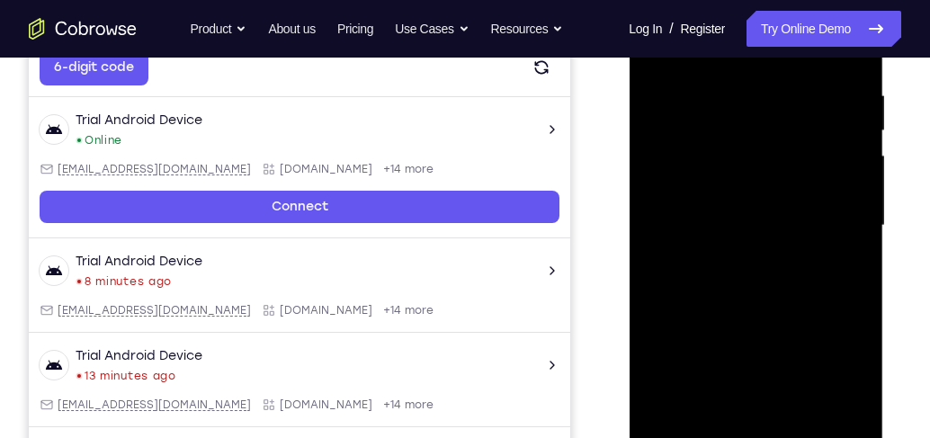
scroll to position [346, 0]
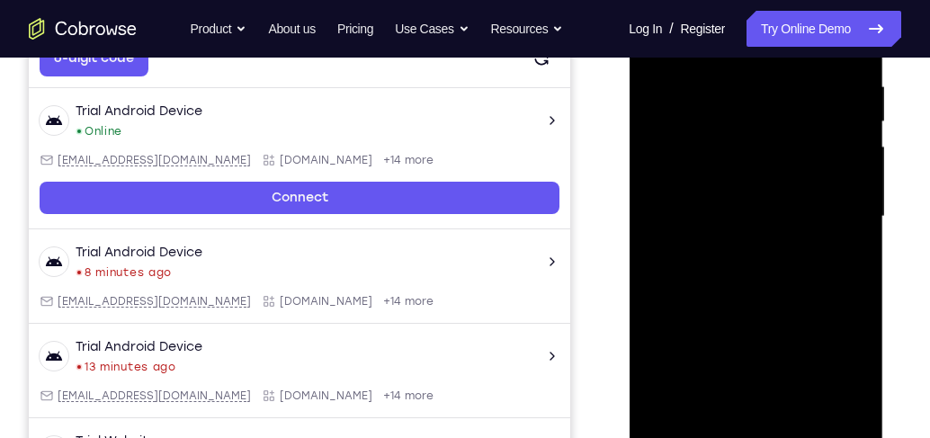
drag, startPoint x: 743, startPoint y: 330, endPoint x: 766, endPoint y: 453, distance: 125.4
click at [766, 453] on div at bounding box center [755, 217] width 227 height 504
drag, startPoint x: 757, startPoint y: 228, endPoint x: 762, endPoint y: 334, distance: 105.3
click at [762, 334] on div at bounding box center [755, 217] width 227 height 504
click at [757, 248] on div at bounding box center [755, 217] width 227 height 504
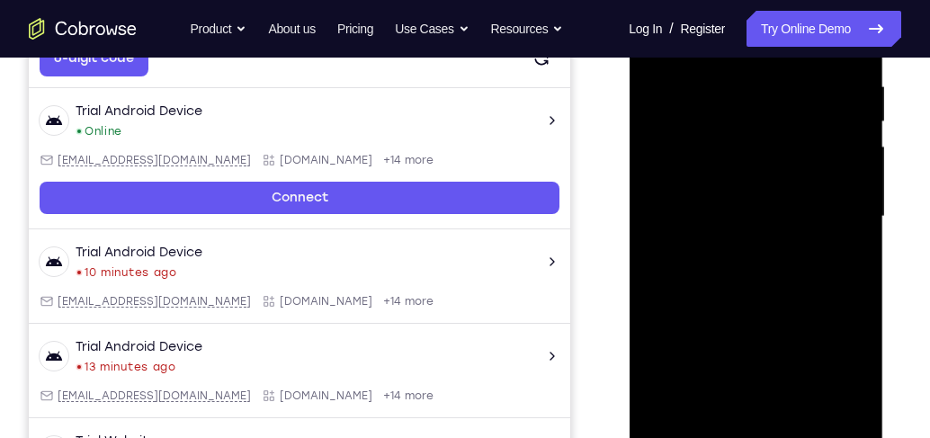
click at [748, 285] on div at bounding box center [755, 217] width 227 height 504
drag, startPoint x: 822, startPoint y: 200, endPoint x: 800, endPoint y: 434, distance: 235.9
click at [800, 434] on div at bounding box center [755, 217] width 227 height 504
drag, startPoint x: 811, startPoint y: 204, endPoint x: 811, endPoint y: 309, distance: 105.3
click at [811, 309] on div at bounding box center [755, 217] width 227 height 504
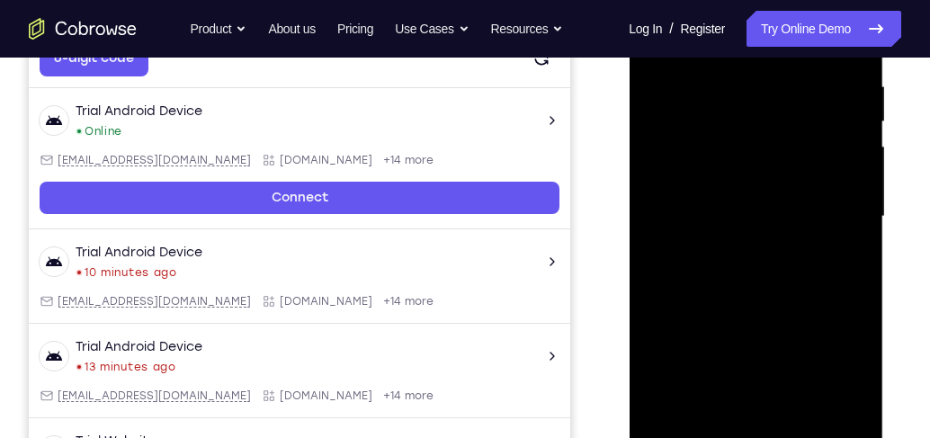
click at [752, 153] on div at bounding box center [755, 217] width 227 height 504
click at [779, 149] on div at bounding box center [755, 217] width 227 height 504
click at [839, 264] on div at bounding box center [755, 217] width 227 height 504
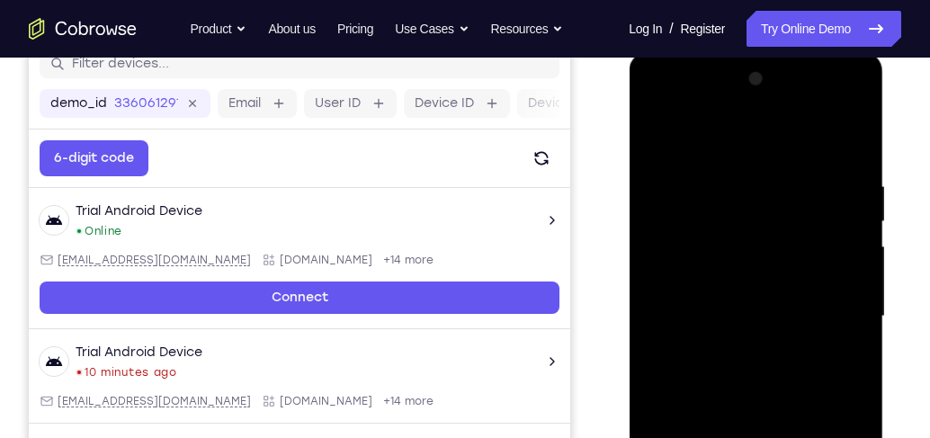
scroll to position [244, 0]
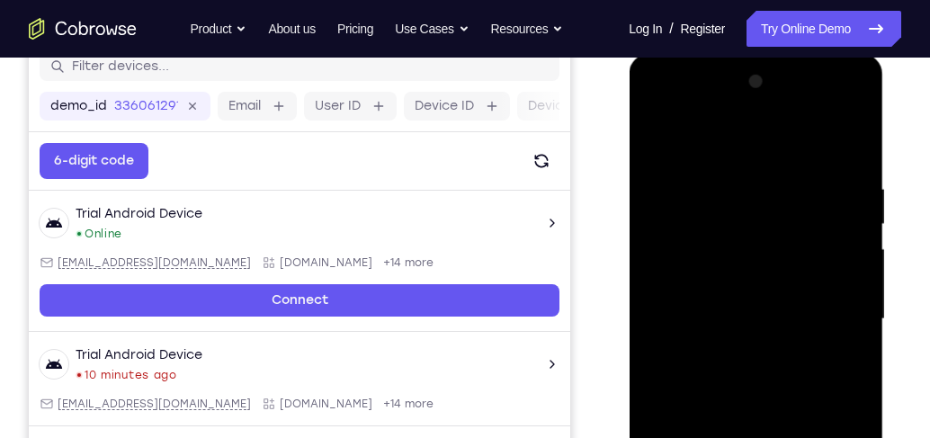
click at [659, 139] on div at bounding box center [755, 319] width 227 height 504
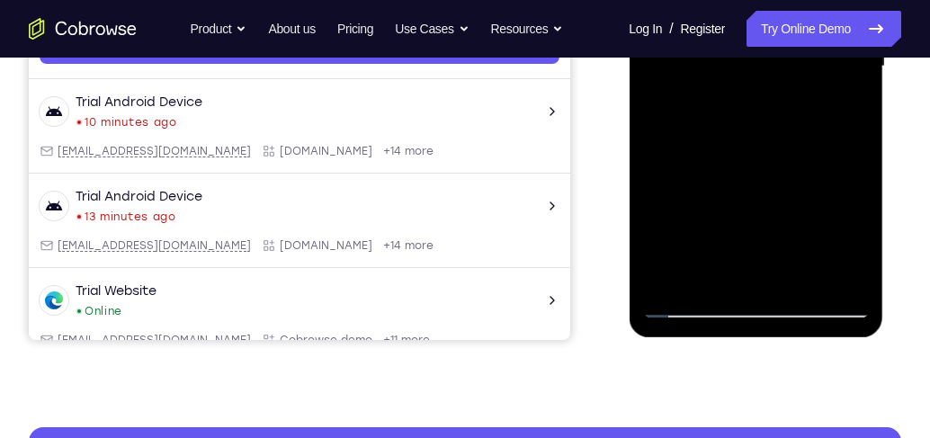
scroll to position [501, 0]
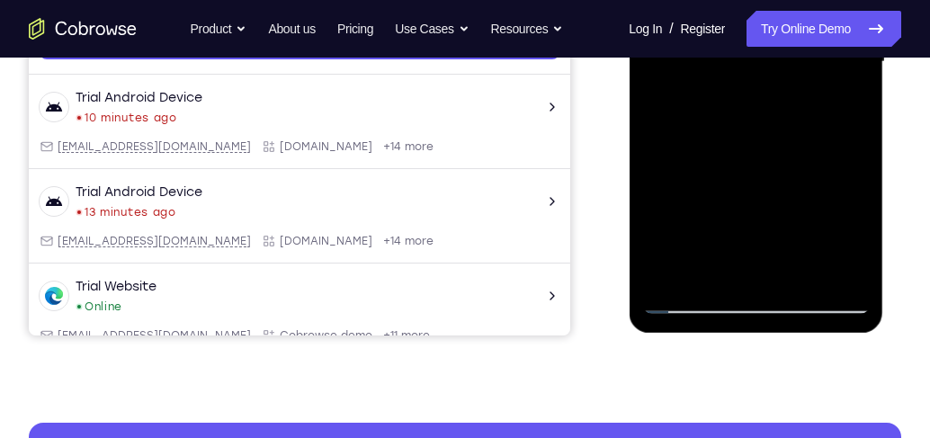
click at [730, 281] on div at bounding box center [755, 62] width 227 height 504
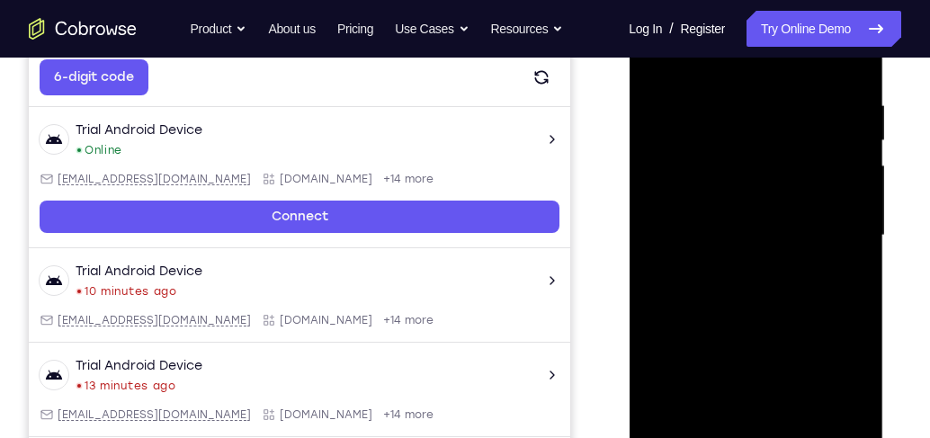
scroll to position [244, 0]
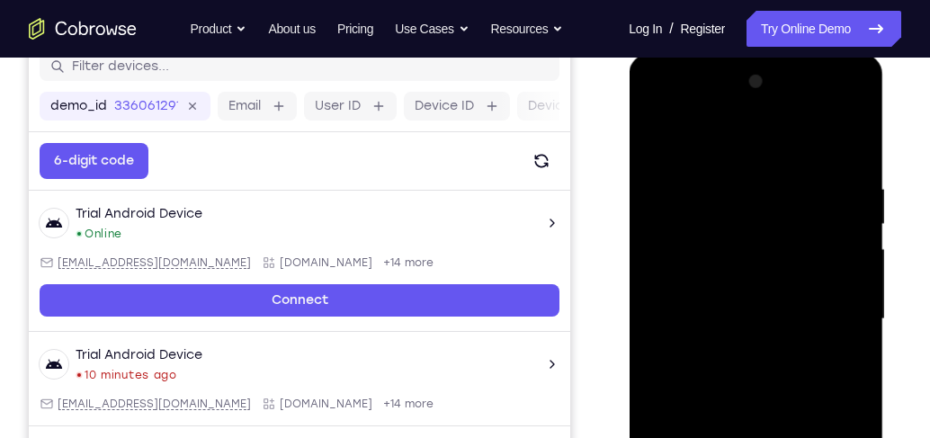
click at [662, 148] on div at bounding box center [755, 319] width 227 height 504
drag, startPoint x: 828, startPoint y: 178, endPoint x: 738, endPoint y: 178, distance: 90.9
click at [738, 178] on div at bounding box center [755, 319] width 227 height 504
drag, startPoint x: 822, startPoint y: 171, endPoint x: 623, endPoint y: 178, distance: 198.9
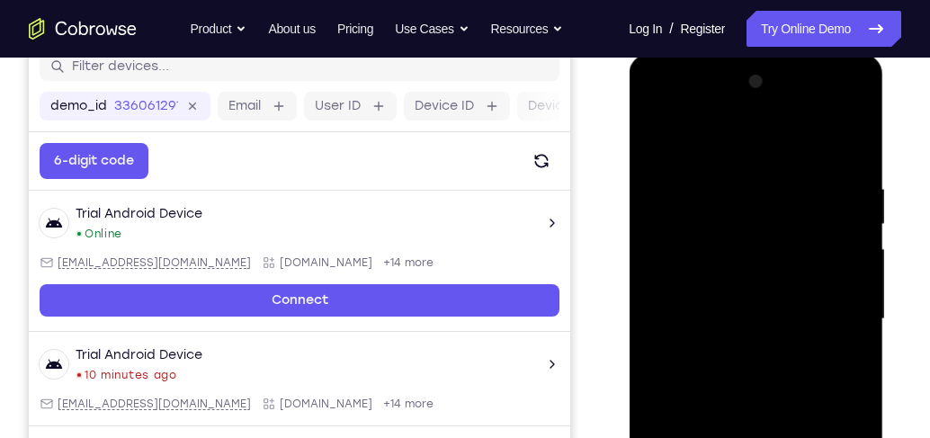
click at [629, 178] on html "Online web based iOS Simulators and Android Emulators. Run iPhone, iPad, Mobile…" at bounding box center [757, 324] width 256 height 540
drag, startPoint x: 826, startPoint y: 170, endPoint x: 616, endPoint y: 174, distance: 209.6
click at [629, 174] on html "Online web based iOS Simulators and Android Emulators. Run iPhone, iPad, Mobile…" at bounding box center [757, 324] width 256 height 540
drag, startPoint x: 762, startPoint y: 283, endPoint x: 766, endPoint y: 227, distance: 56.9
click at [766, 228] on div at bounding box center [755, 319] width 227 height 504
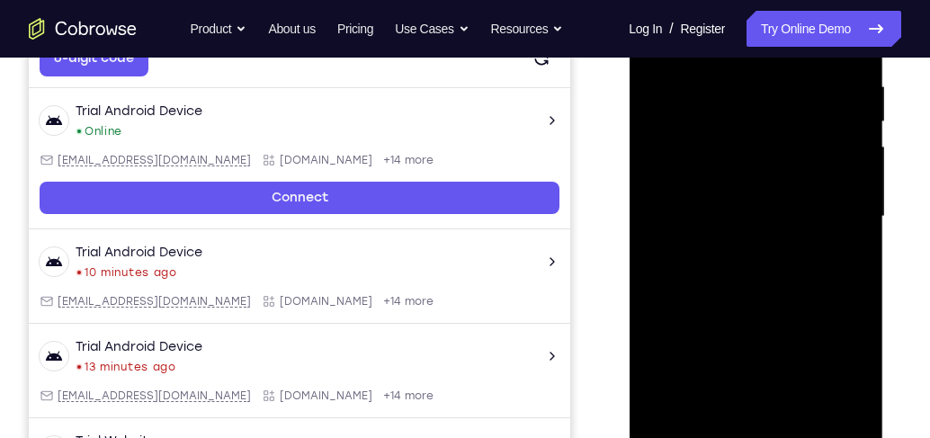
scroll to position [398, 0]
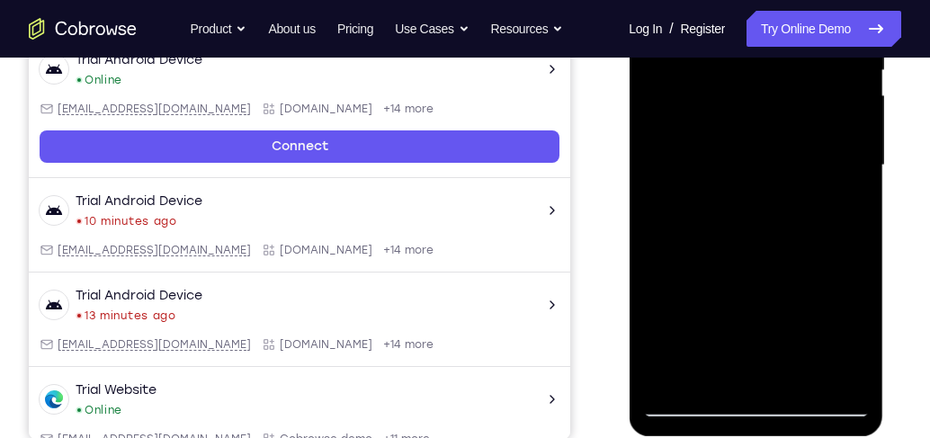
click at [802, 370] on div at bounding box center [755, 166] width 227 height 504
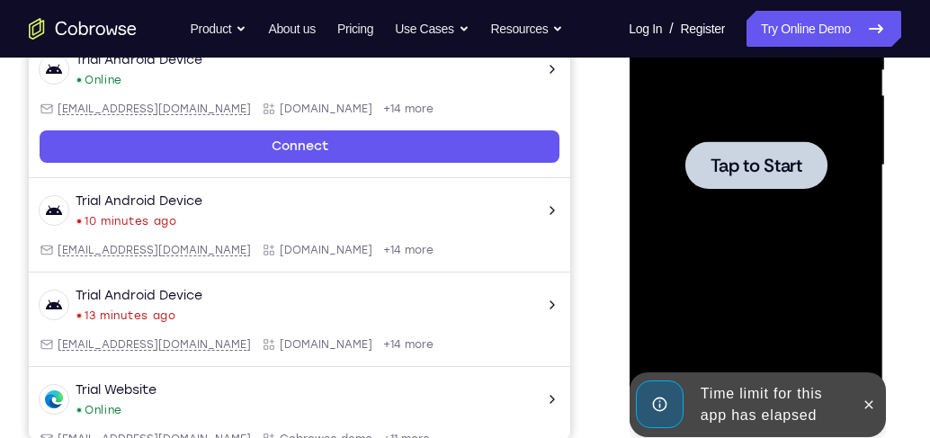
click at [748, 291] on div at bounding box center [755, 166] width 227 height 504
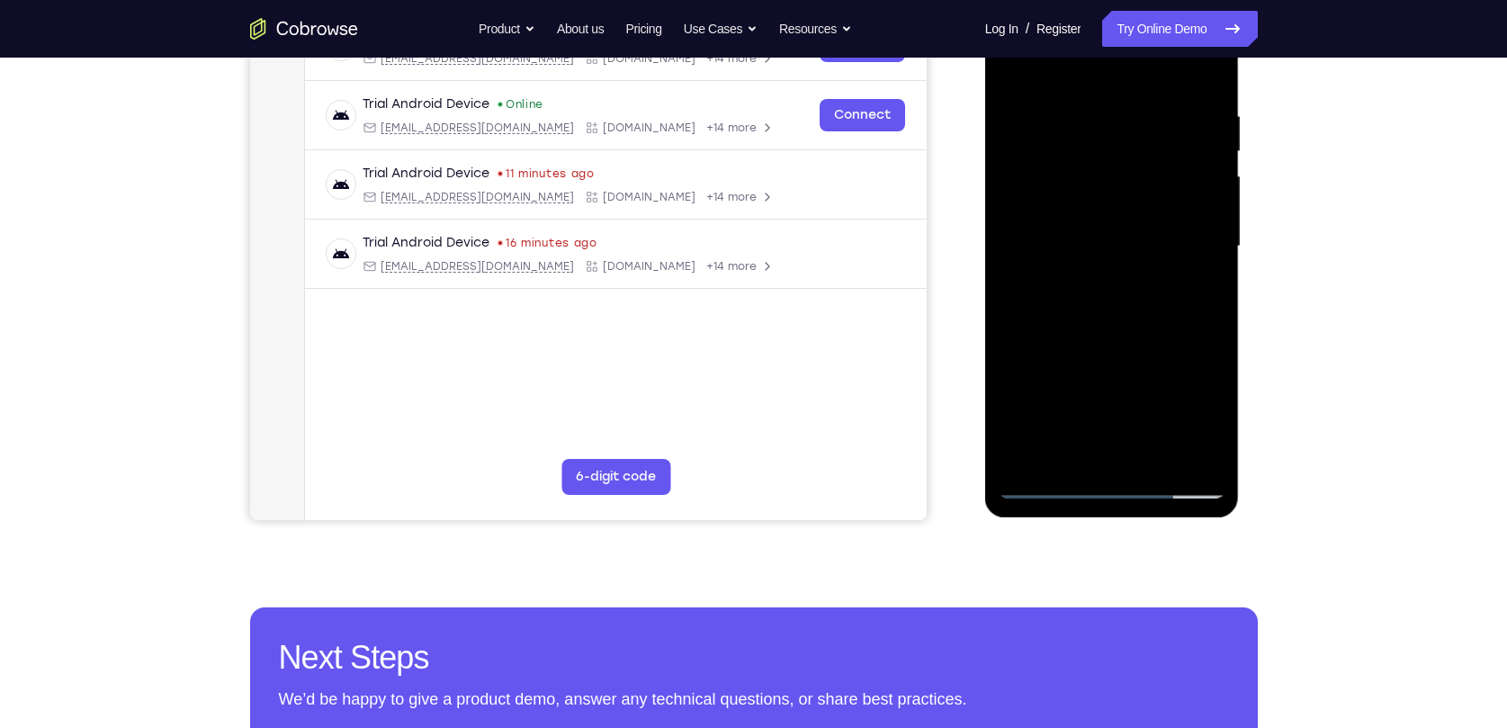
scroll to position [316, 0]
